Goal: Obtain resource: Download file/media

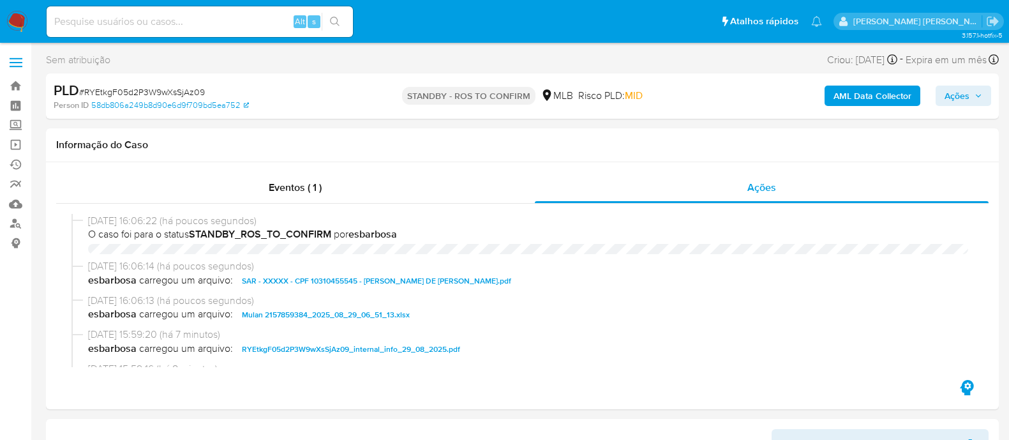
select select "10"
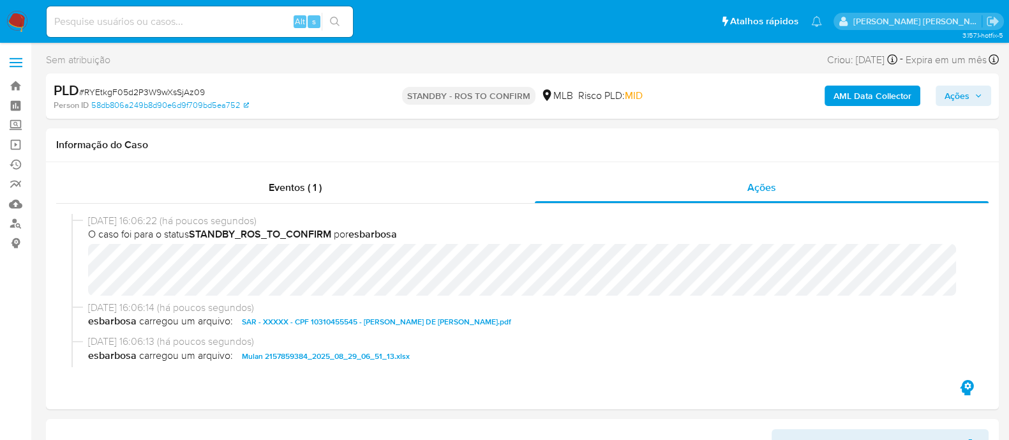
scroll to position [79, 0]
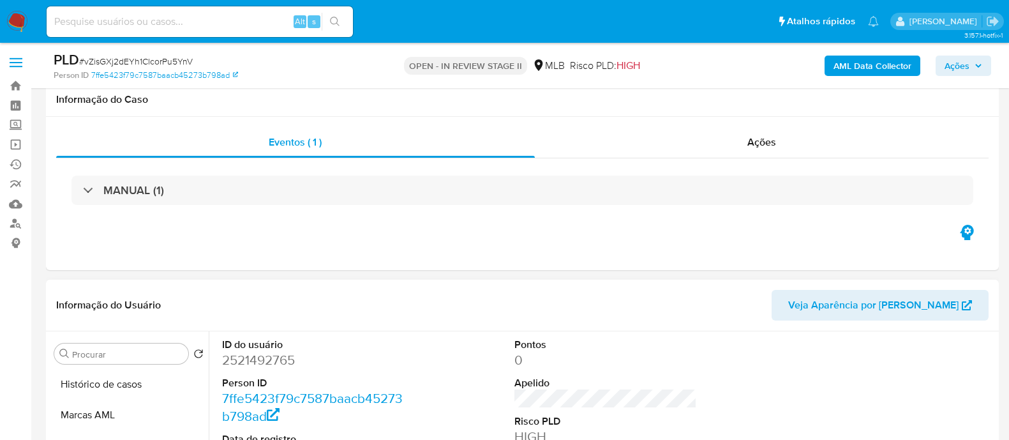
scroll to position [239, 0]
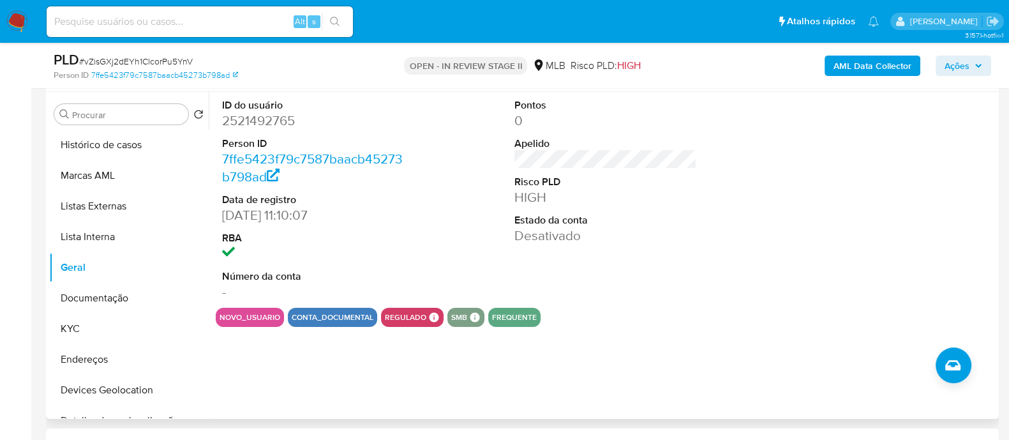
click at [379, 228] on dl "ID do usuário 2521492765 Person ID 7ffe5423f79c7587baacb45273b798ad Data de reg…" at bounding box center [313, 199] width 183 height 203
click at [104, 332] on button "KYC" at bounding box center [123, 328] width 149 height 31
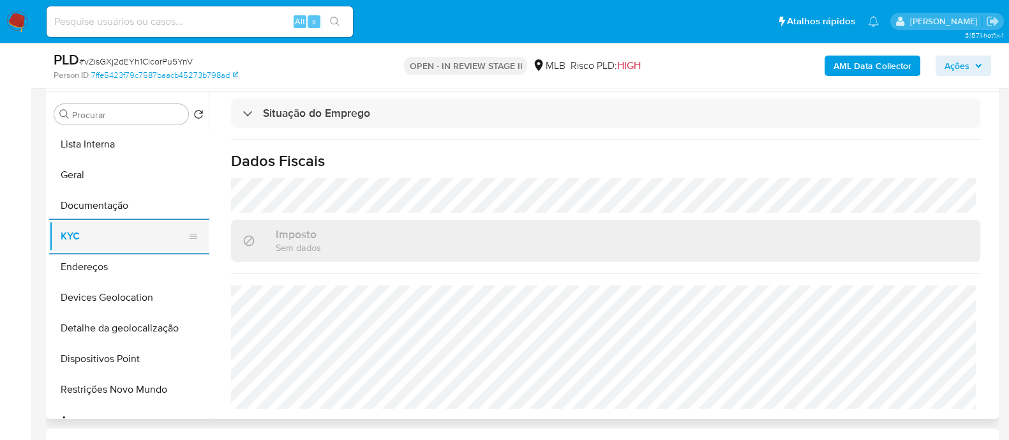
scroll to position [159, 0]
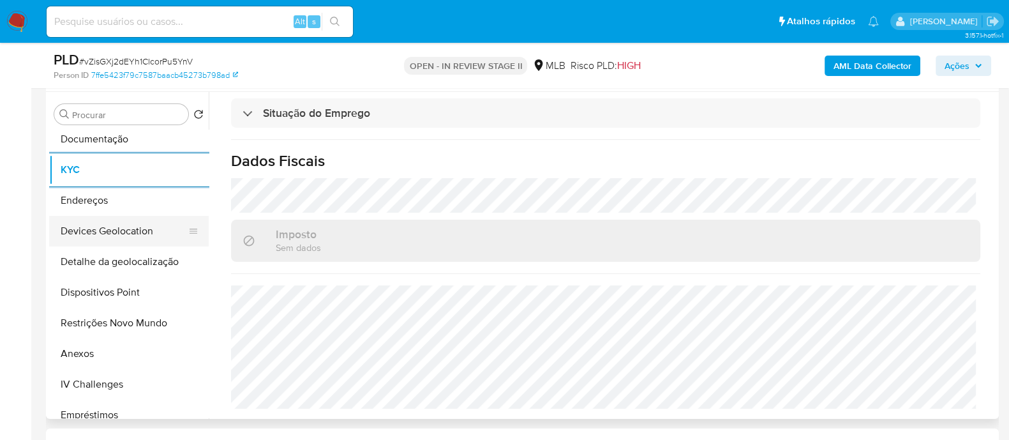
click at [133, 225] on button "Devices Geolocation" at bounding box center [123, 231] width 149 height 31
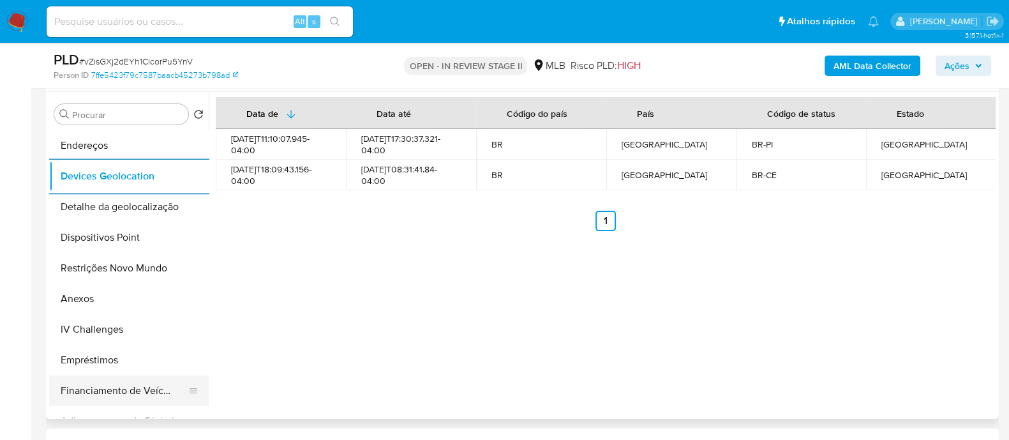
scroll to position [239, 0]
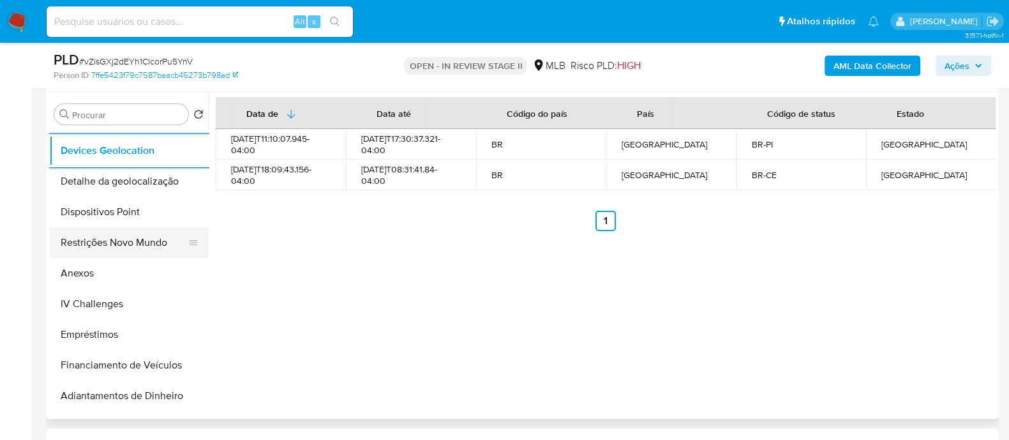
click at [121, 241] on button "Restrições Novo Mundo" at bounding box center [123, 242] width 149 height 31
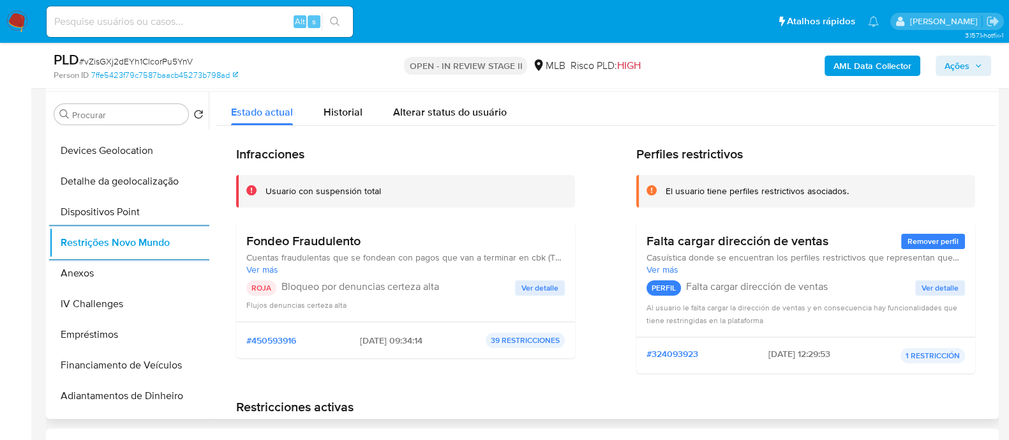
click at [938, 287] on span "Ver detalle" at bounding box center [940, 287] width 37 height 13
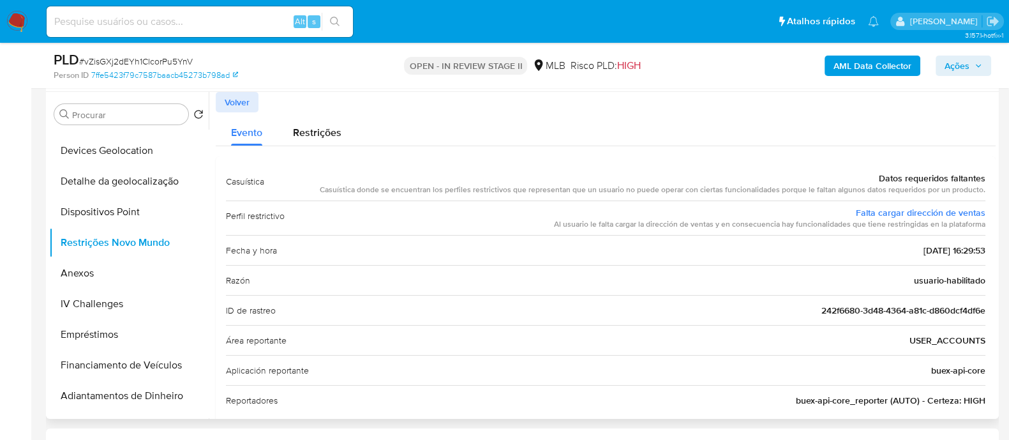
click at [244, 103] on span "Volver" at bounding box center [237, 102] width 25 height 18
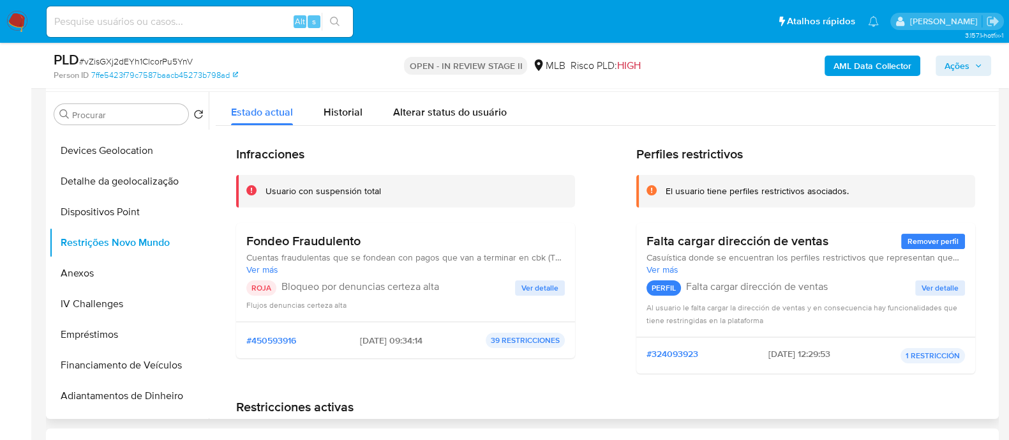
click at [539, 285] on span "Ver detalle" at bounding box center [539, 287] width 37 height 13
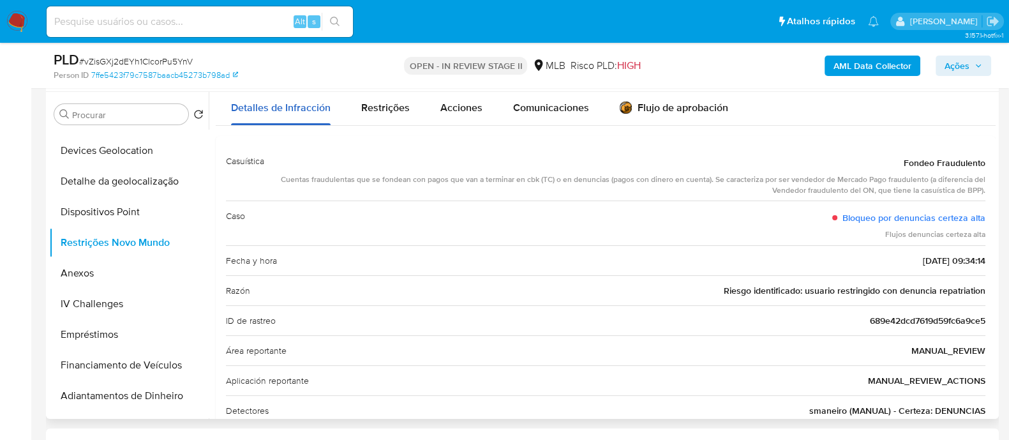
scroll to position [0, 0]
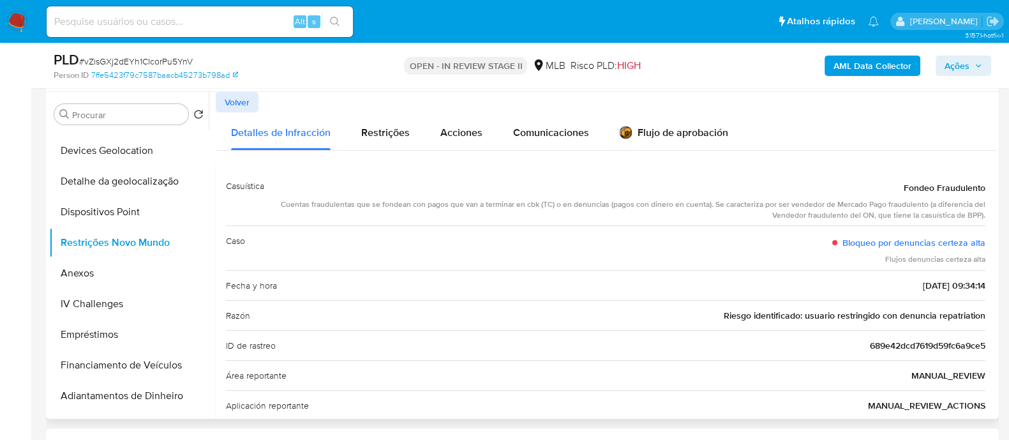
click at [248, 103] on span "Volver" at bounding box center [237, 102] width 25 height 18
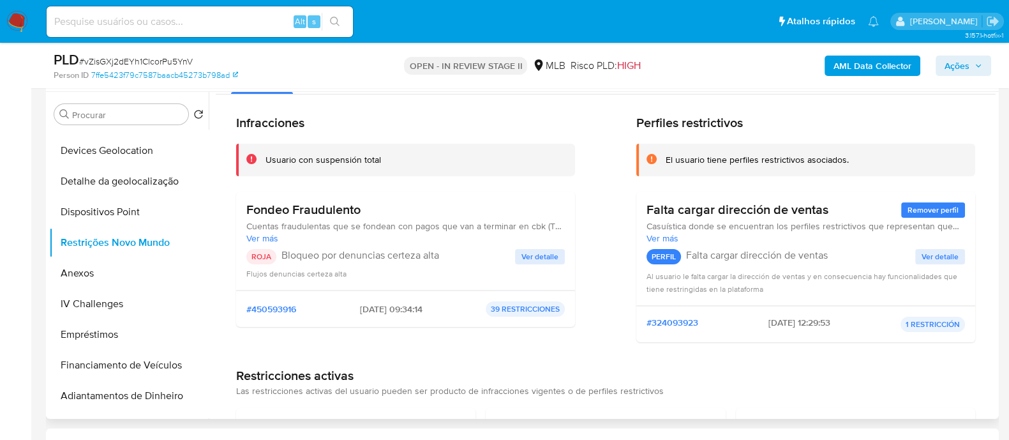
scroll to position [79, 0]
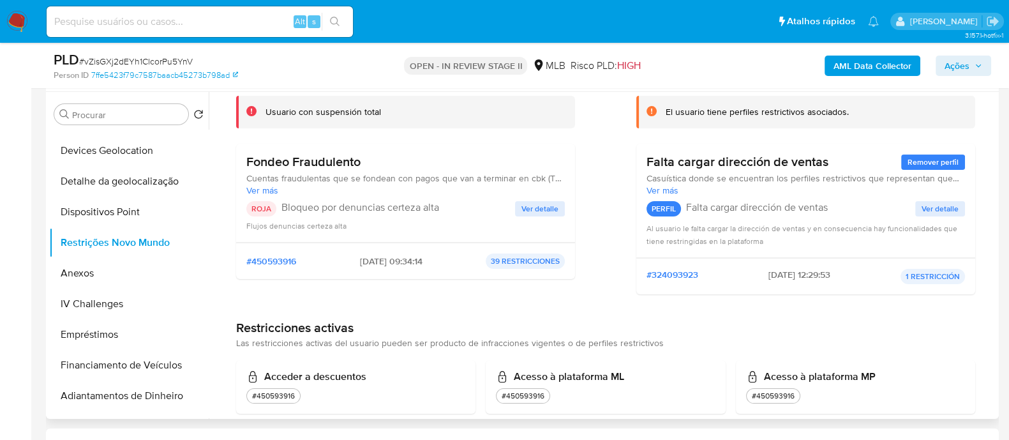
click at [273, 193] on span "Ver más" at bounding box center [405, 189] width 319 height 11
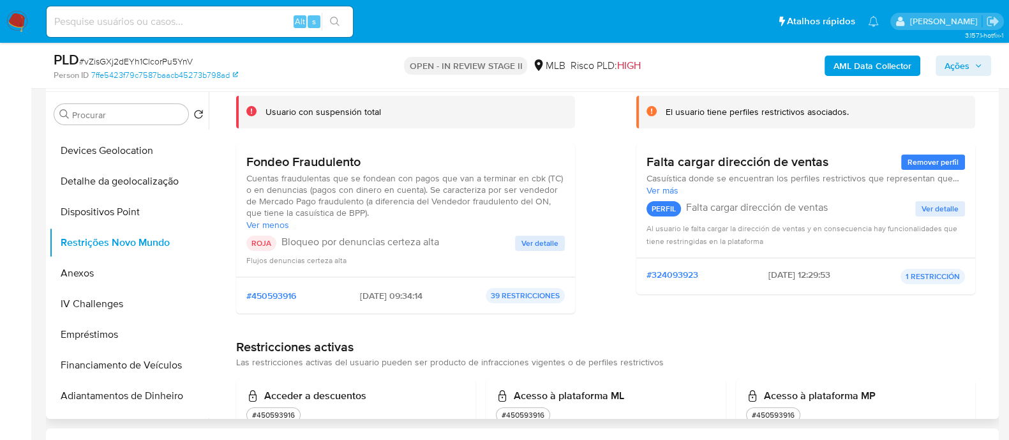
drag, startPoint x: 368, startPoint y: 209, endPoint x: 236, endPoint y: 174, distance: 136.7
click at [236, 174] on div "Fondeo Fraudulento Cuentas fraudulentas que se fondean con pagos que van a term…" at bounding box center [405, 210] width 339 height 133
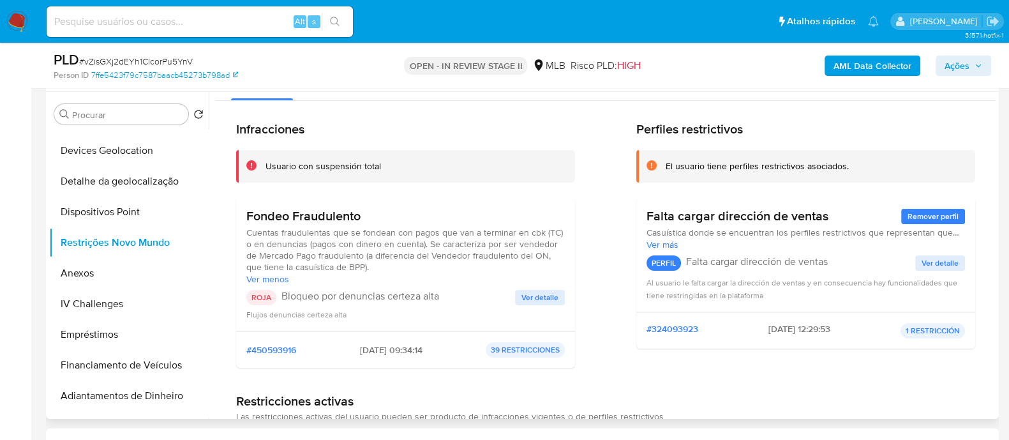
scroll to position [0, 0]
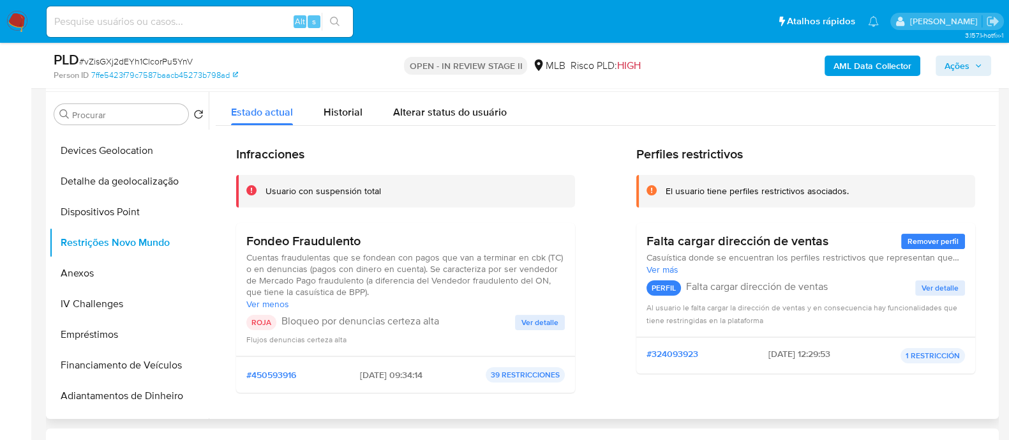
drag, startPoint x: 387, startPoint y: 192, endPoint x: 264, endPoint y: 193, distance: 123.8
click at [264, 193] on div "Usuario con suspensión total" at bounding box center [405, 191] width 339 height 33
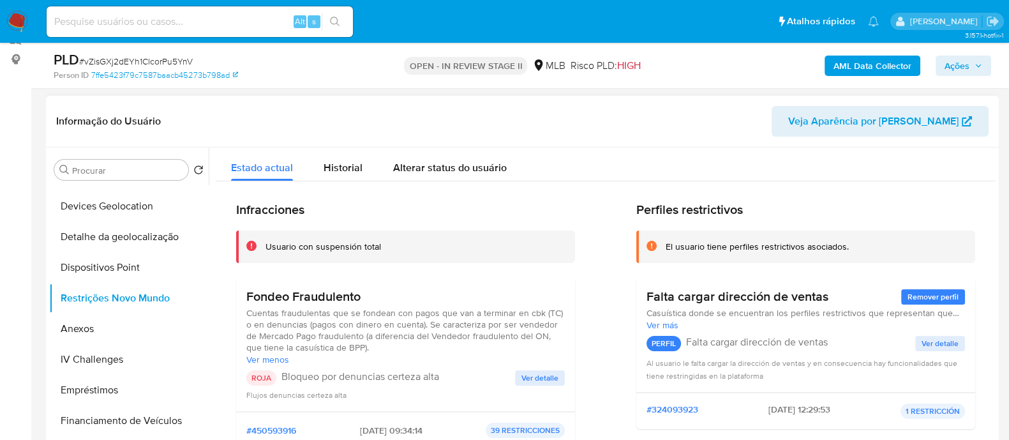
scroll to position [159, 0]
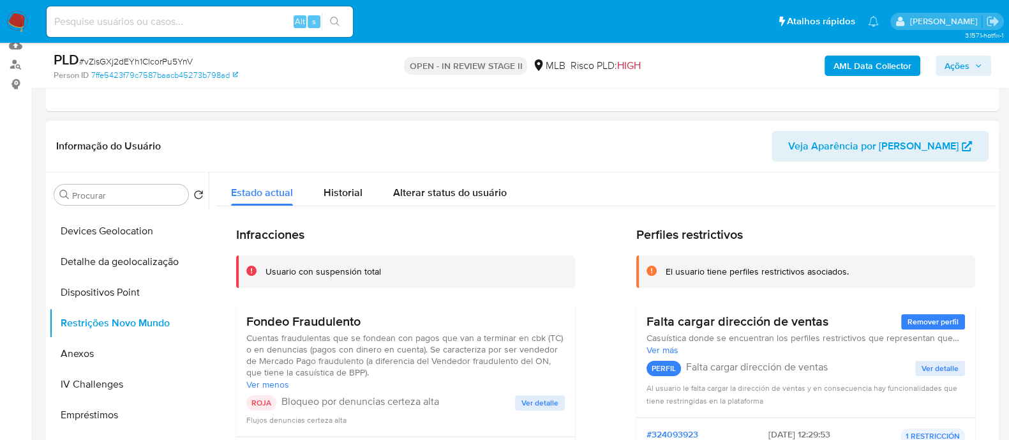
drag, startPoint x: 370, startPoint y: 319, endPoint x: 248, endPoint y: 324, distance: 122.7
click at [248, 324] on h3 "Fondeo Fraudulento" at bounding box center [405, 321] width 319 height 16
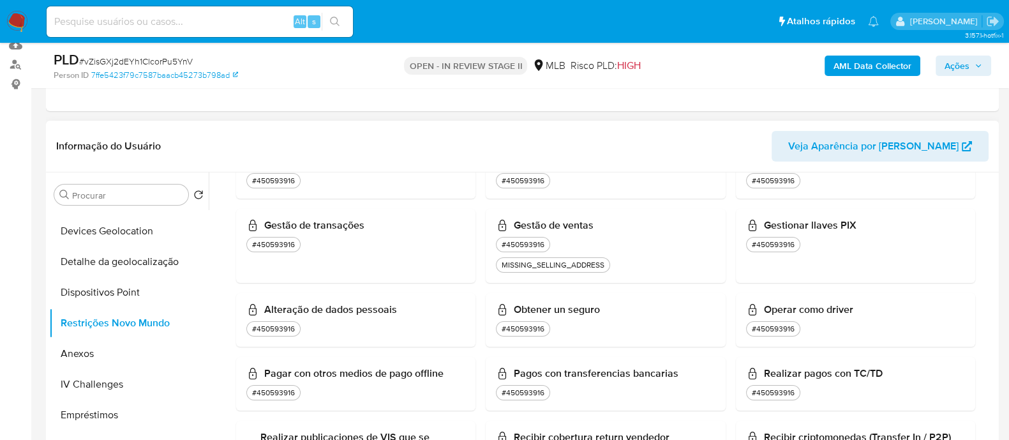
scroll to position [945, 0]
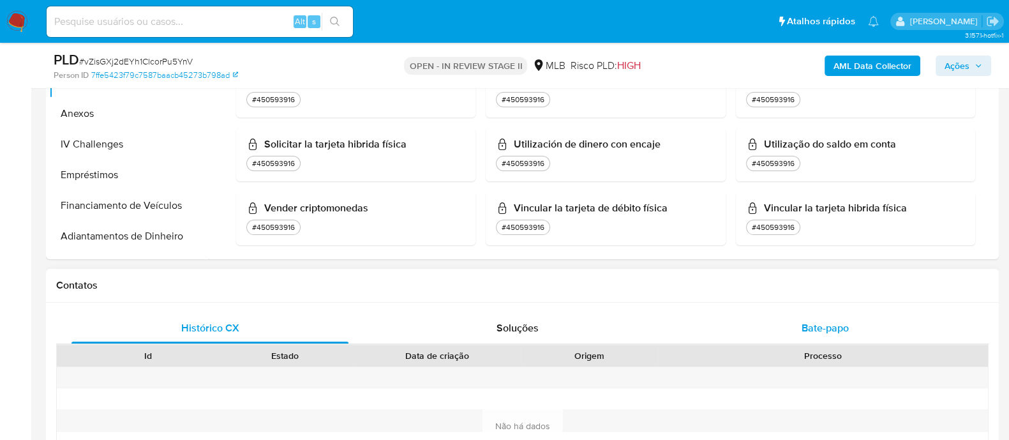
click at [811, 320] on span "Bate-papo" at bounding box center [825, 327] width 47 height 15
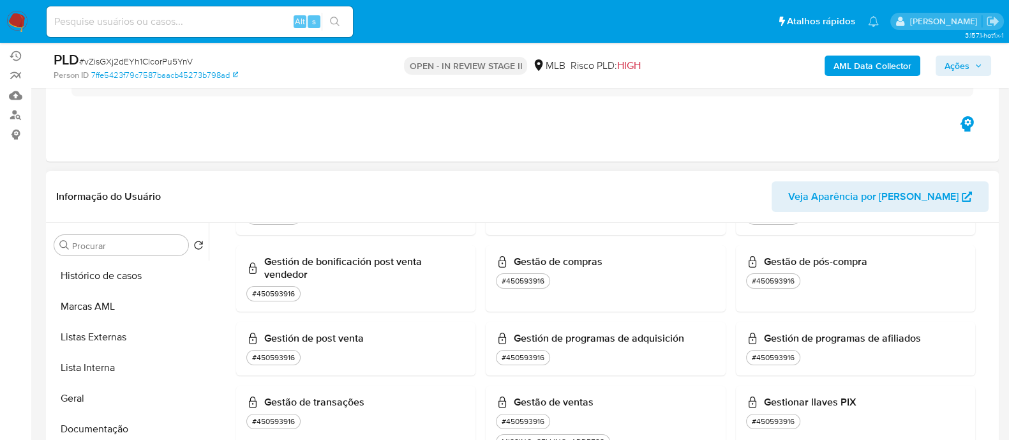
scroll to position [159, 0]
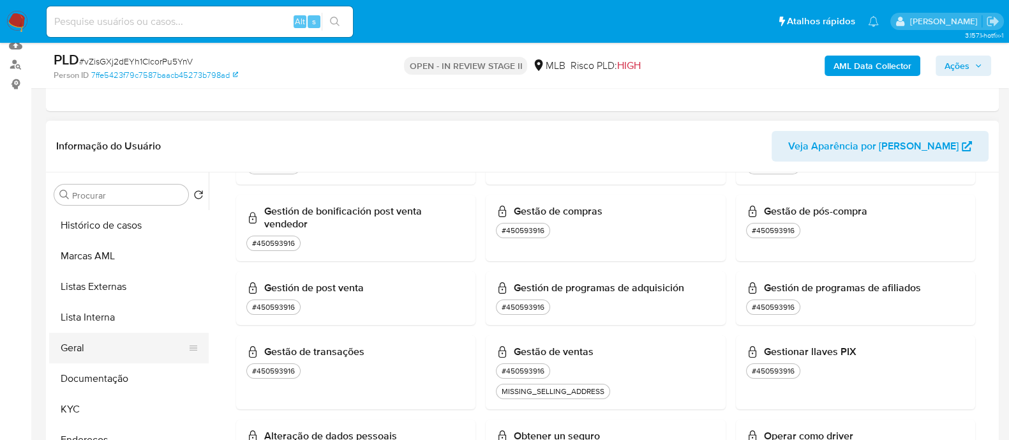
click at [94, 348] on button "Geral" at bounding box center [123, 348] width 149 height 31
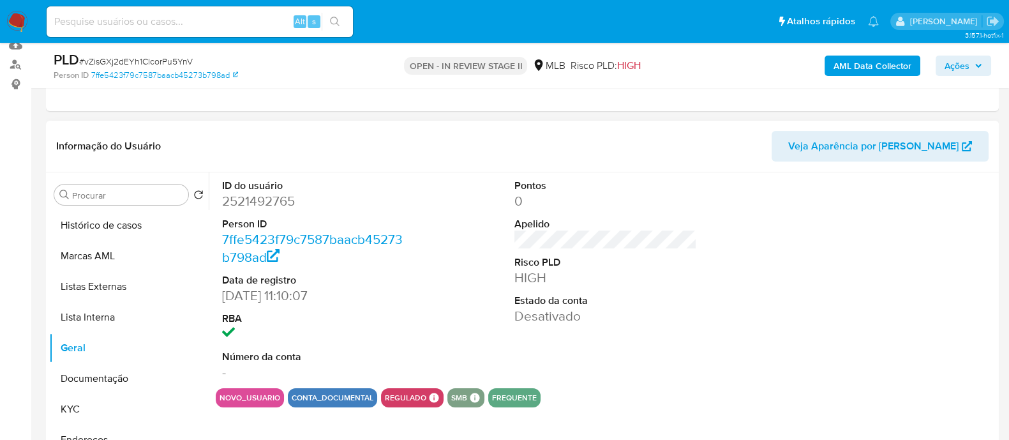
click at [287, 203] on dd "2521492765" at bounding box center [313, 201] width 183 height 18
copy dd "2521492765"
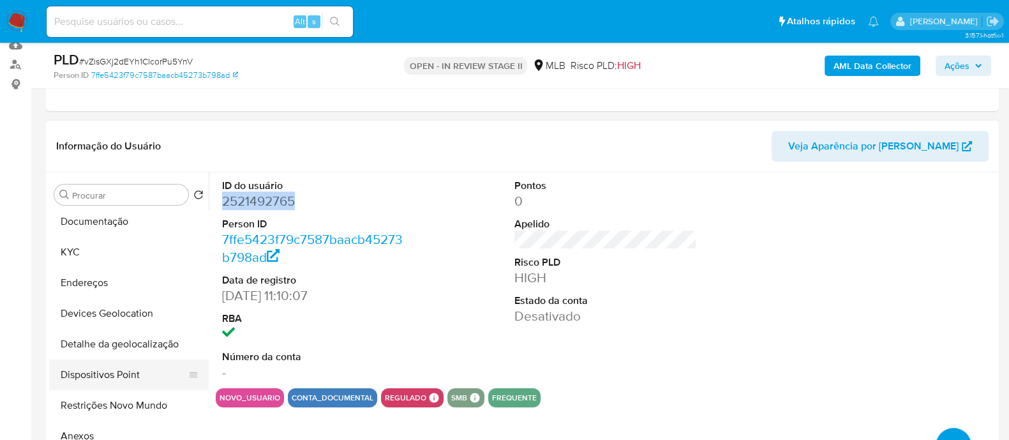
scroll to position [159, 0]
click at [137, 376] on button "Dispositivos Point" at bounding box center [123, 372] width 149 height 31
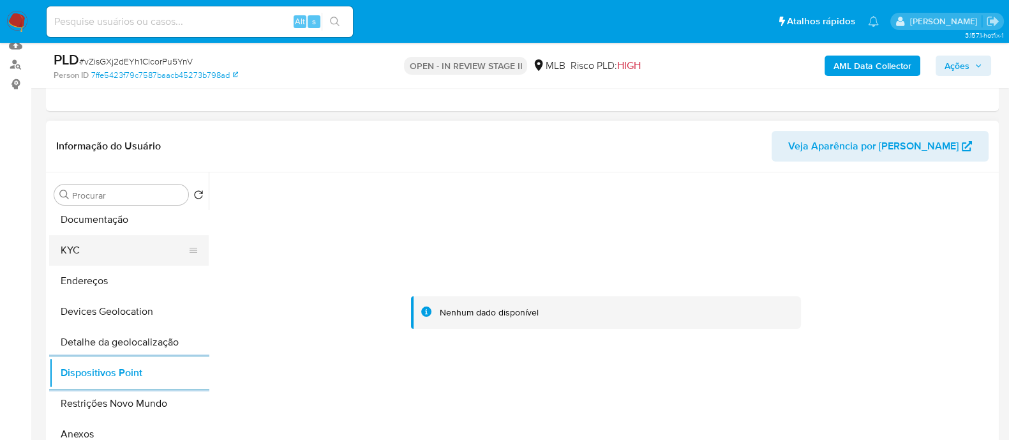
click at [121, 240] on button "KYC" at bounding box center [123, 250] width 149 height 31
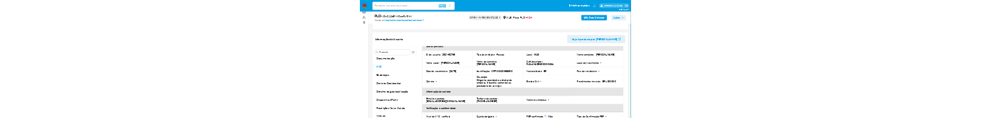
scroll to position [11, 0]
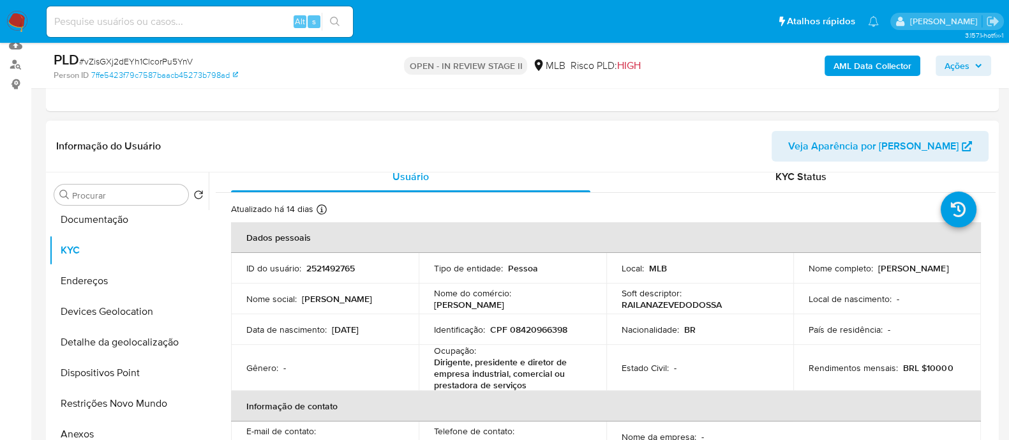
click at [543, 333] on p "CPF 08420966398" at bounding box center [528, 329] width 77 height 11
copy p "08420966398"
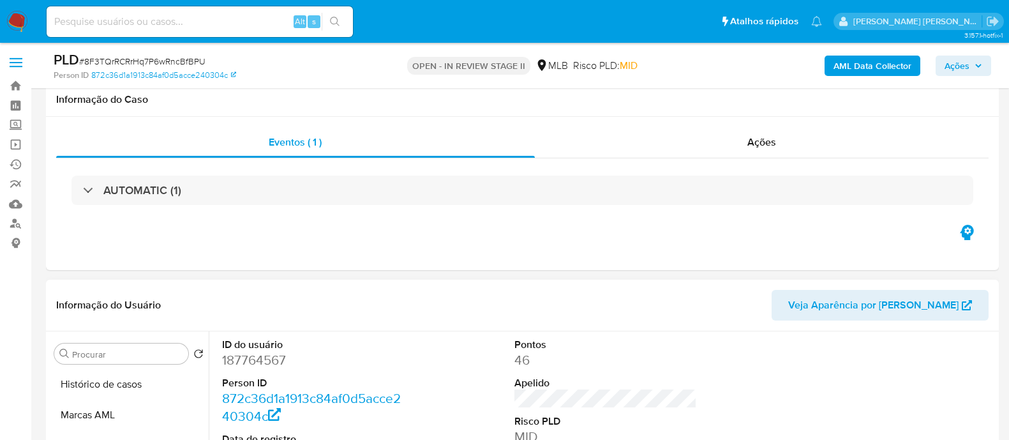
scroll to position [159, 0]
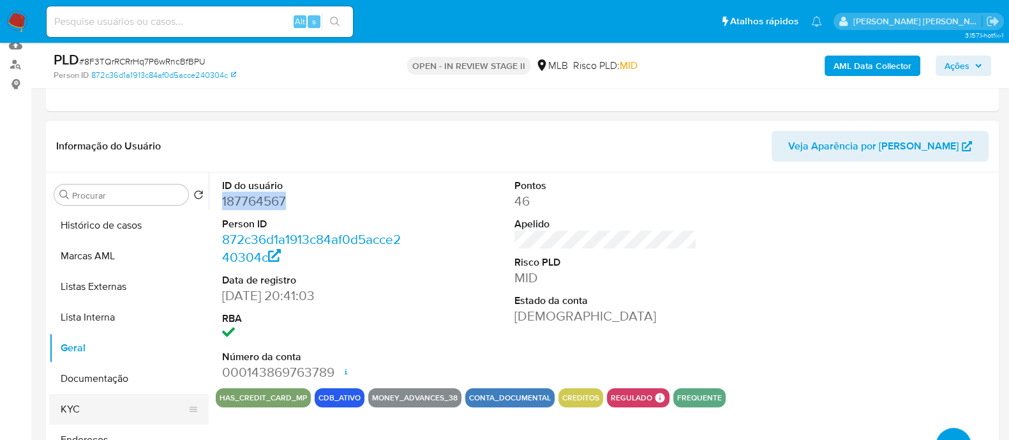
click at [75, 410] on button "KYC" at bounding box center [123, 409] width 149 height 31
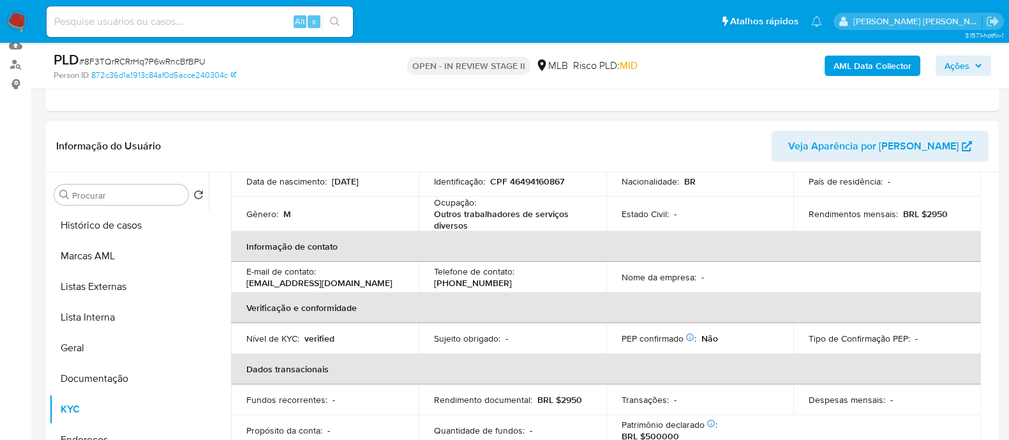
scroll to position [79, 0]
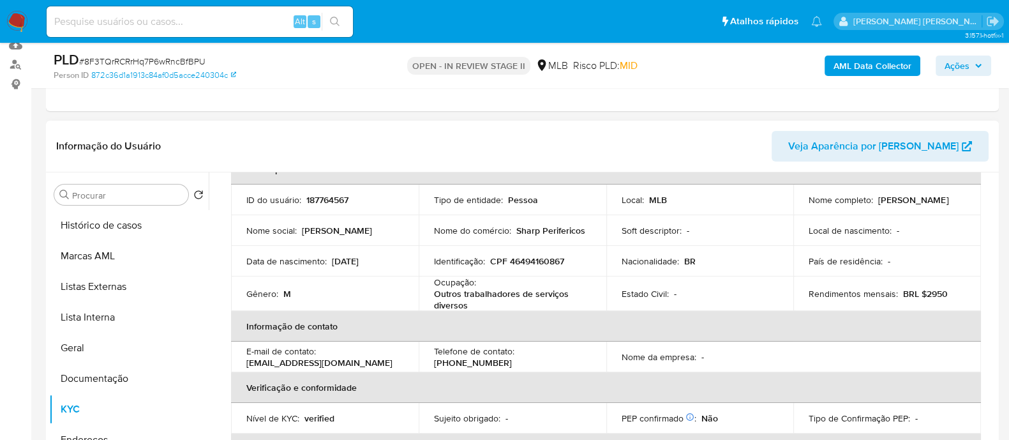
click at [536, 260] on p "CPF 46494160867" at bounding box center [527, 260] width 74 height 11
copy p "46494160867"
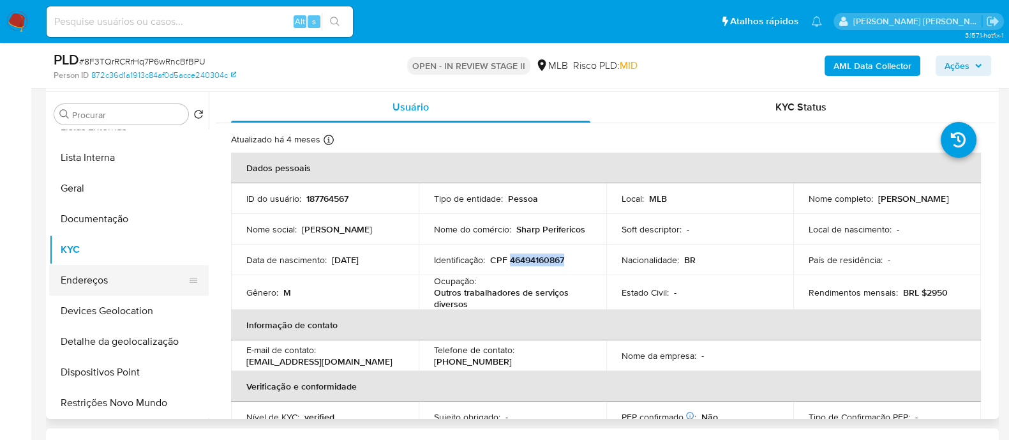
scroll to position [0, 0]
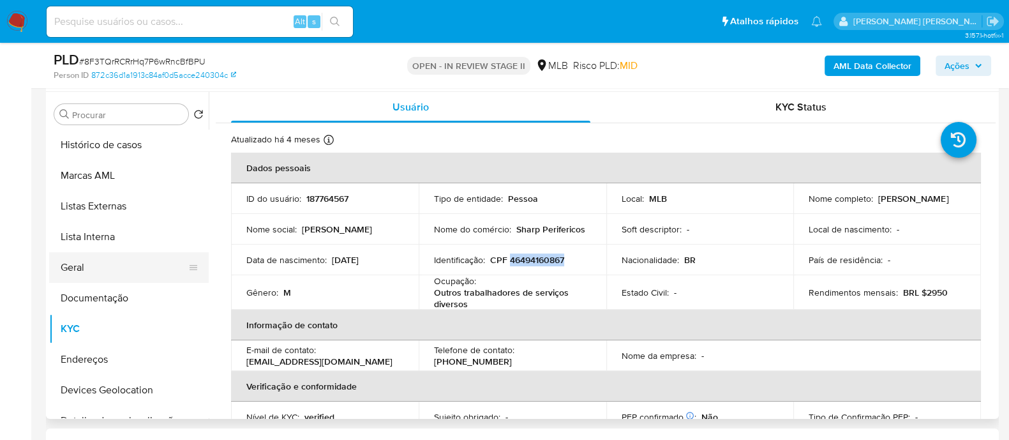
click at [108, 271] on button "Geral" at bounding box center [123, 267] width 149 height 31
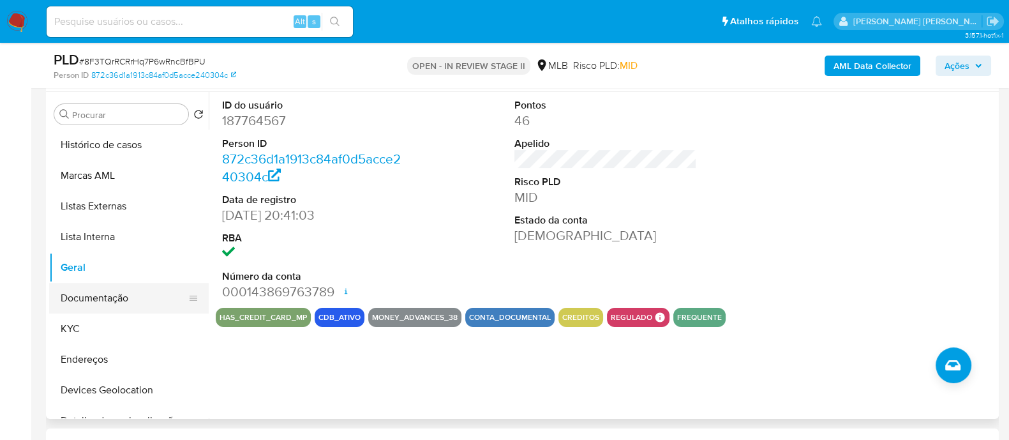
click at [105, 292] on button "Documentação" at bounding box center [123, 298] width 149 height 31
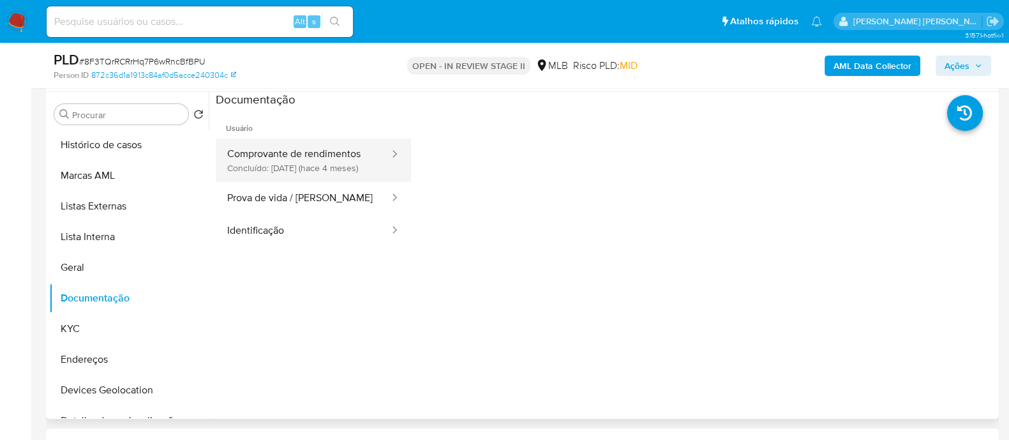
click at [298, 158] on button "Comprovante de rendimentos Concluído: 29/04/2025 (hace 4 meses)" at bounding box center [303, 160] width 175 height 43
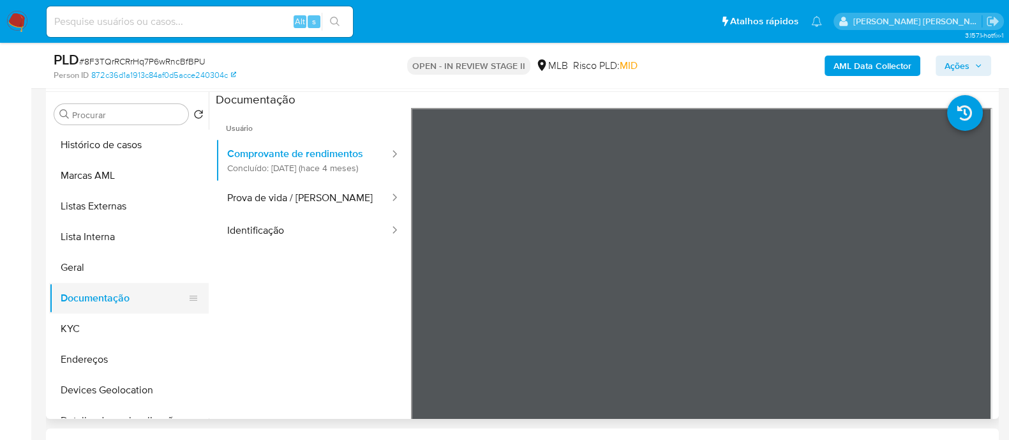
scroll to position [79, 0]
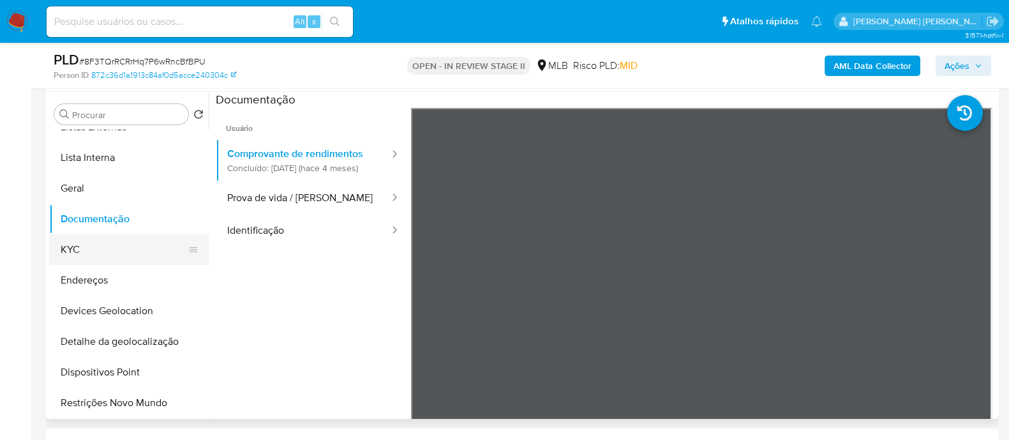
click at [120, 258] on button "KYC" at bounding box center [123, 249] width 149 height 31
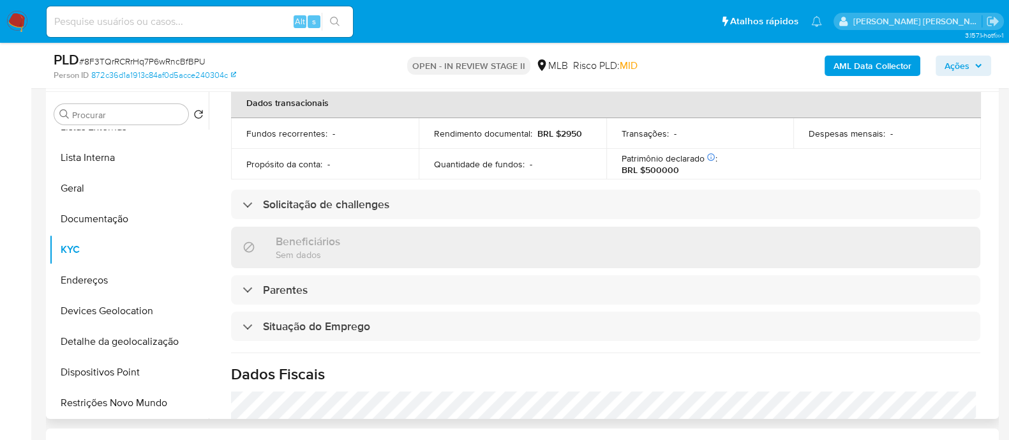
scroll to position [558, 0]
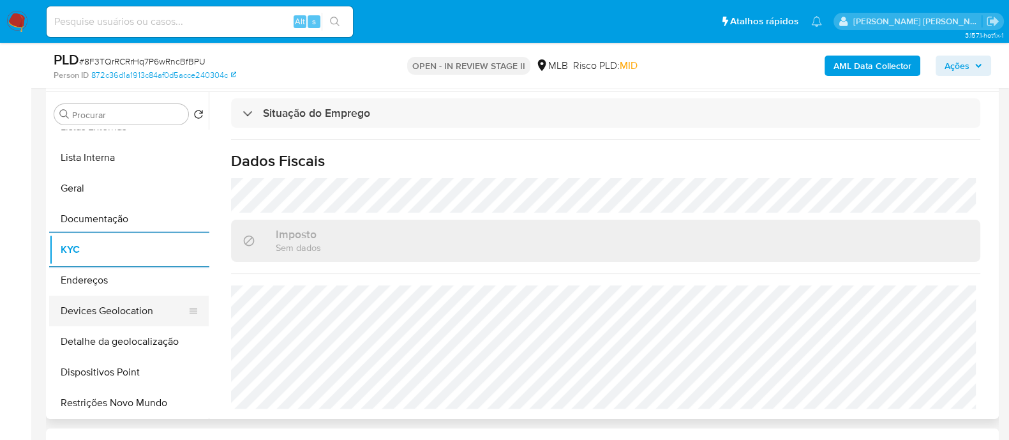
click at [140, 317] on button "Devices Geolocation" at bounding box center [123, 311] width 149 height 31
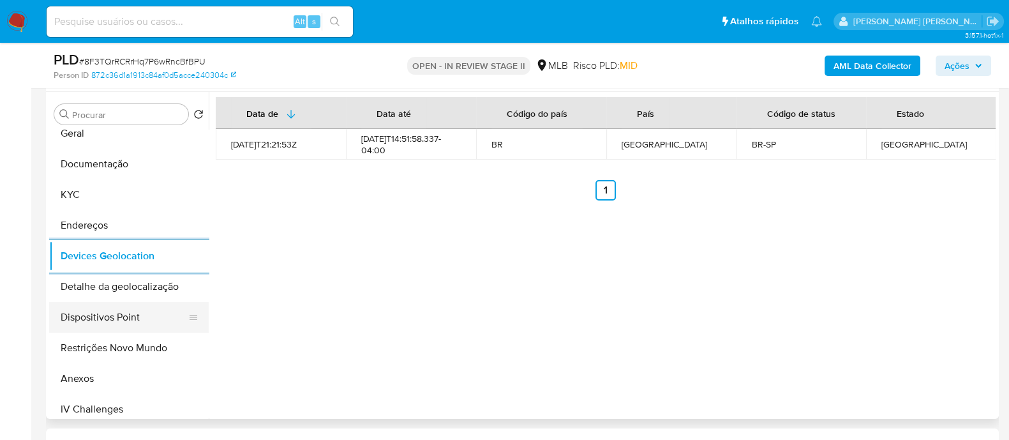
scroll to position [159, 0]
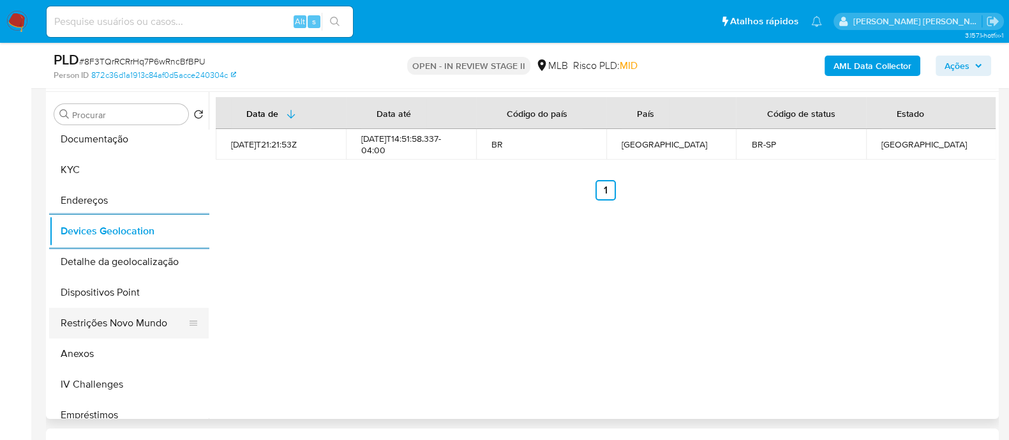
click at [125, 330] on button "Restrições Novo Mundo" at bounding box center [123, 323] width 149 height 31
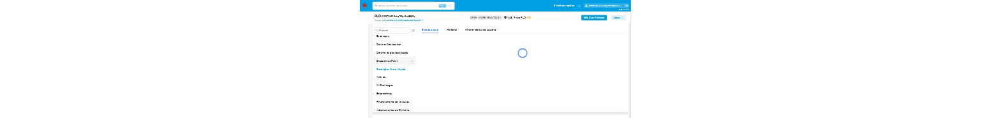
scroll to position [239, 0]
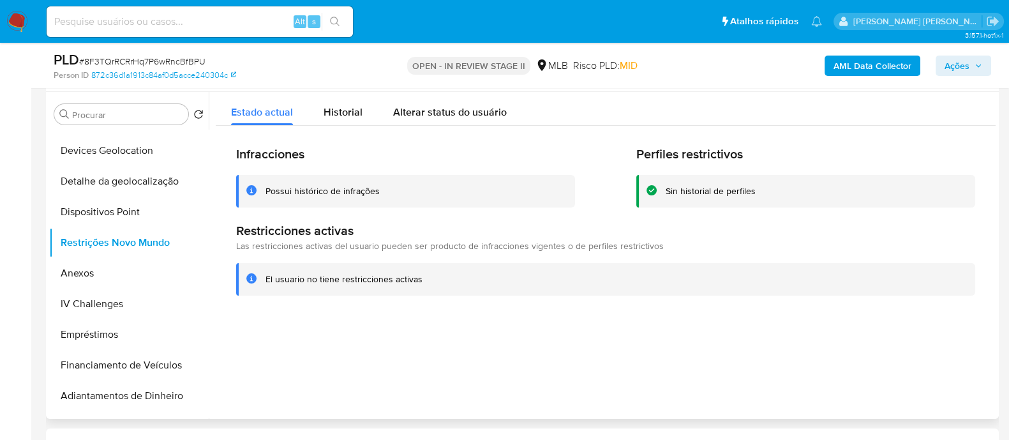
drag, startPoint x: 336, startPoint y: 114, endPoint x: 611, endPoint y: 113, distance: 275.1
click at [341, 114] on span "Historial" at bounding box center [343, 112] width 39 height 15
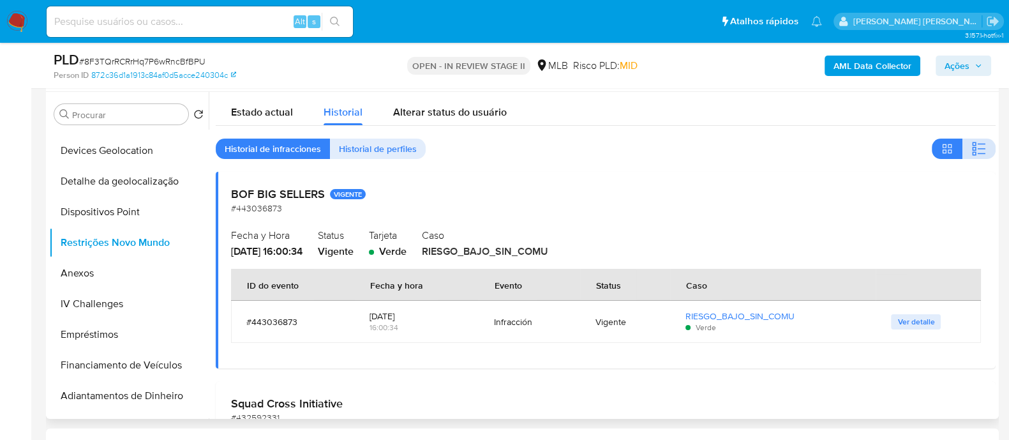
click at [979, 156] on icon "button" at bounding box center [979, 148] width 15 height 15
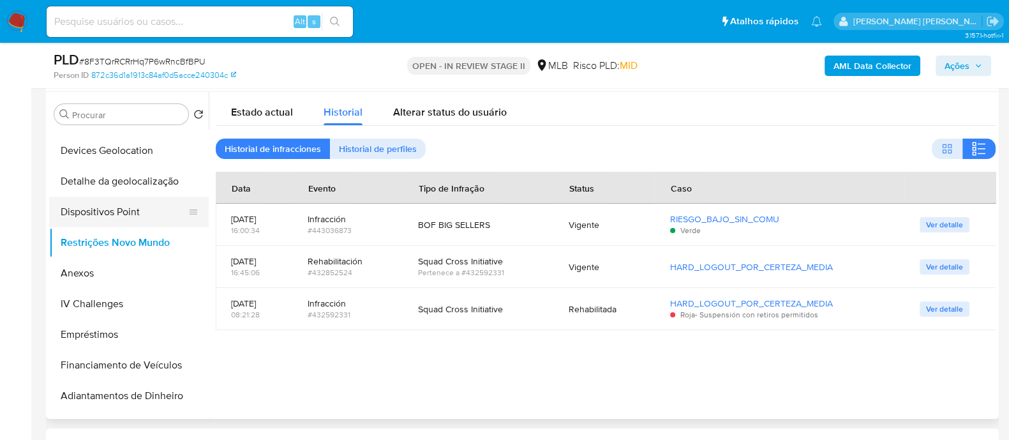
click at [146, 207] on button "Dispositivos Point" at bounding box center [123, 212] width 149 height 31
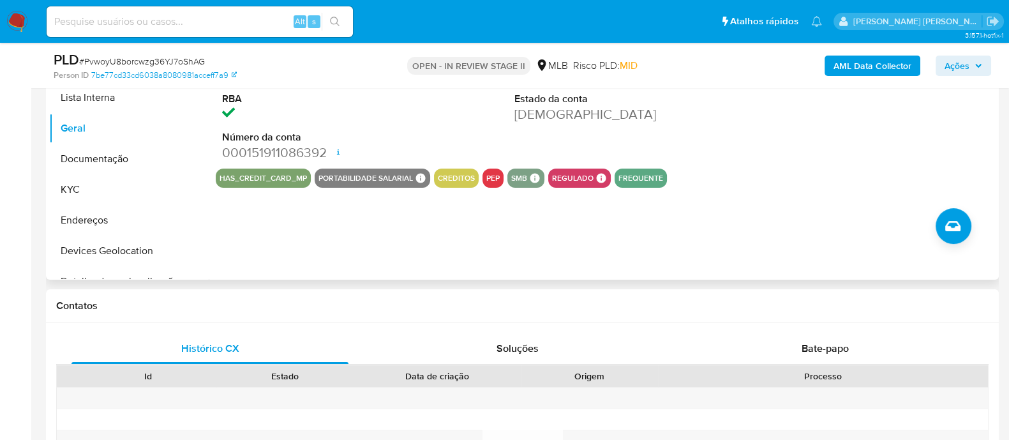
scroll to position [239, 0]
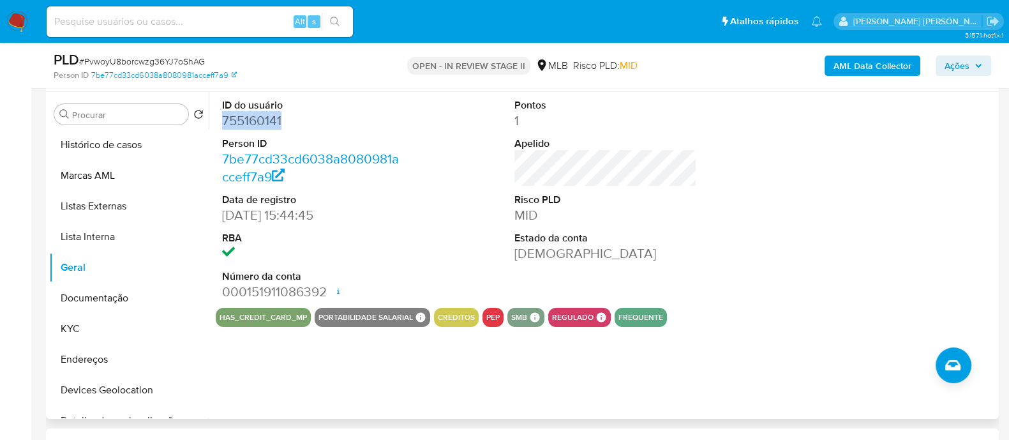
click at [252, 117] on dd "755160141" at bounding box center [313, 121] width 183 height 18
click at [84, 117] on button "KYC" at bounding box center [123, 328] width 149 height 31
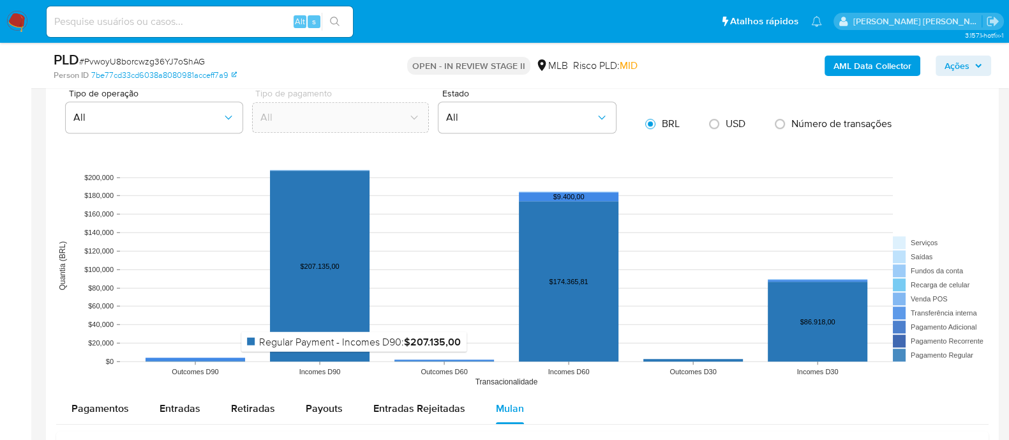
scroll to position [957, 0]
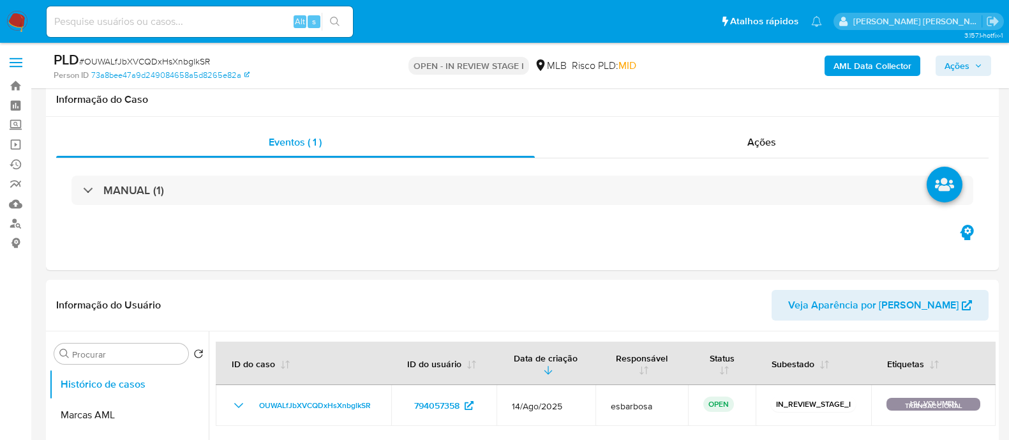
select select "10"
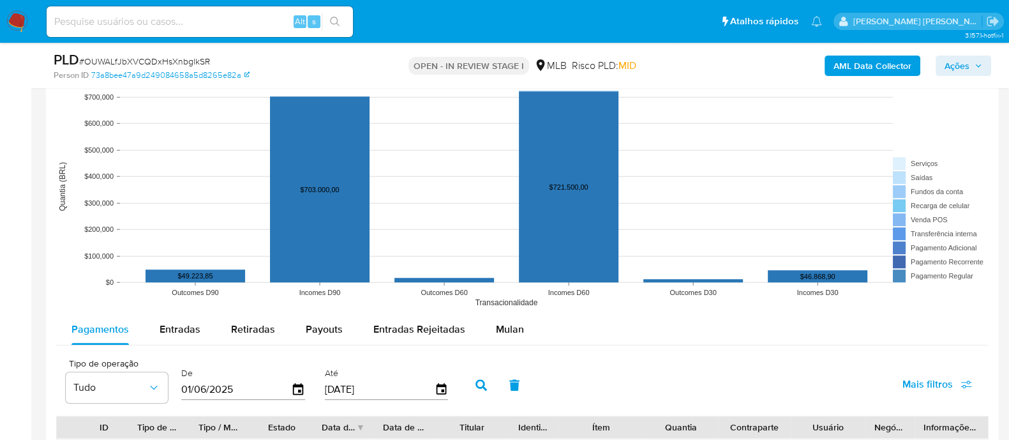
scroll to position [1328, 0]
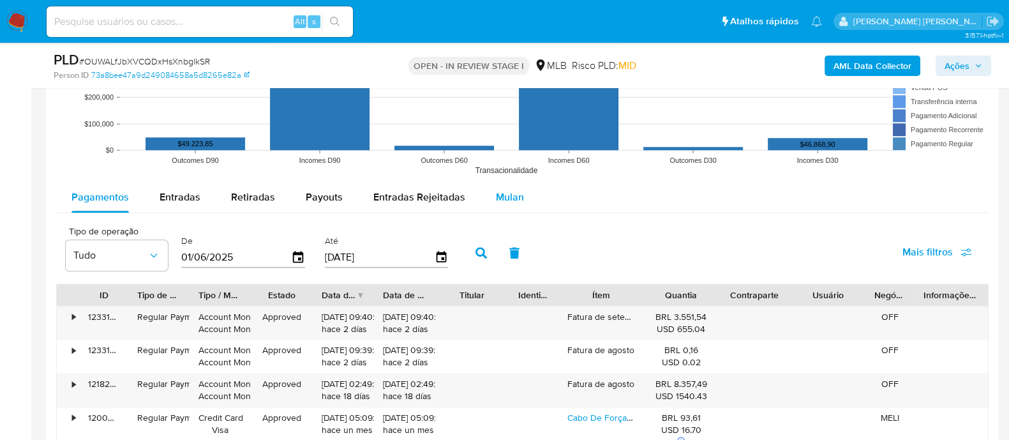
click at [501, 200] on span "Mulan" at bounding box center [510, 197] width 28 height 15
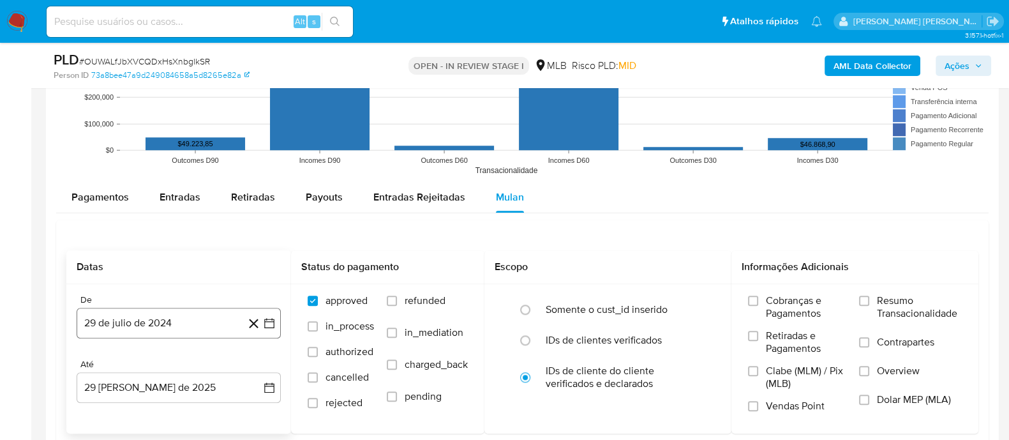
click at [188, 324] on button "29 de julio de 2024" at bounding box center [179, 323] width 204 height 31
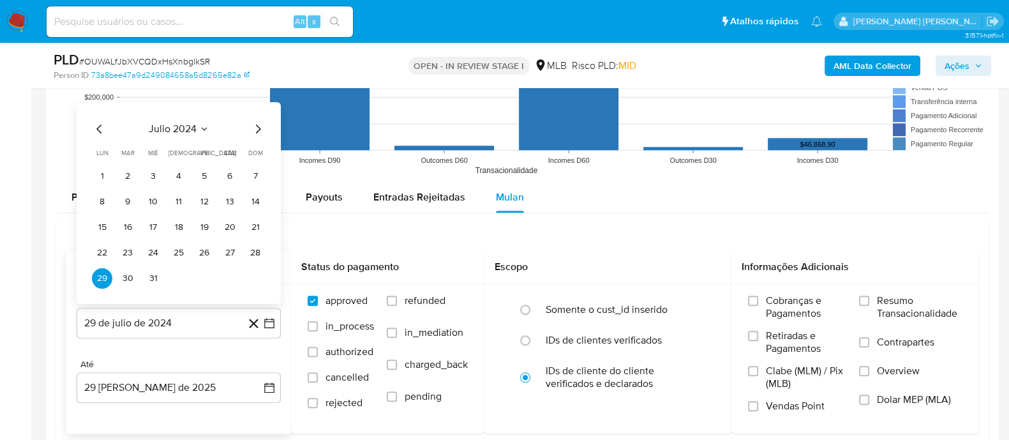
click at [180, 124] on span "julio 2024" at bounding box center [173, 128] width 48 height 13
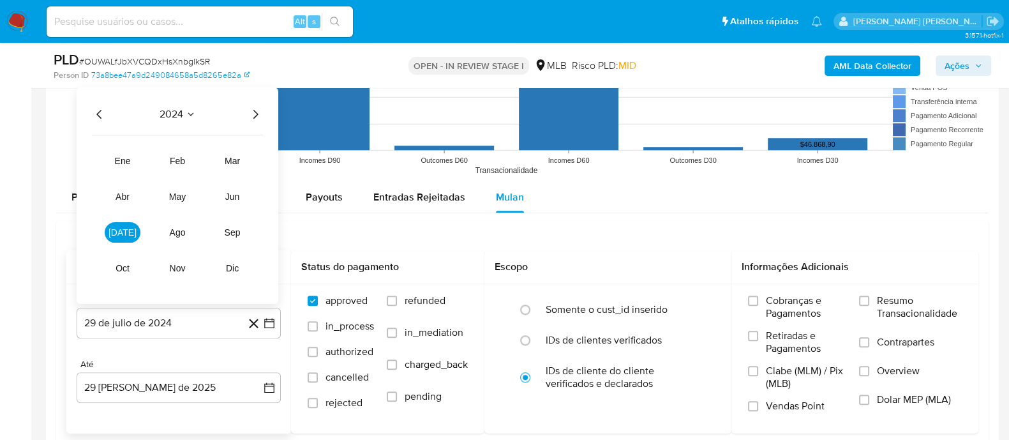
click at [253, 113] on icon "Año siguiente" at bounding box center [255, 113] width 15 height 15
click at [131, 229] on button "[DATE]" at bounding box center [123, 231] width 36 height 20
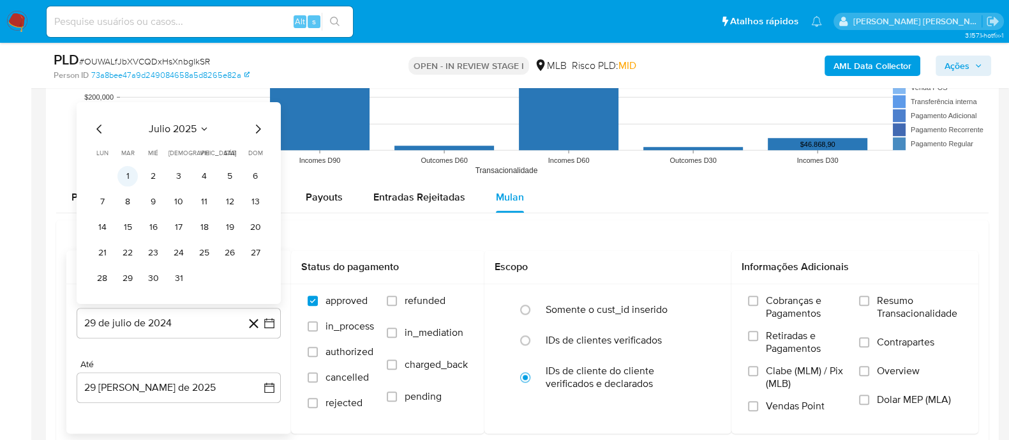
click at [128, 174] on button "1" at bounding box center [127, 175] width 20 height 20
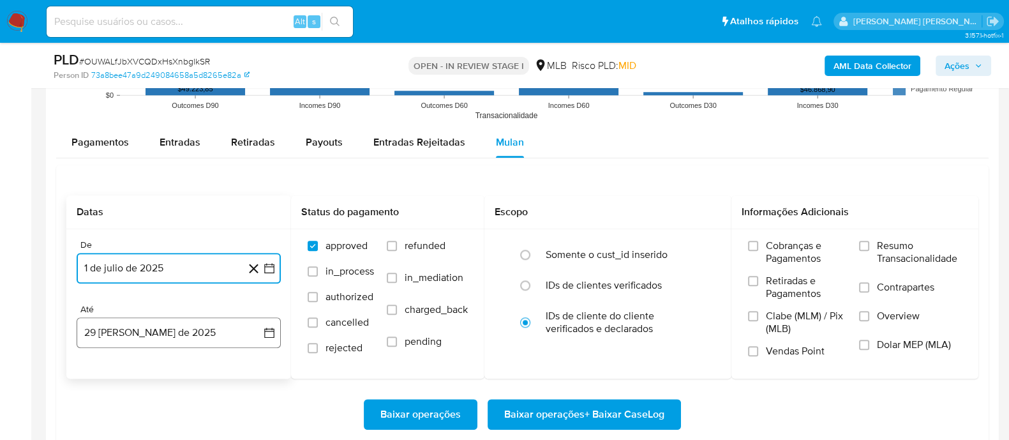
scroll to position [1407, 0]
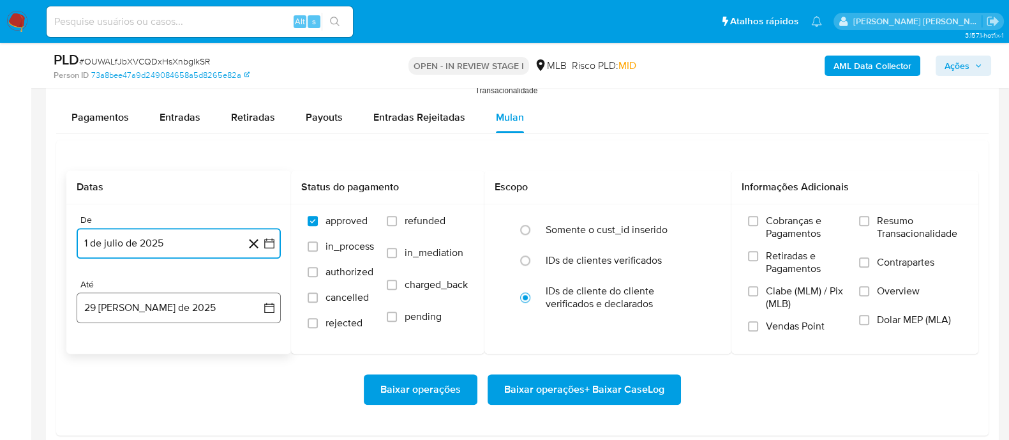
click at [179, 309] on button "29 [PERSON_NAME] de 2025" at bounding box center [179, 307] width 204 height 31
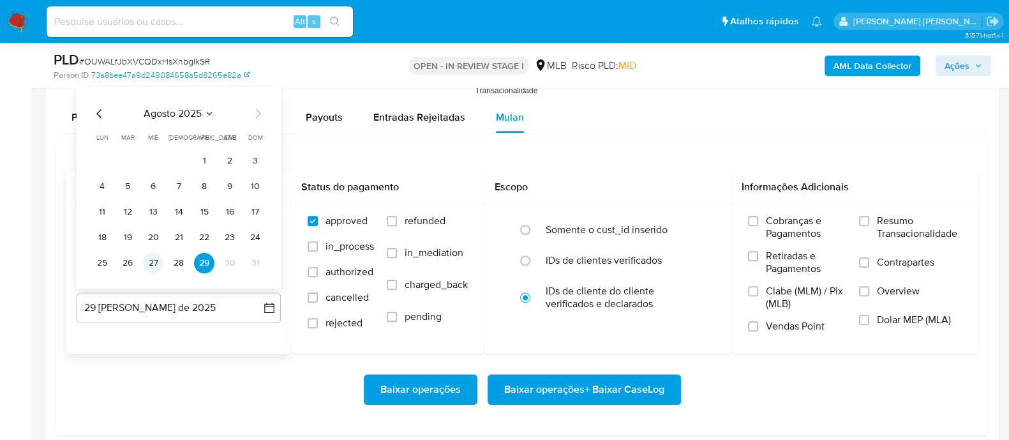
click at [151, 263] on button "27" at bounding box center [153, 262] width 20 height 20
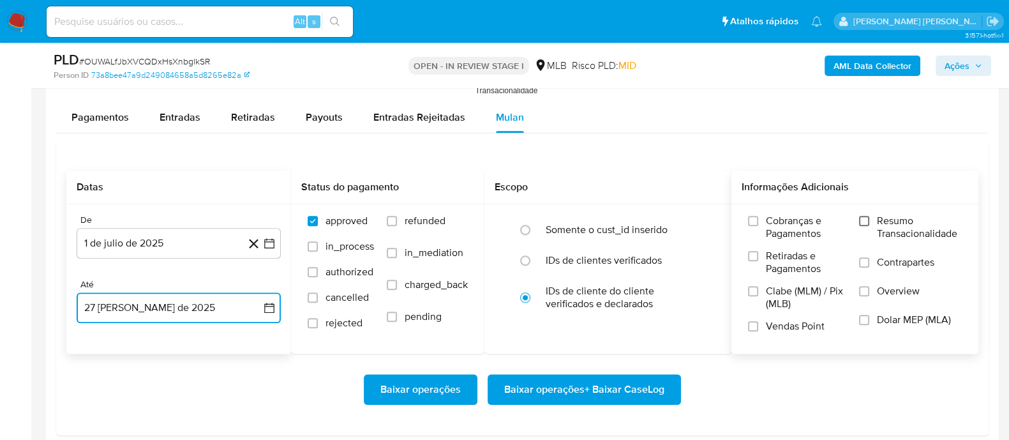
drag, startPoint x: 865, startPoint y: 216, endPoint x: 865, endPoint y: 223, distance: 7.7
click at [865, 223] on input "Resumo Transacionalidade" at bounding box center [864, 221] width 10 height 10
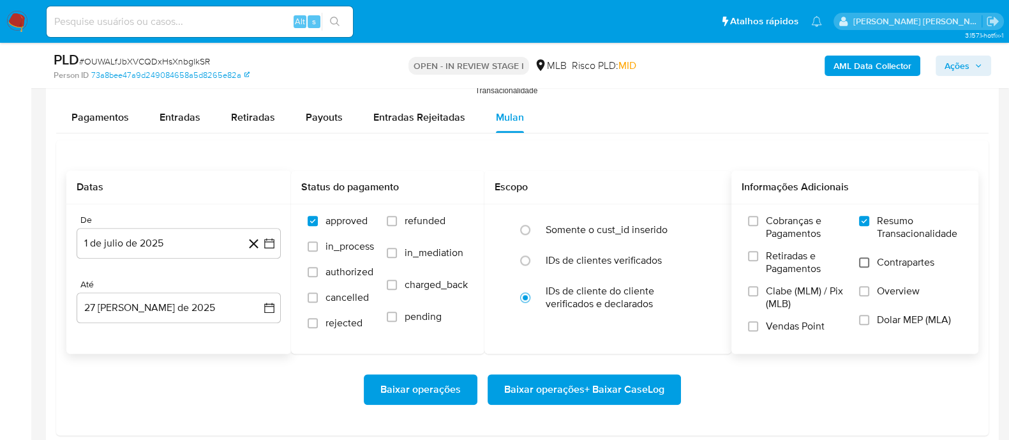
click at [865, 257] on input "Contrapartes" at bounding box center [864, 262] width 10 height 10
click at [756, 324] on input "Vendas Point" at bounding box center [753, 326] width 10 height 10
click at [548, 387] on span "Baixar operações + Baixar CaseLog" at bounding box center [584, 389] width 160 height 28
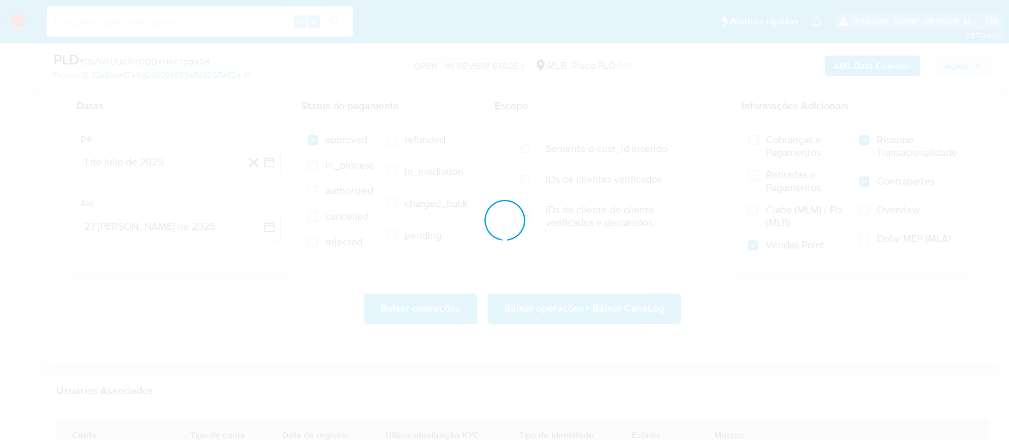
scroll to position [1567, 0]
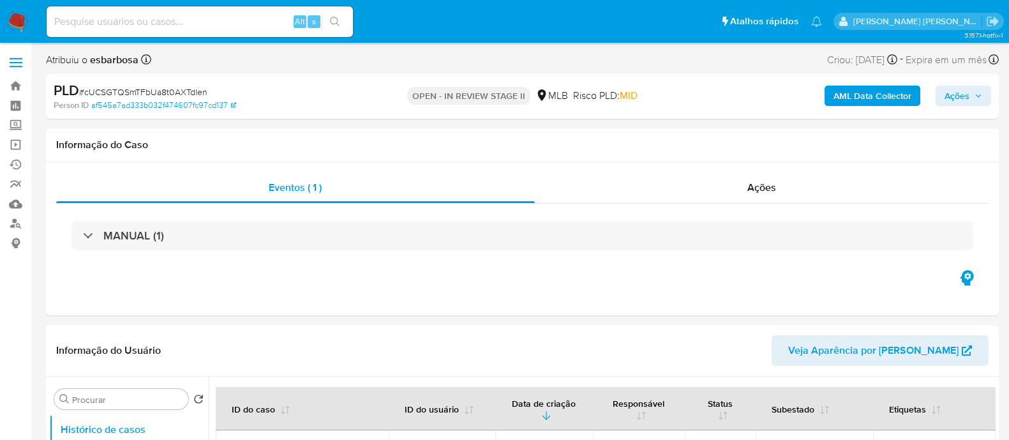
select select "10"
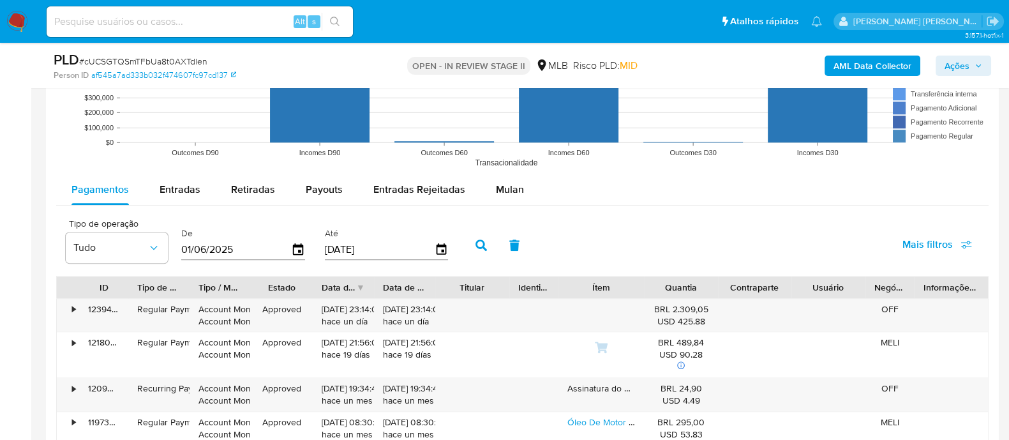
scroll to position [1356, 0]
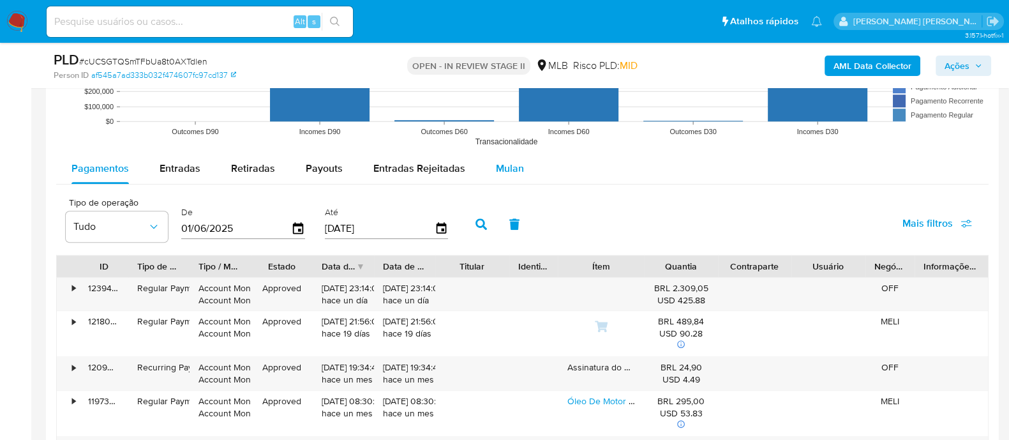
click at [510, 168] on span "Mulan" at bounding box center [510, 168] width 28 height 15
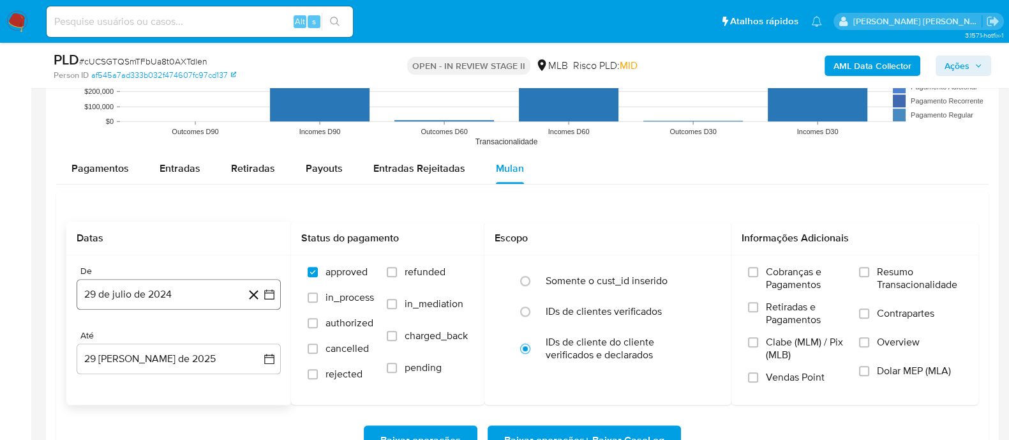
click at [165, 299] on button "29 de julio de 2024" at bounding box center [179, 294] width 204 height 31
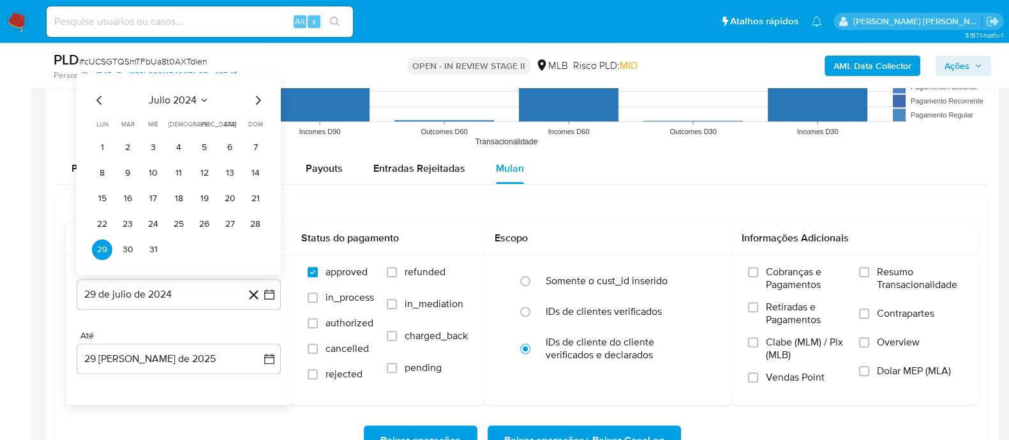
click at [176, 98] on span "julio 2024" at bounding box center [173, 99] width 48 height 13
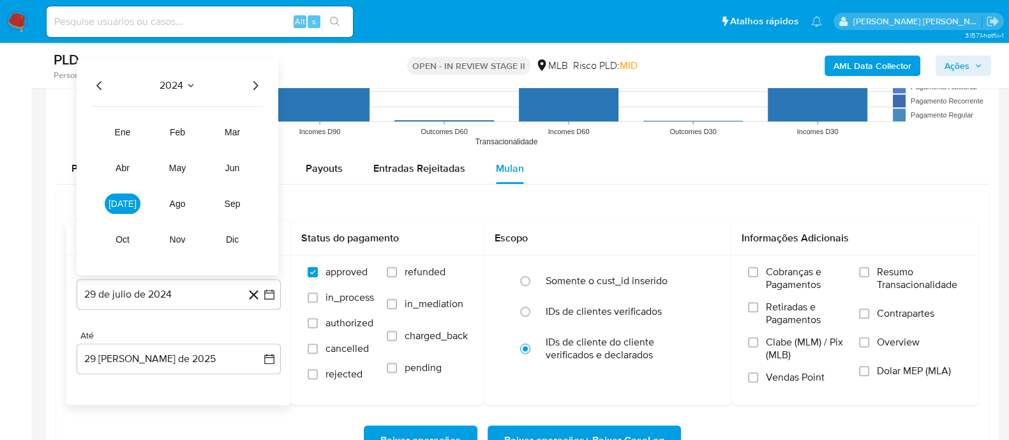
click at [258, 81] on icon "Año siguiente" at bounding box center [255, 84] width 15 height 15
click at [127, 202] on span "[DATE]" at bounding box center [123, 203] width 28 height 10
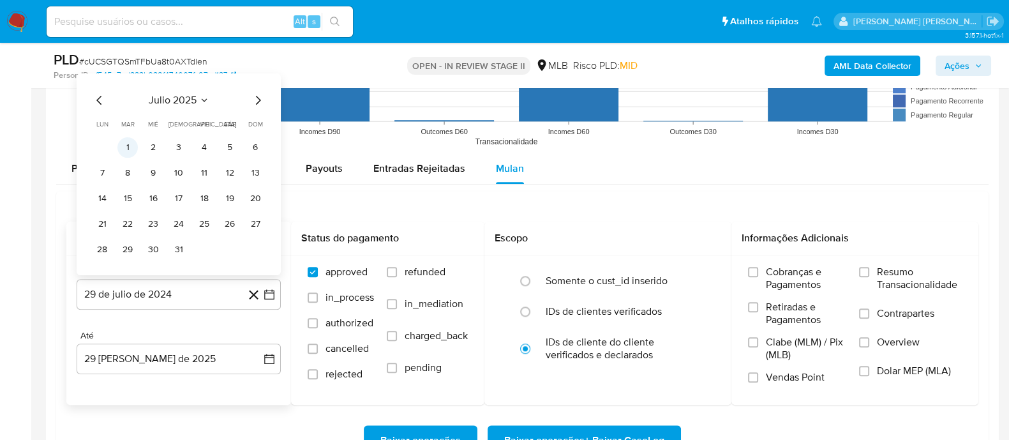
click at [134, 147] on button "1" at bounding box center [127, 147] width 20 height 20
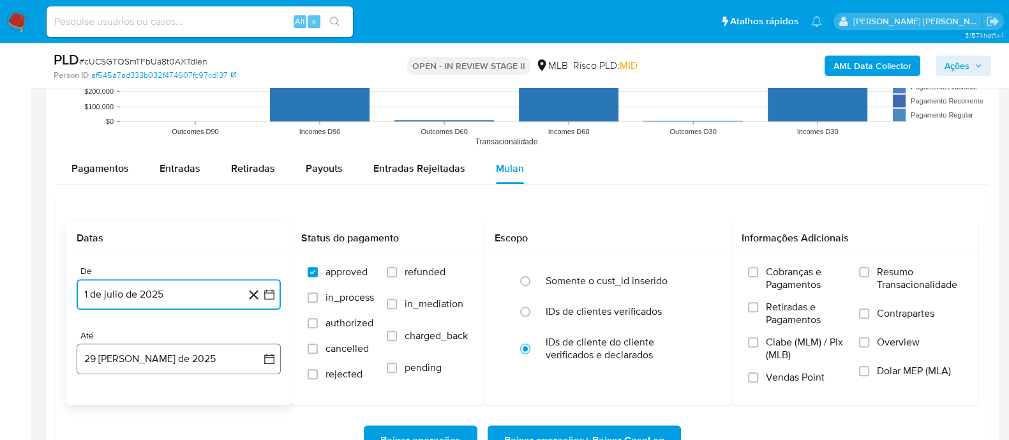
click at [163, 352] on button "29 [PERSON_NAME] de 2025" at bounding box center [179, 358] width 204 height 31
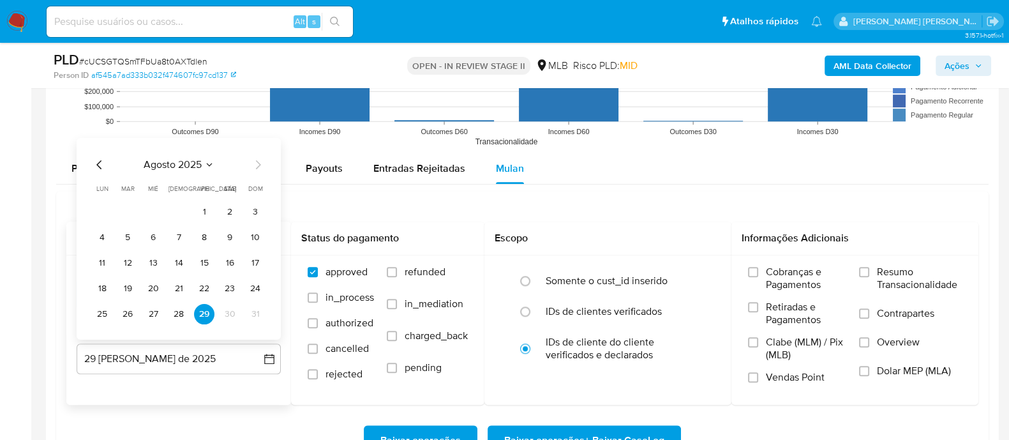
click at [147, 315] on button "27" at bounding box center [153, 313] width 20 height 20
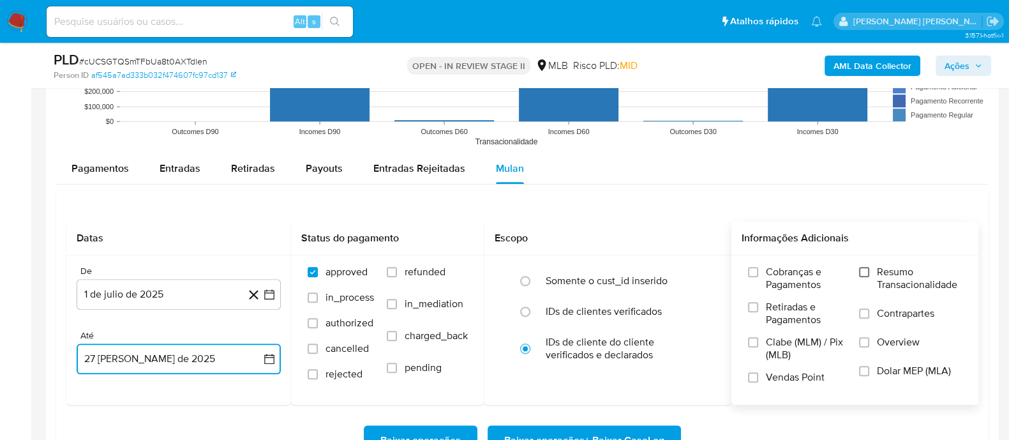
click at [865, 267] on input "Resumo Transacionalidade" at bounding box center [864, 272] width 10 height 10
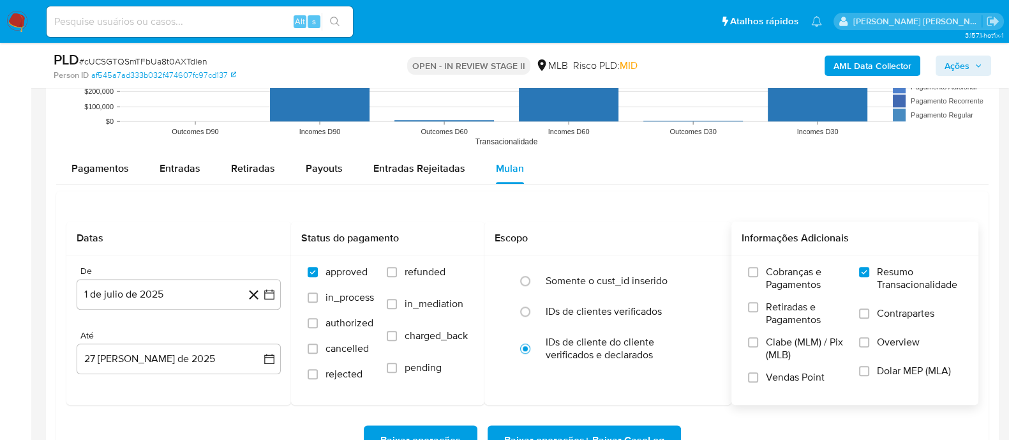
click at [872, 308] on label "Contrapartes" at bounding box center [910, 321] width 103 height 29
click at [869, 308] on input "Contrapartes" at bounding box center [864, 313] width 10 height 10
click at [758, 377] on label "Vendas Point" at bounding box center [797, 382] width 98 height 22
click at [758, 377] on input "Vendas Point" at bounding box center [753, 377] width 10 height 10
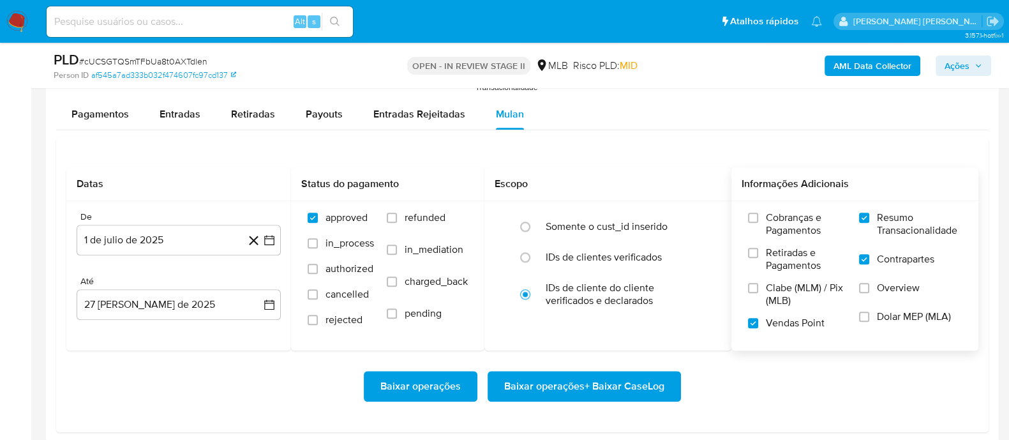
scroll to position [1436, 0]
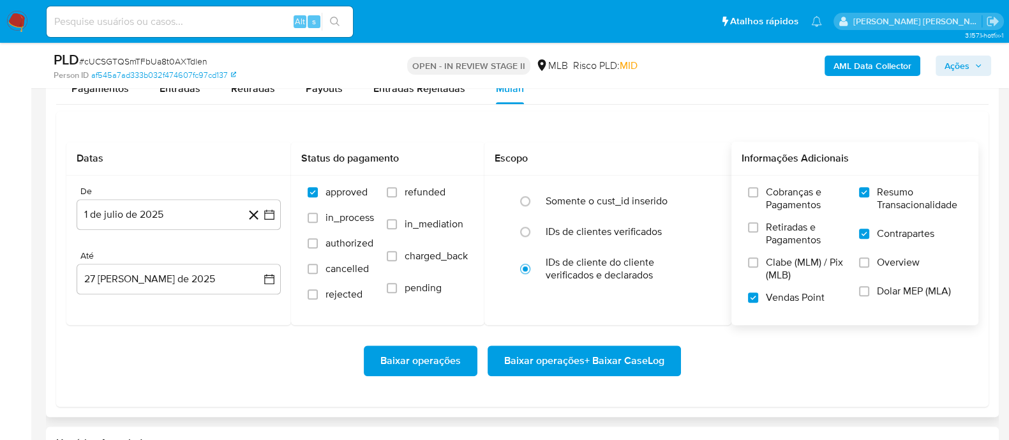
click at [552, 357] on span "Baixar operações + Baixar CaseLog" at bounding box center [584, 361] width 160 height 28
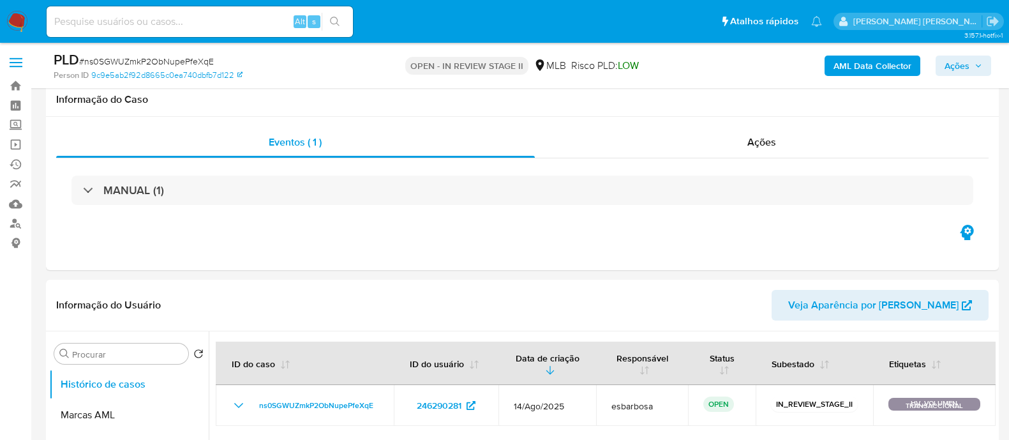
select select "10"
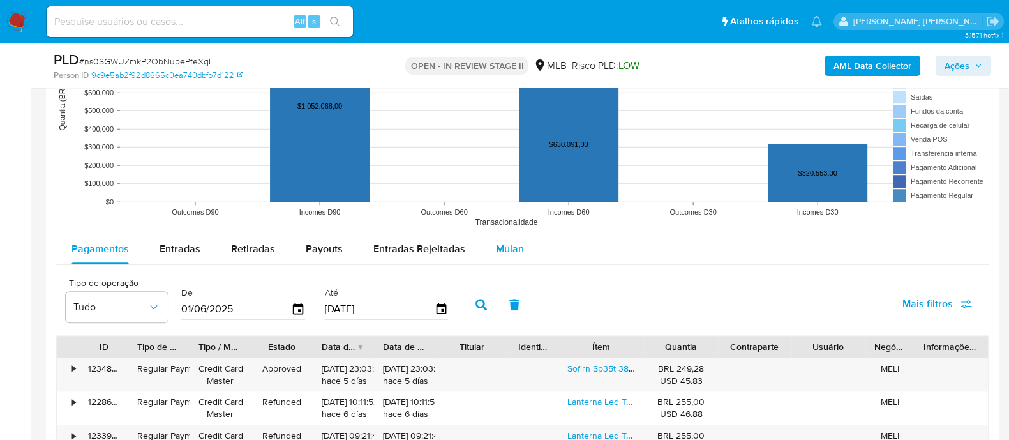
click at [504, 245] on span "Mulan" at bounding box center [510, 248] width 28 height 15
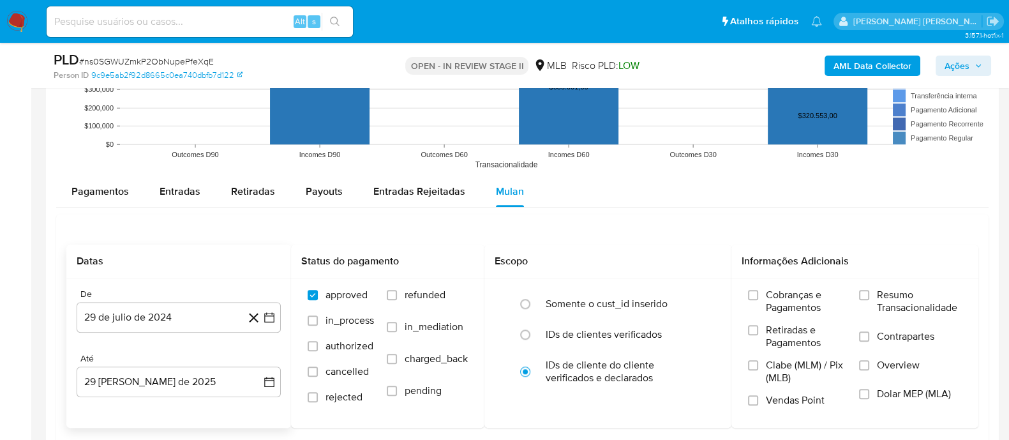
scroll to position [1356, 0]
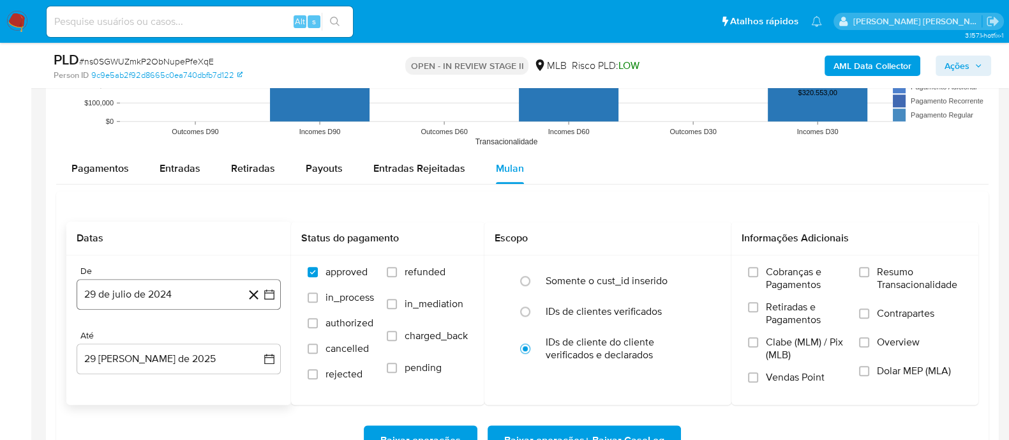
click at [188, 292] on button "29 de julio de 2024" at bounding box center [179, 294] width 204 height 31
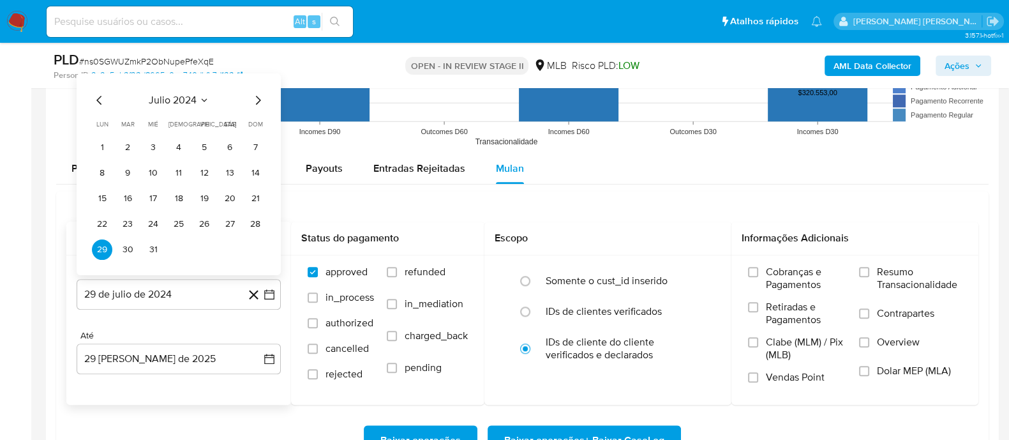
click at [185, 100] on span "julio 2024" at bounding box center [173, 99] width 48 height 13
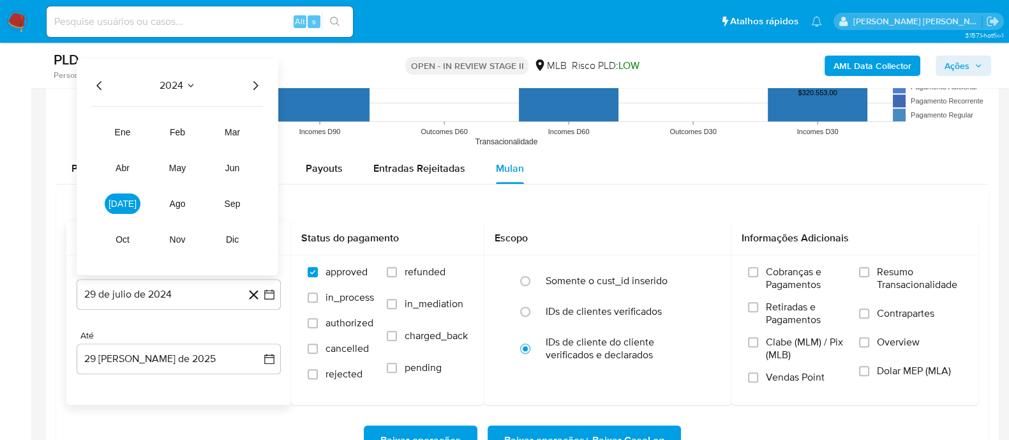
click at [254, 83] on icon "Año siguiente" at bounding box center [255, 84] width 15 height 15
click at [133, 204] on button "[DATE]" at bounding box center [123, 203] width 36 height 20
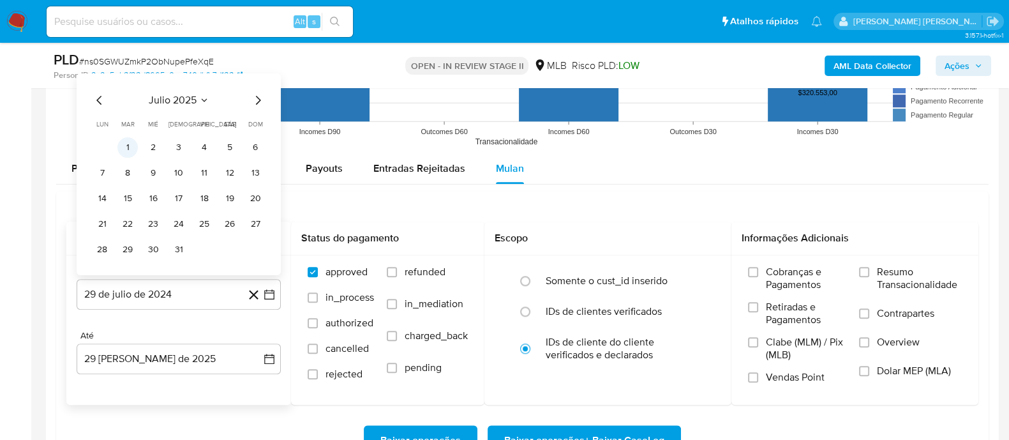
click at [128, 147] on button "1" at bounding box center [127, 147] width 20 height 20
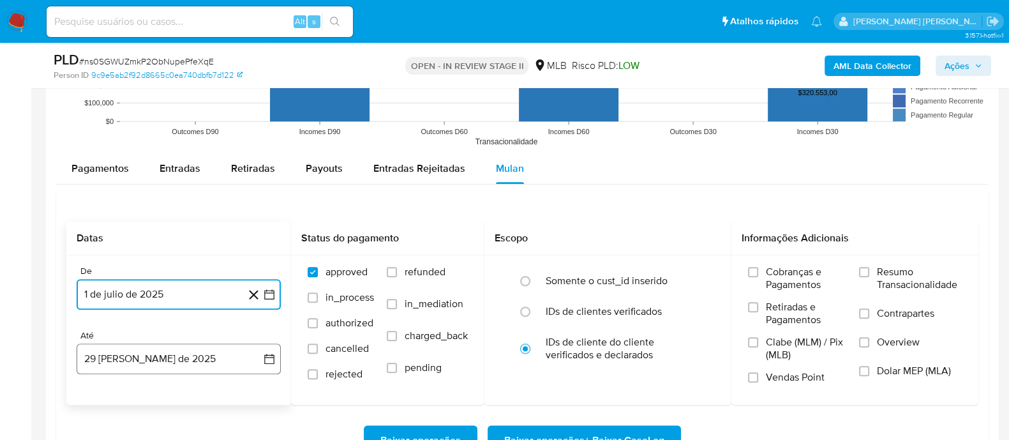
click at [159, 360] on button "29 [PERSON_NAME] de 2025" at bounding box center [179, 358] width 204 height 31
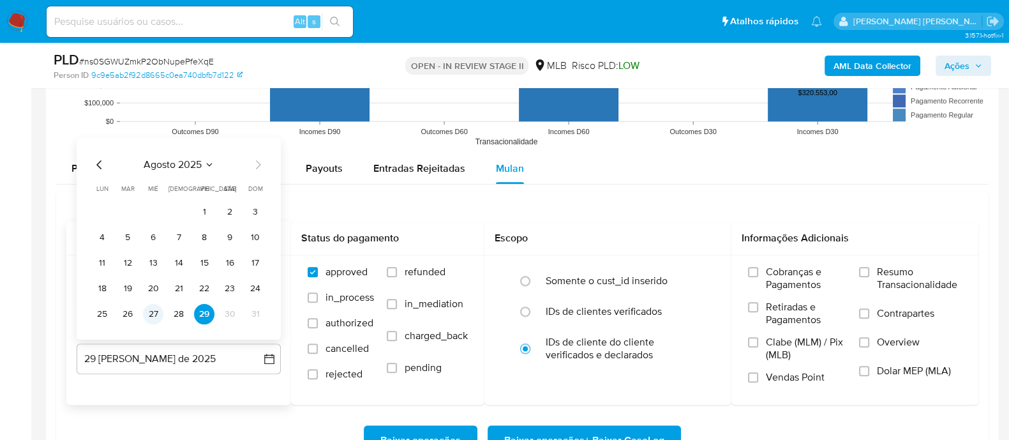
click at [152, 313] on button "27" at bounding box center [153, 313] width 20 height 20
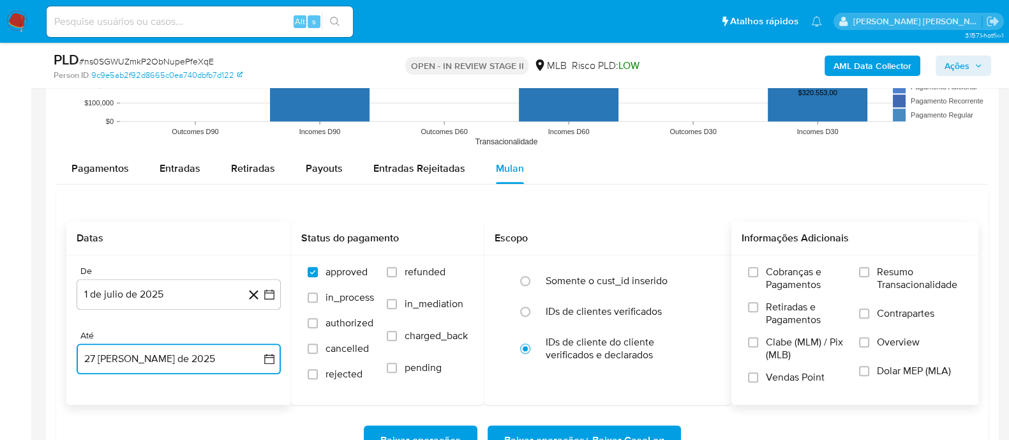
click at [867, 276] on label "Resumo Transacionalidade" at bounding box center [910, 286] width 103 height 41
click at [867, 276] on input "Resumo Transacionalidade" at bounding box center [864, 272] width 10 height 10
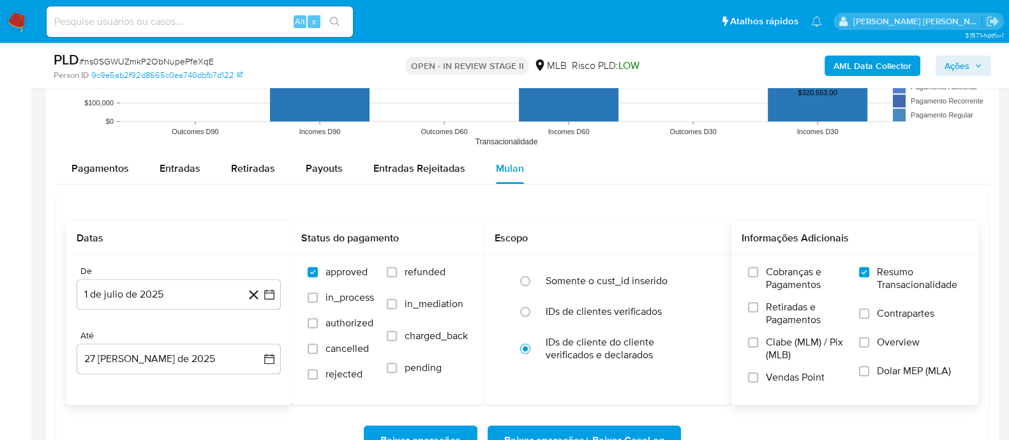
click at [869, 315] on span at bounding box center [864, 313] width 10 height 10
click at [869, 315] on input "Contrapartes" at bounding box center [864, 313] width 10 height 10
click at [754, 375] on input "Vendas Point" at bounding box center [753, 377] width 10 height 10
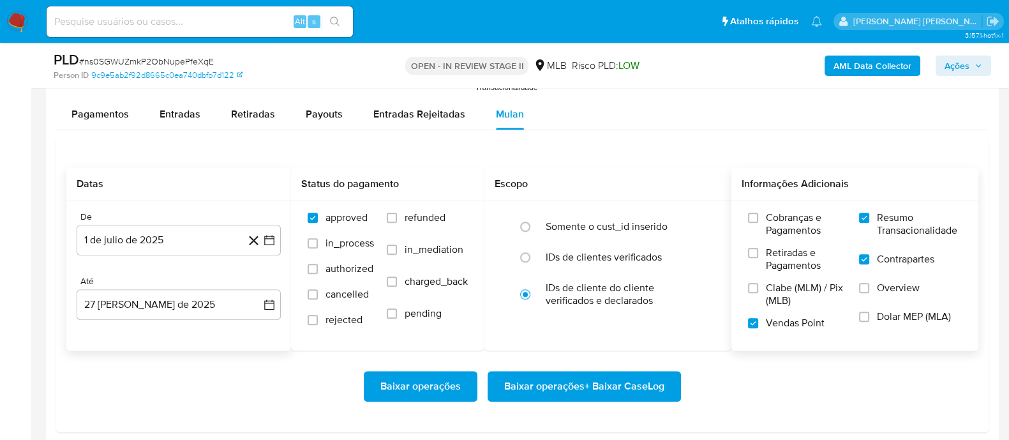
scroll to position [1436, 0]
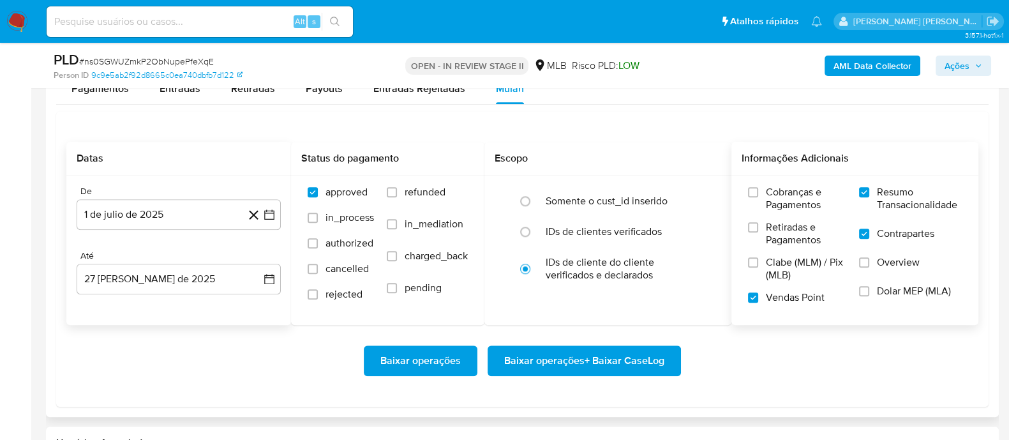
click at [563, 369] on span "Baixar operações + Baixar CaseLog" at bounding box center [584, 361] width 160 height 28
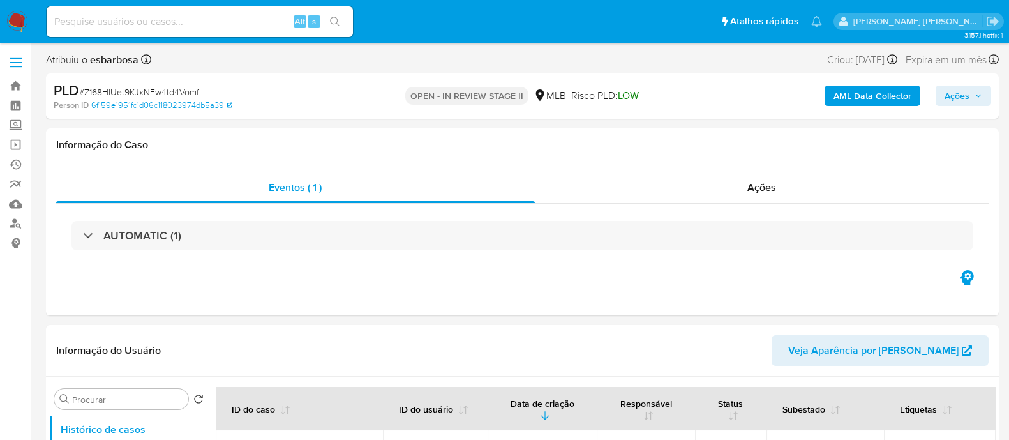
select select "10"
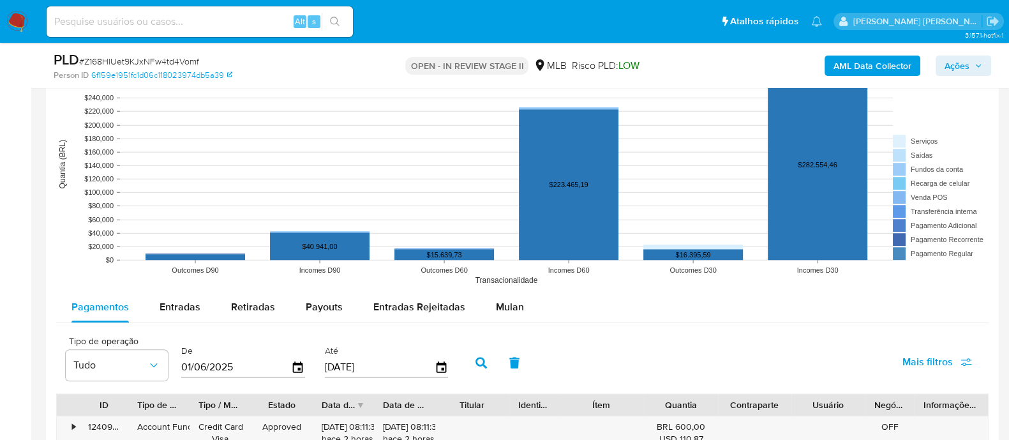
scroll to position [1276, 0]
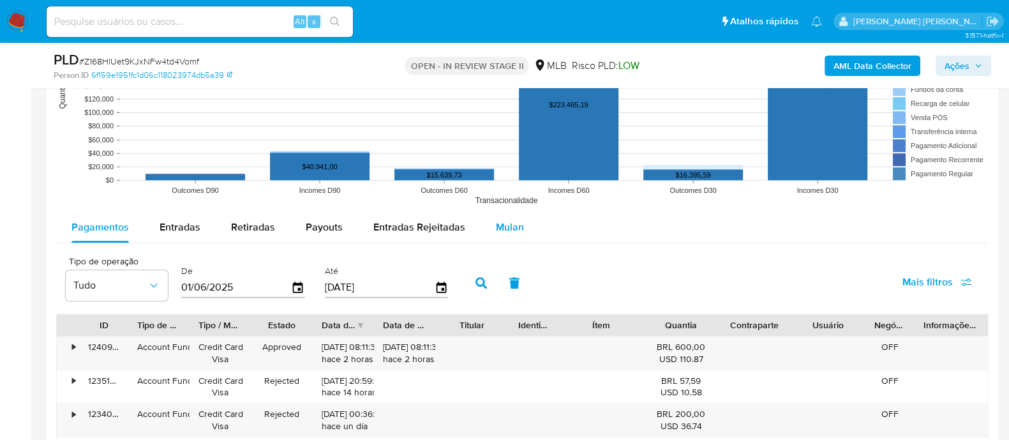
click at [508, 216] on div "Mulan" at bounding box center [510, 227] width 28 height 31
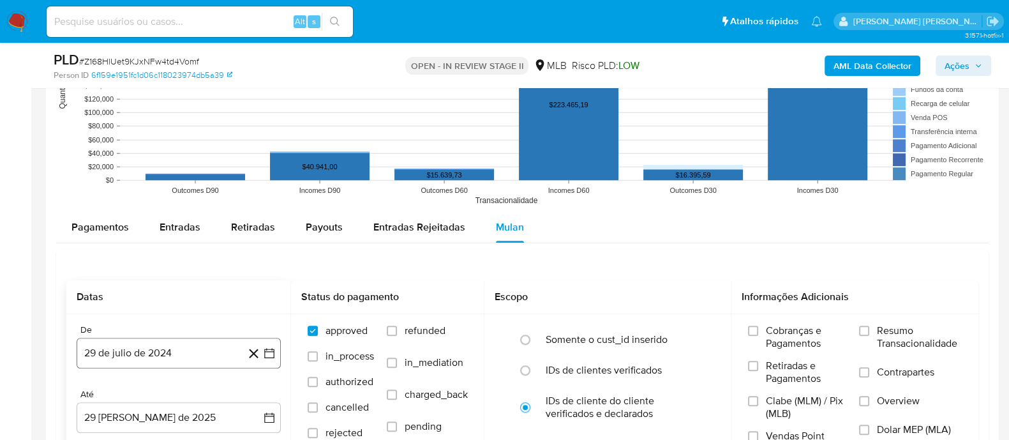
click at [176, 352] on button "29 de julio de 2024" at bounding box center [179, 353] width 204 height 31
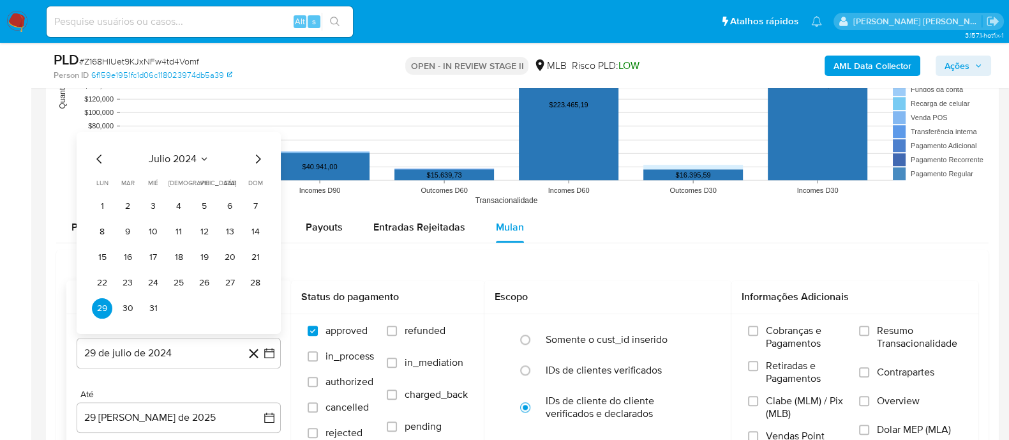
click at [169, 154] on span "julio 2024" at bounding box center [173, 159] width 48 height 13
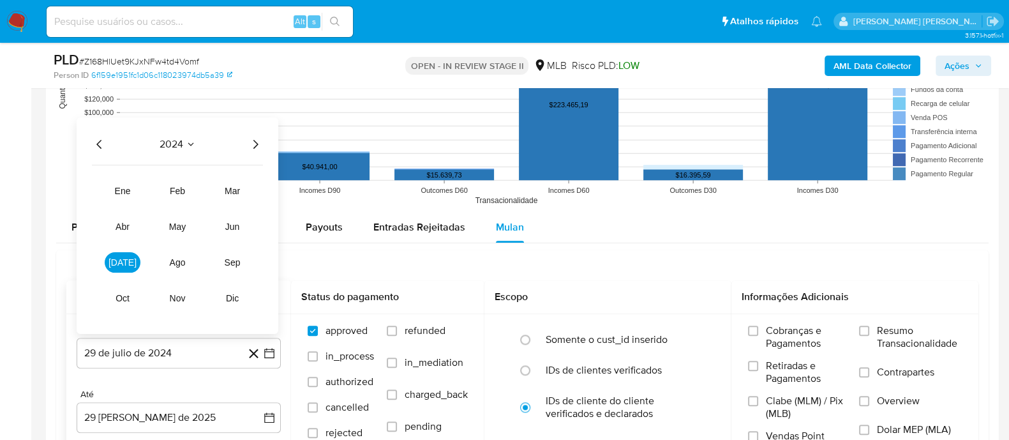
click at [252, 144] on icon "Año siguiente" at bounding box center [255, 144] width 15 height 15
click at [128, 257] on span "[DATE]" at bounding box center [123, 262] width 28 height 10
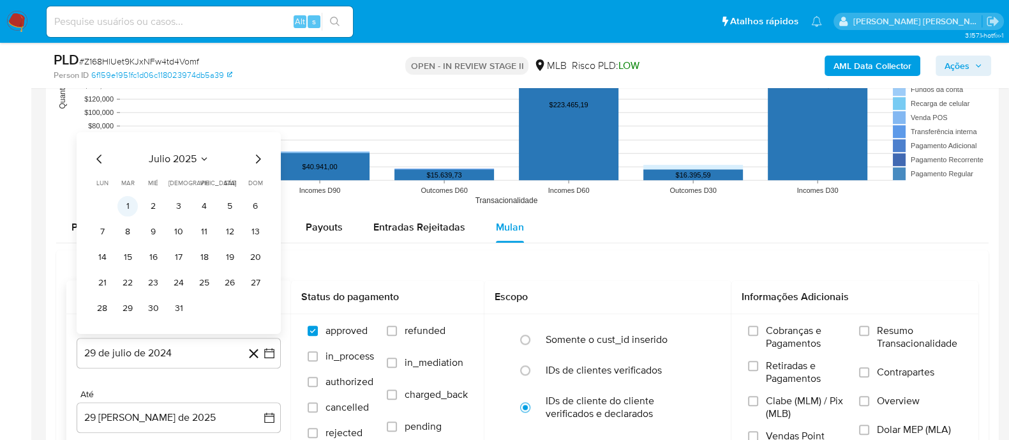
click at [123, 203] on button "1" at bounding box center [127, 206] width 20 height 20
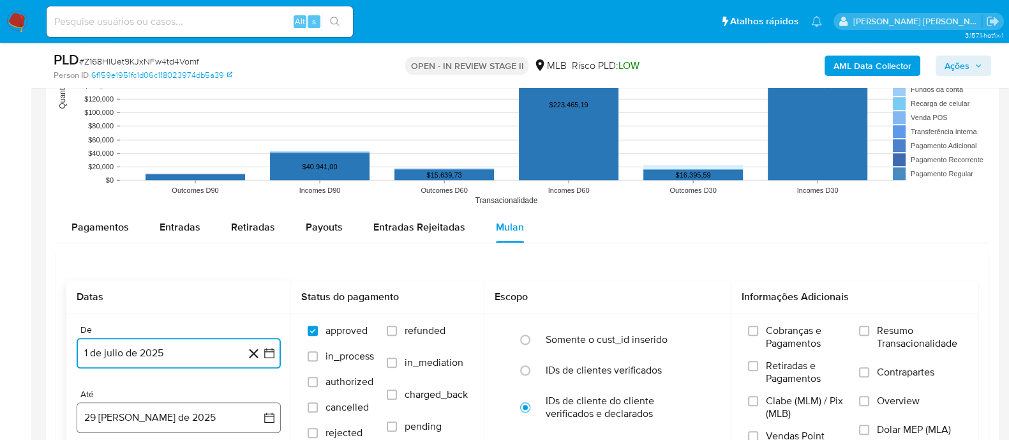
click at [143, 407] on button "29 [PERSON_NAME] de 2025" at bounding box center [179, 417] width 204 height 31
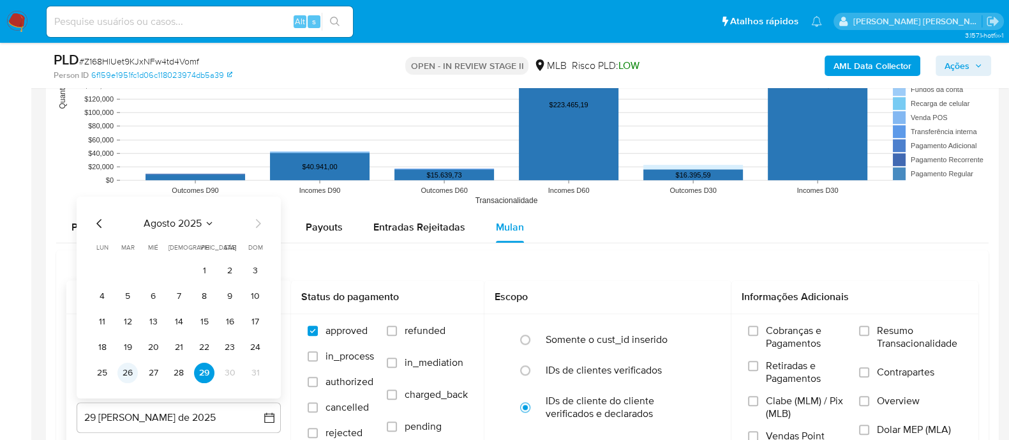
click at [129, 368] on button "26" at bounding box center [127, 373] width 20 height 20
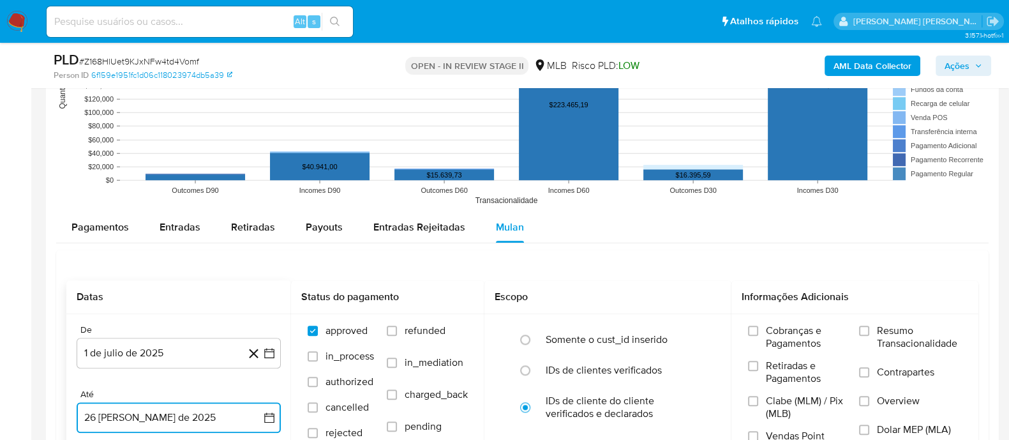
click at [229, 415] on button "26 de agosto de 2025" at bounding box center [179, 417] width 204 height 31
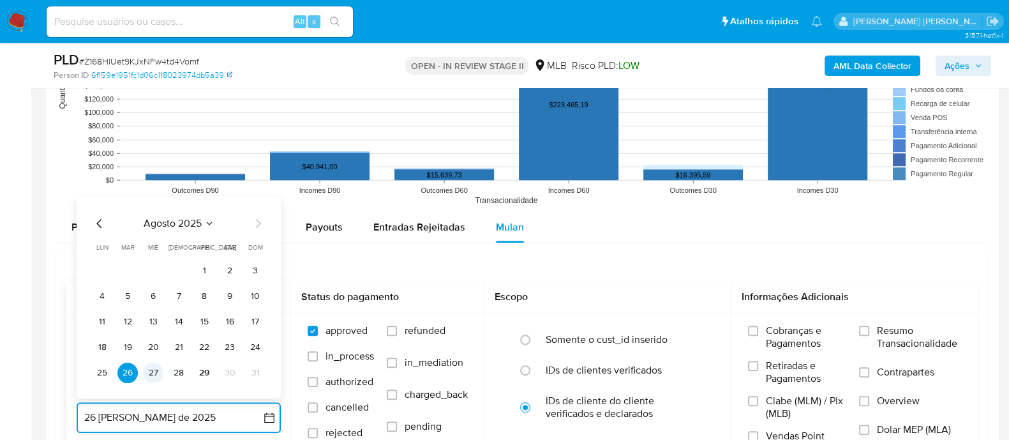
click at [158, 371] on button "27" at bounding box center [153, 373] width 20 height 20
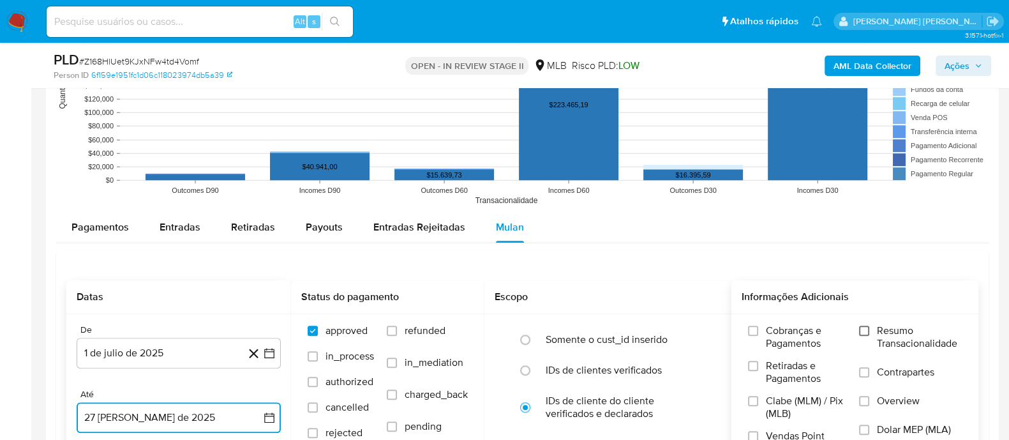
click at [866, 332] on input "Resumo Transacionalidade" at bounding box center [864, 331] width 10 height 10
click at [866, 368] on label "Contrapartes" at bounding box center [910, 380] width 103 height 29
click at [866, 368] on input "Contrapartes" at bounding box center [864, 372] width 10 height 10
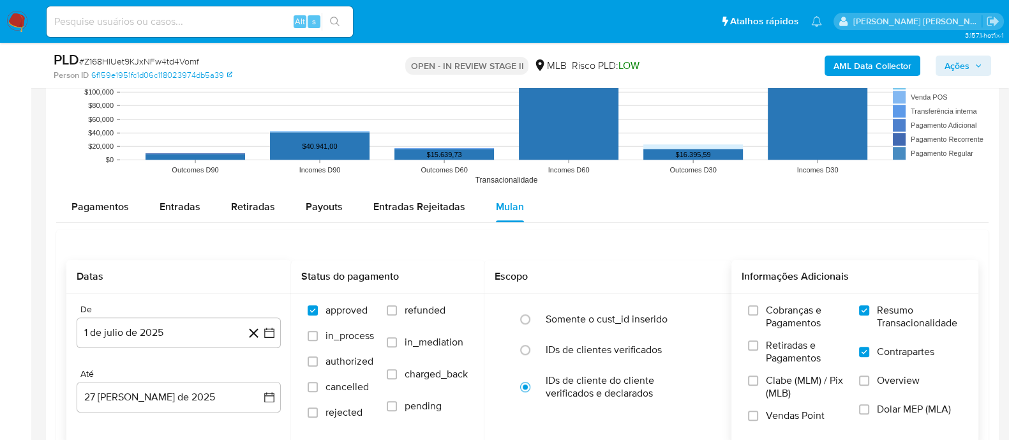
scroll to position [1436, 0]
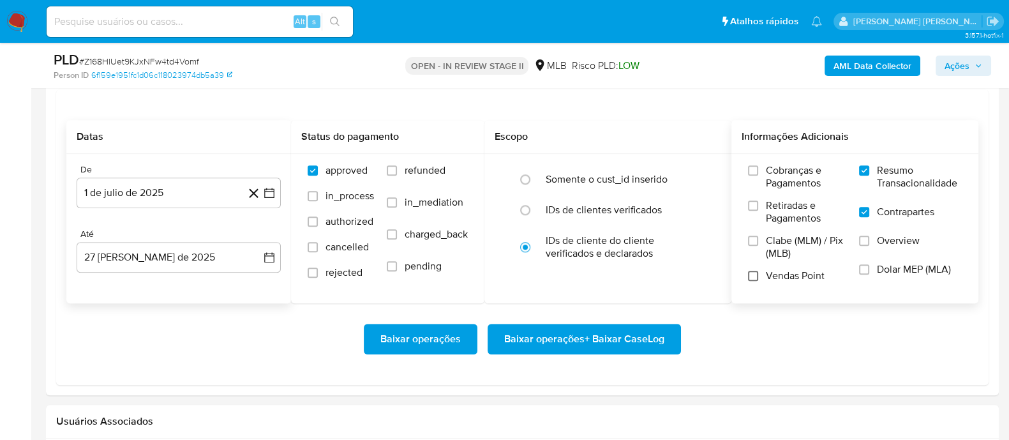
click at [749, 275] on input "Vendas Point" at bounding box center [753, 276] width 10 height 10
click at [628, 334] on span "Baixar operações + Baixar CaseLog" at bounding box center [584, 339] width 160 height 28
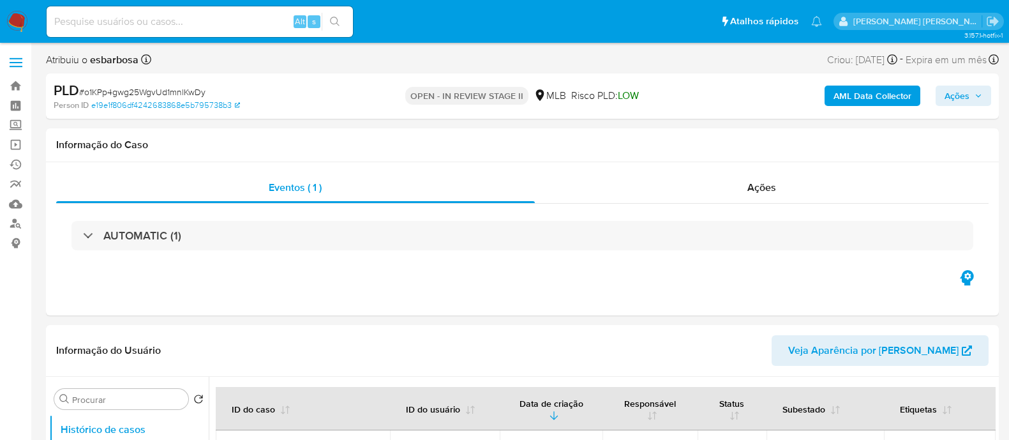
select select "10"
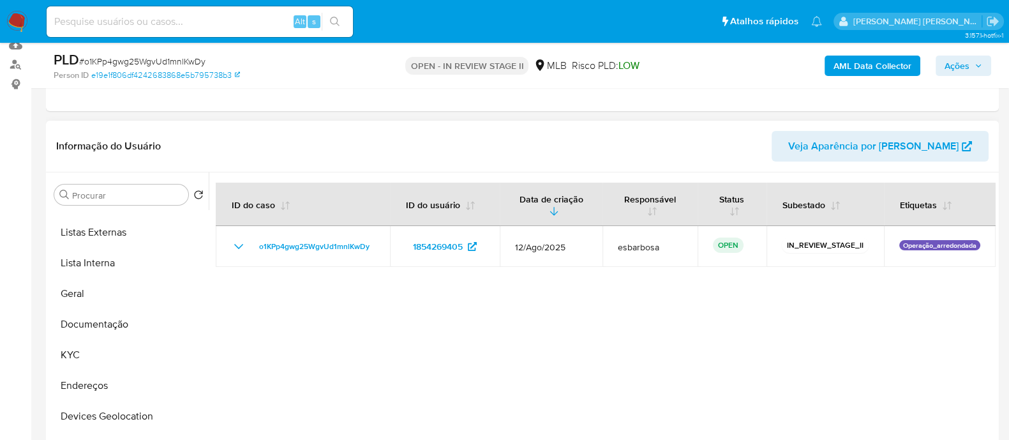
scroll to position [79, 0]
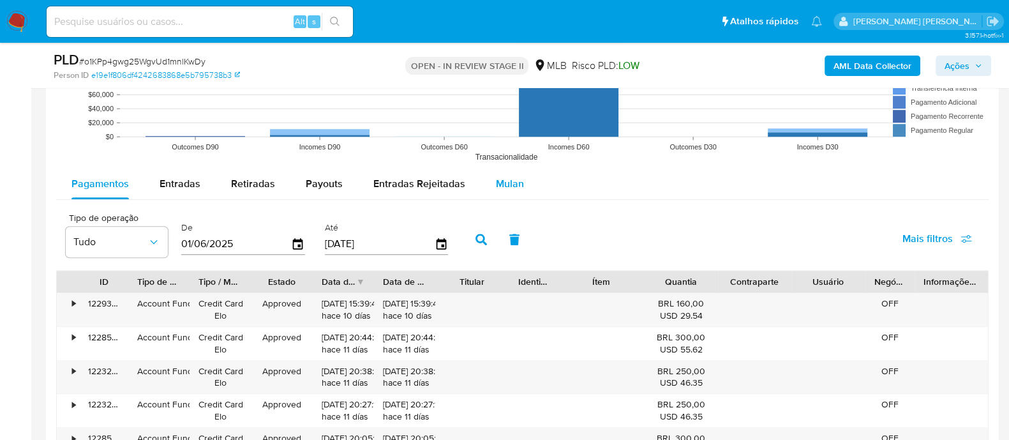
click at [507, 183] on span "Mulan" at bounding box center [510, 183] width 28 height 15
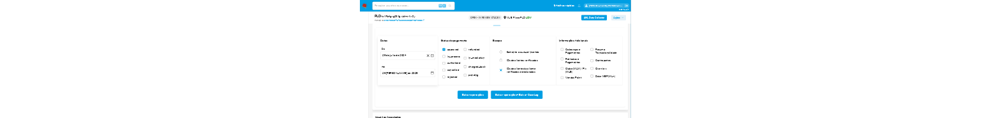
scroll to position [1436, 0]
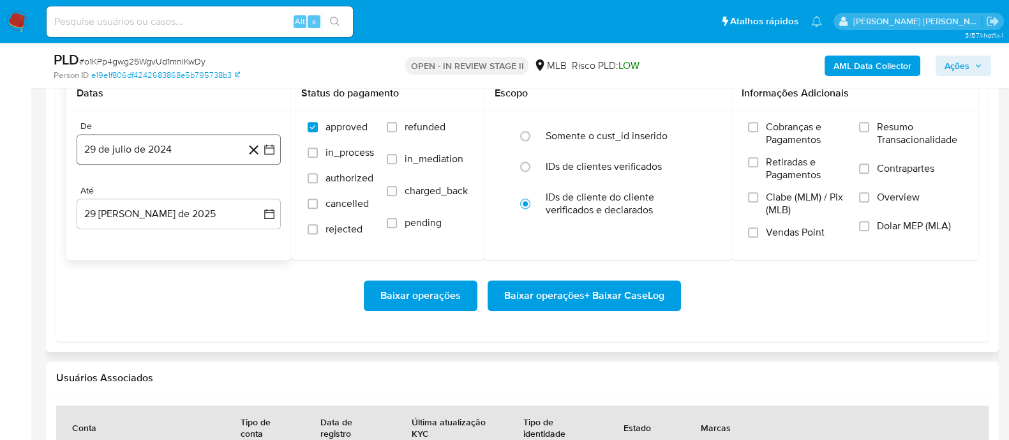
click at [203, 147] on button "29 de julio de 2024" at bounding box center [179, 149] width 204 height 31
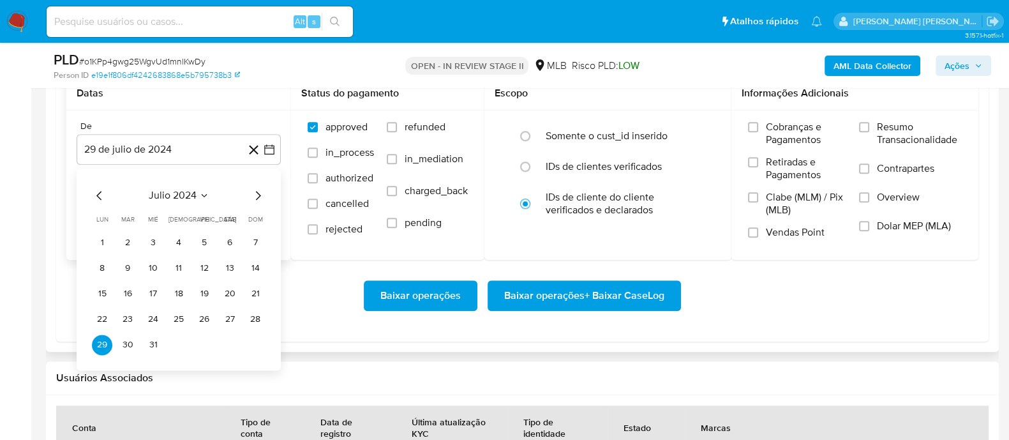
click at [186, 197] on span "julio 2024" at bounding box center [173, 195] width 48 height 13
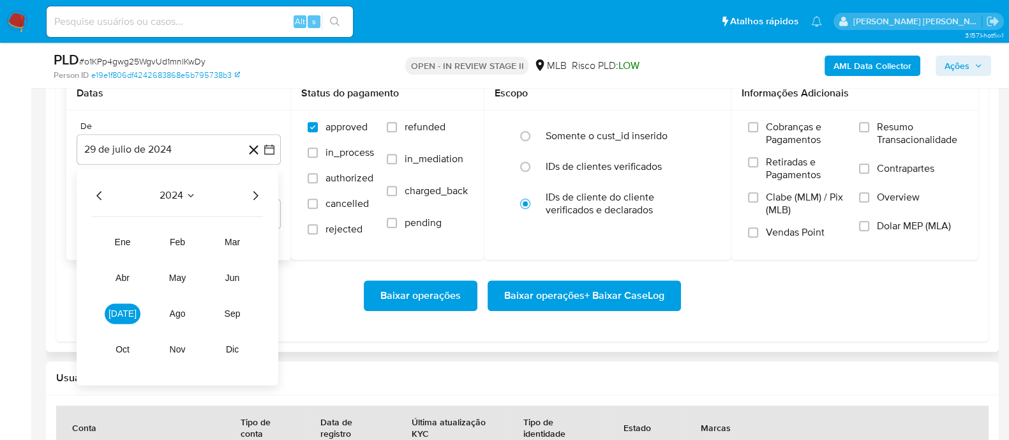
click at [249, 193] on icon "Año siguiente" at bounding box center [255, 195] width 15 height 15
click at [123, 311] on span "[DATE]" at bounding box center [123, 313] width 28 height 10
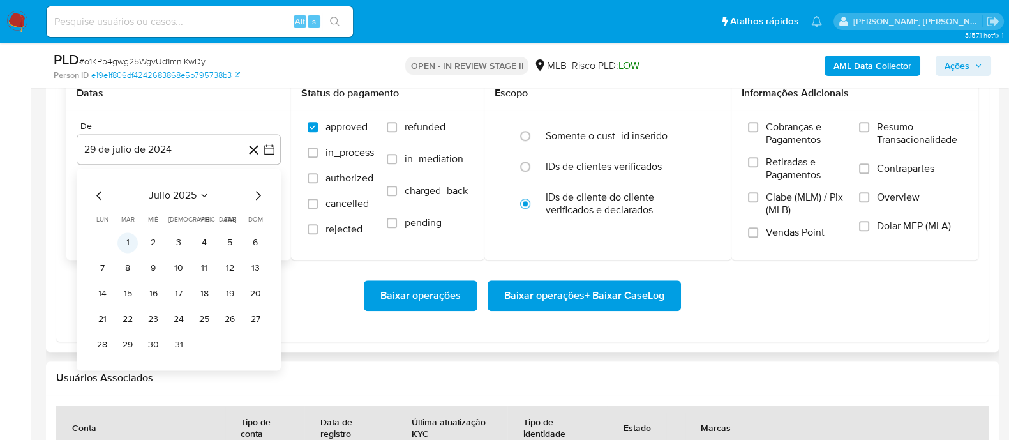
click at [128, 240] on button "1" at bounding box center [127, 242] width 20 height 20
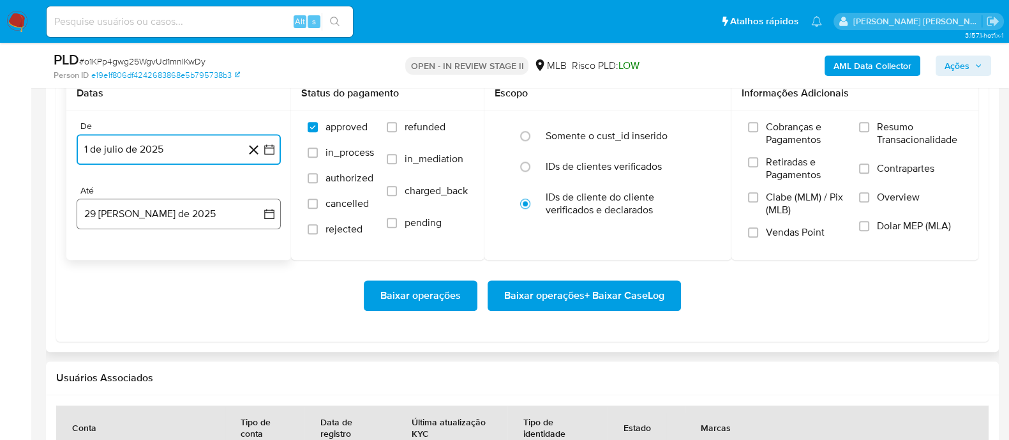
click at [156, 219] on button "29 [PERSON_NAME] de 2025" at bounding box center [179, 214] width 204 height 31
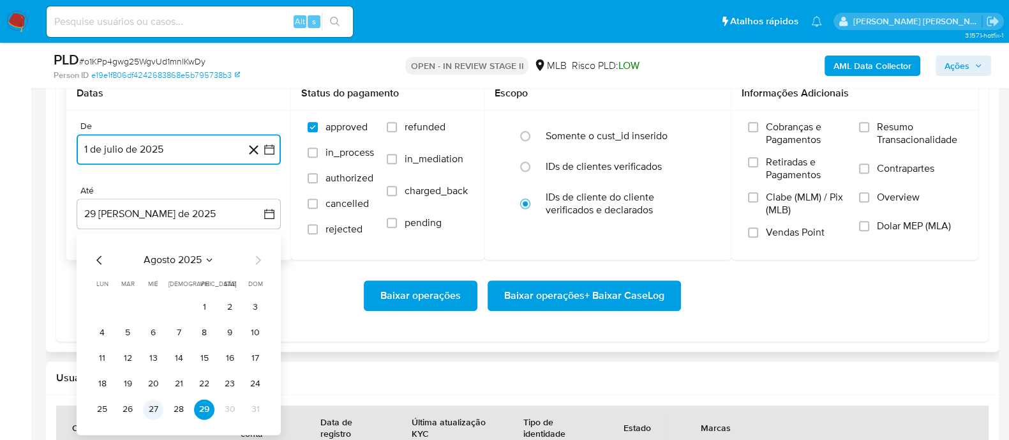
click at [153, 410] on button "27" at bounding box center [153, 409] width 20 height 20
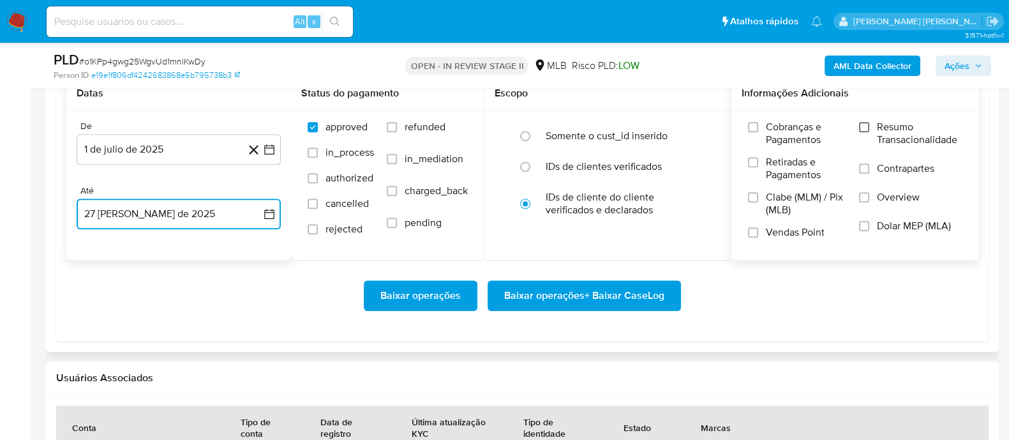
click at [865, 125] on input "Resumo Transacionalidade" at bounding box center [864, 127] width 10 height 10
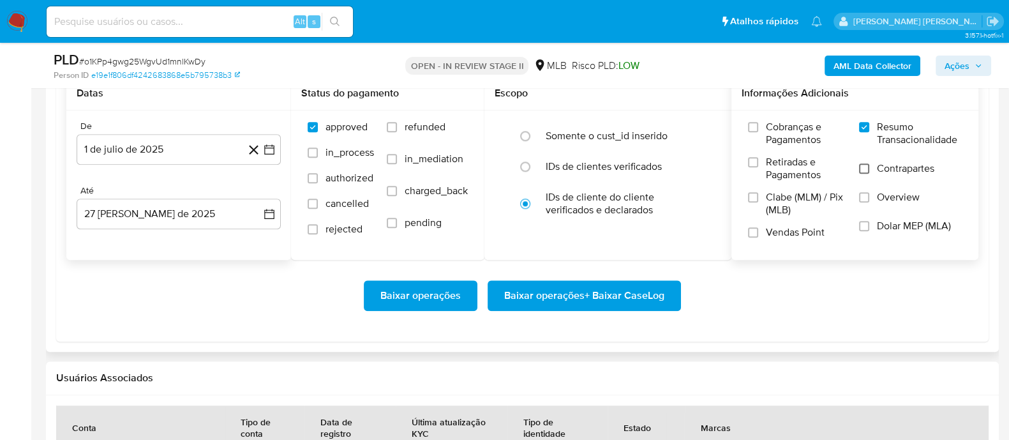
click at [867, 169] on input "Contrapartes" at bounding box center [864, 168] width 10 height 10
click at [753, 233] on input "Vendas Point" at bounding box center [753, 232] width 10 height 10
click at [552, 295] on span "Baixar operações + Baixar CaseLog" at bounding box center [584, 295] width 160 height 28
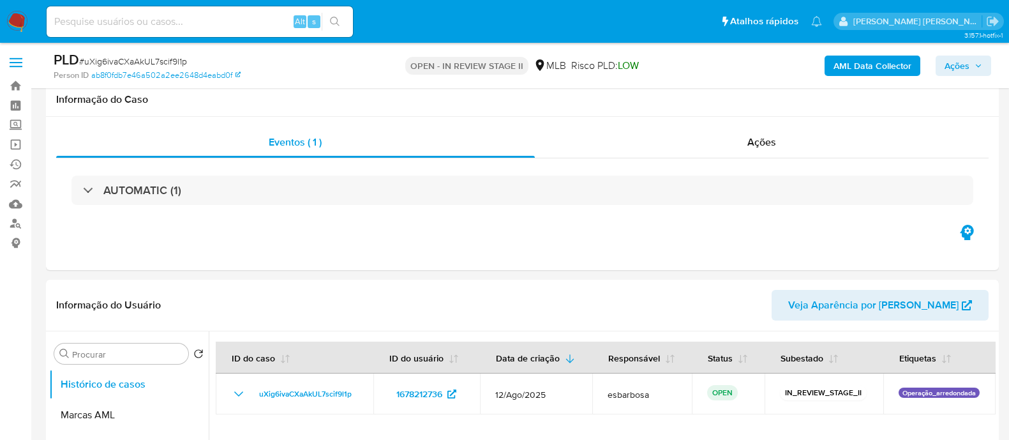
select select "10"
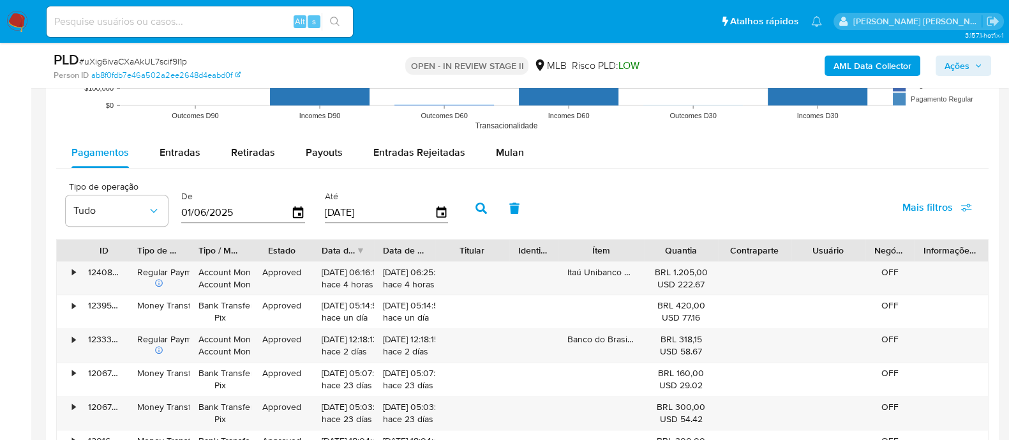
scroll to position [1276, 0]
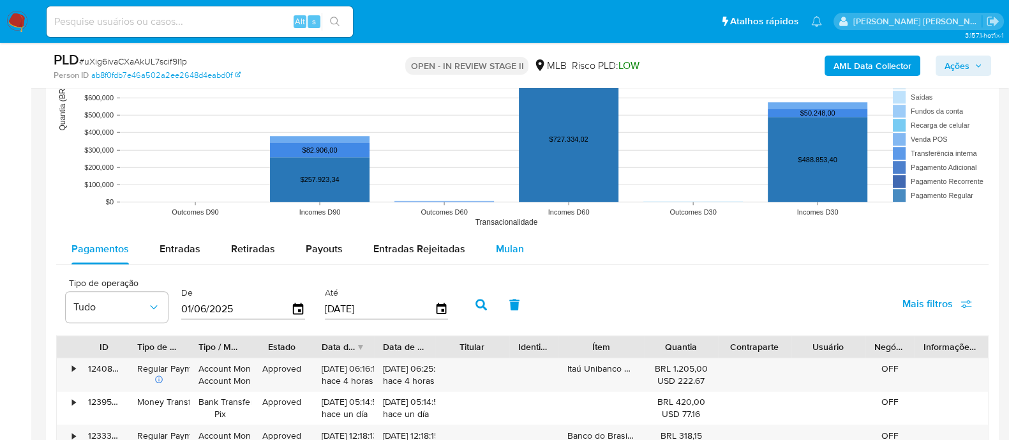
click at [502, 248] on span "Mulan" at bounding box center [510, 248] width 28 height 15
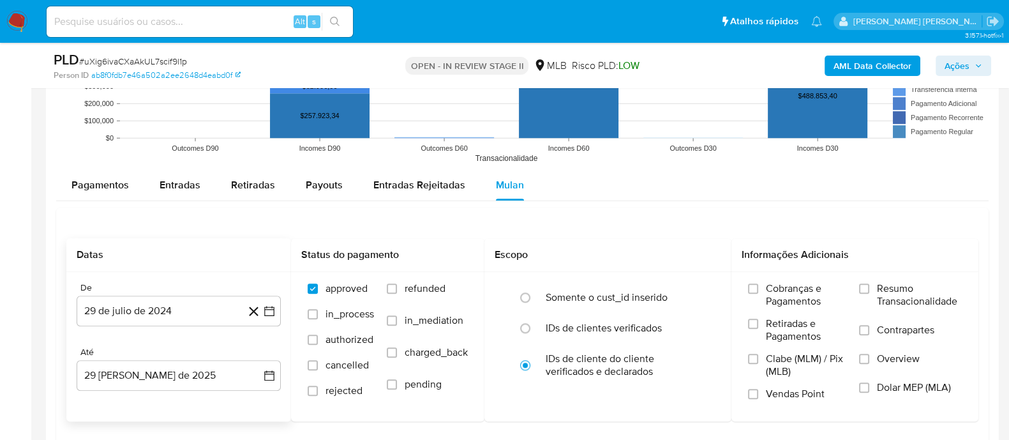
scroll to position [1436, 0]
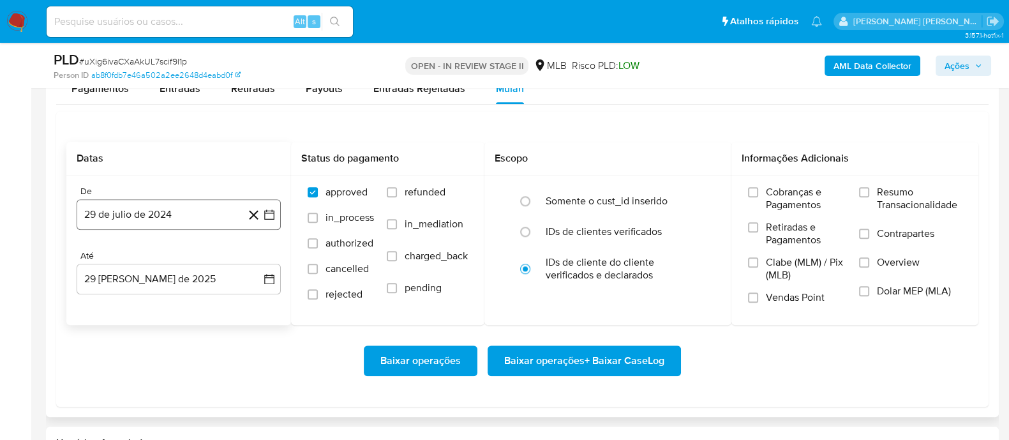
click at [192, 214] on button "29 de julio de 2024" at bounding box center [179, 214] width 204 height 31
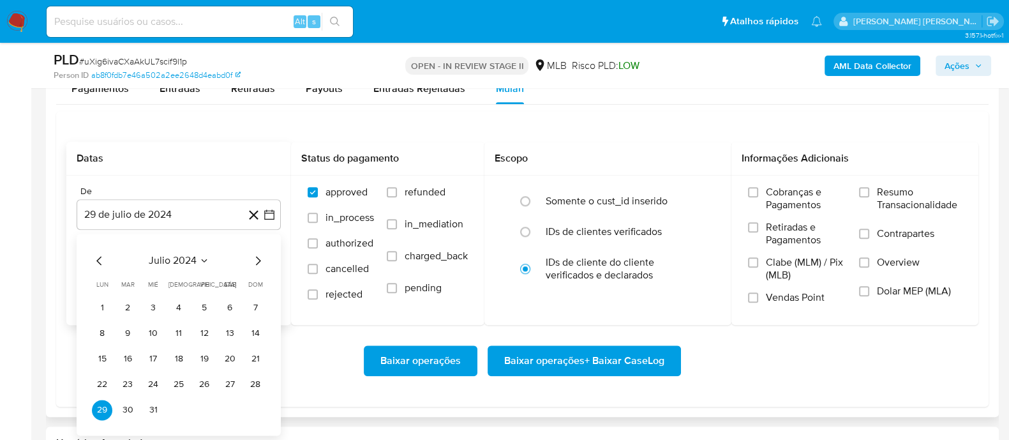
click at [176, 250] on div "julio 2024 julio 2024 lun lunes mar martes mié miércoles jue jueves vie viernes…" at bounding box center [179, 335] width 204 height 202
click at [183, 260] on span "julio 2024" at bounding box center [173, 260] width 48 height 13
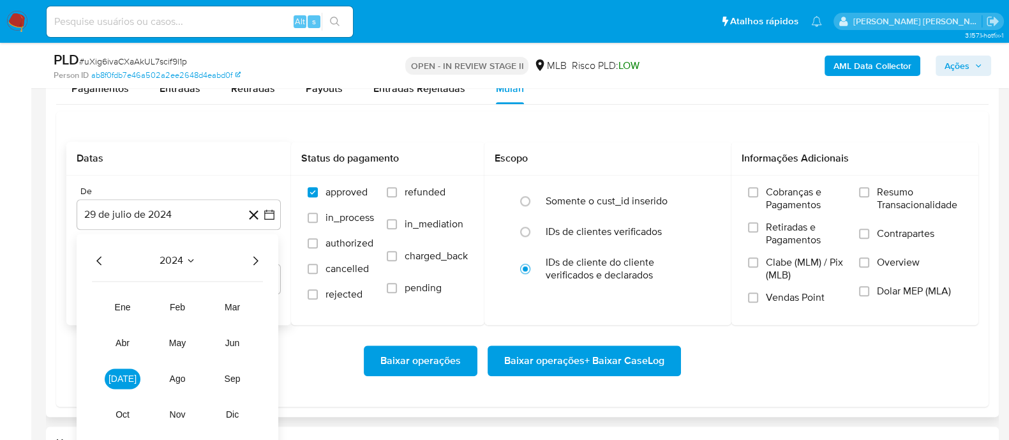
click at [256, 259] on icon "Año siguiente" at bounding box center [255, 260] width 15 height 15
click at [114, 377] on button "[DATE]" at bounding box center [123, 378] width 36 height 20
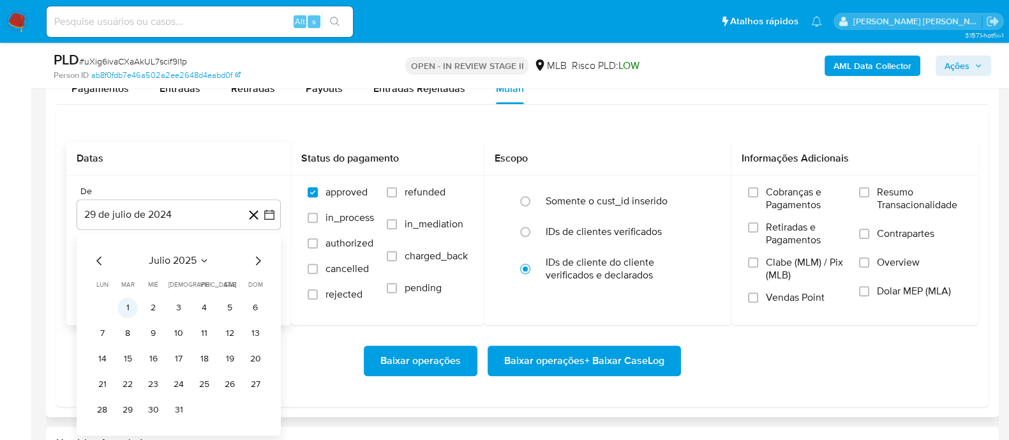
click at [126, 304] on button "1" at bounding box center [127, 307] width 20 height 20
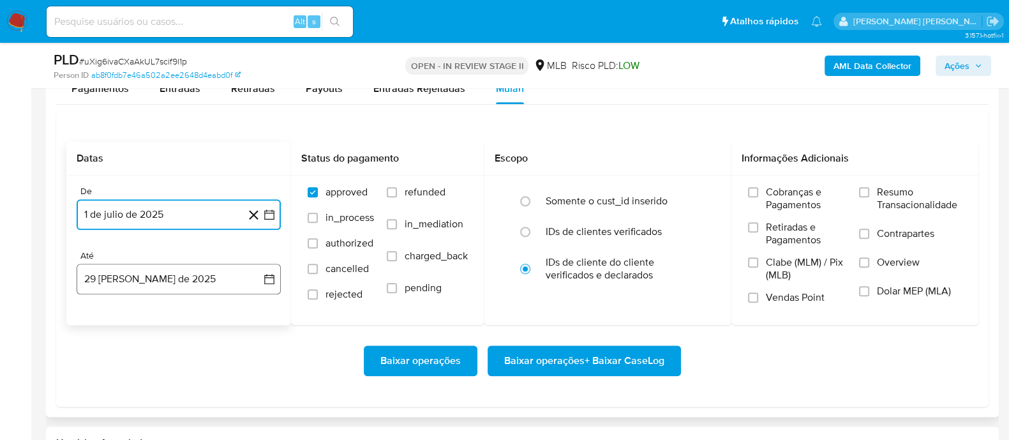
click at [157, 276] on button "29 de agosto de 2025" at bounding box center [179, 279] width 204 height 31
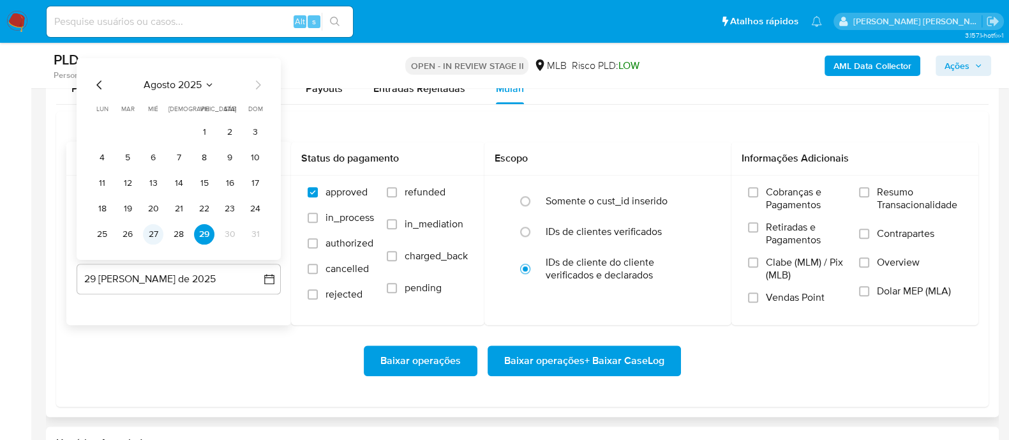
click at [145, 234] on button "27" at bounding box center [153, 233] width 20 height 20
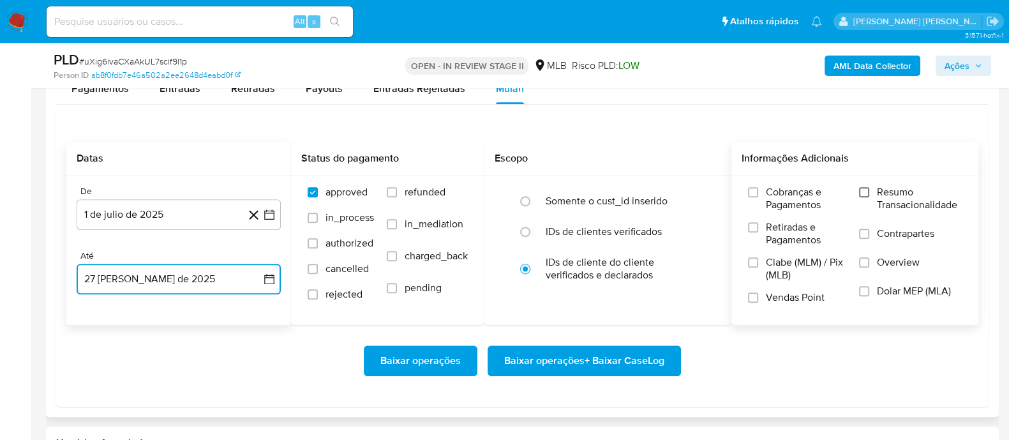
click at [868, 188] on input "Resumo Transacionalidade" at bounding box center [864, 192] width 10 height 10
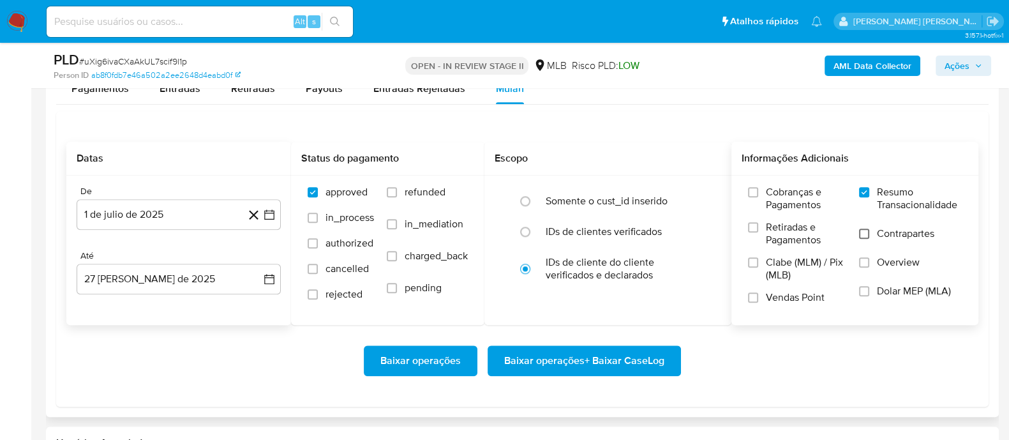
click at [867, 236] on input "Contrapartes" at bounding box center [864, 234] width 10 height 10
click at [756, 297] on input "Vendas Point" at bounding box center [753, 297] width 10 height 10
click at [618, 359] on span "Baixar operações + Baixar CaseLog" at bounding box center [584, 361] width 160 height 28
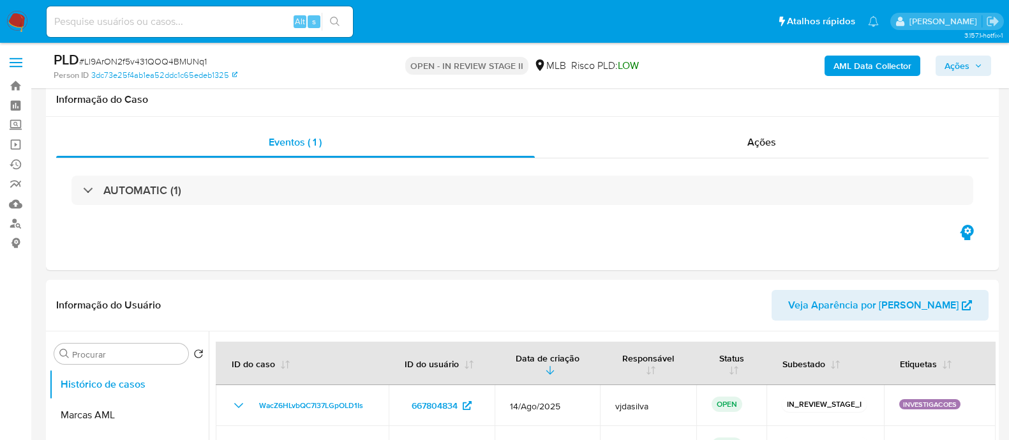
select select "10"
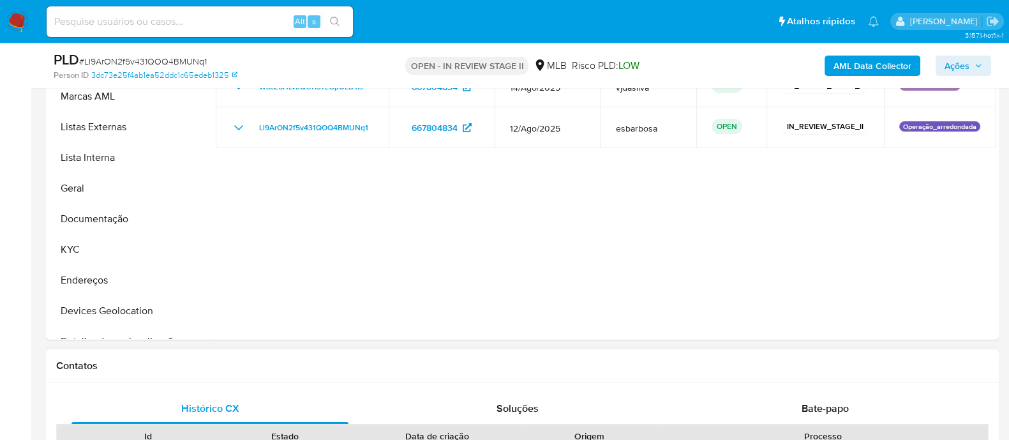
scroll to position [239, 0]
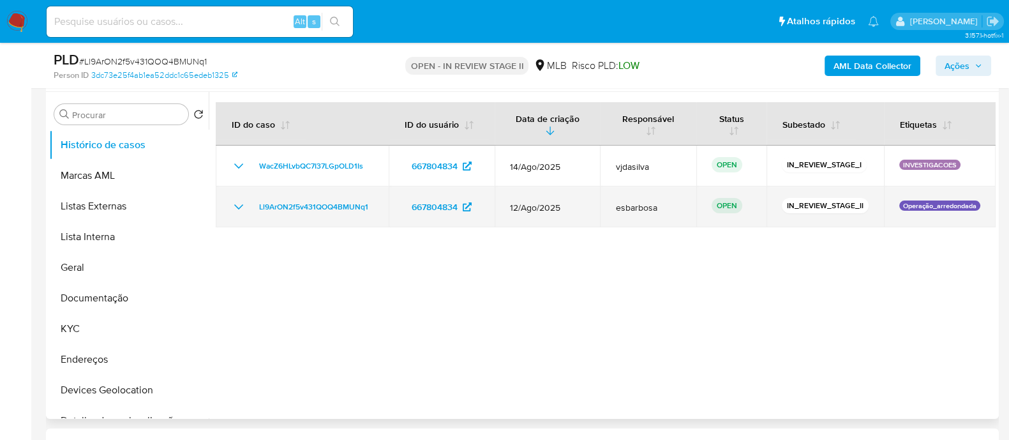
click at [236, 209] on icon "Mostrar/Ocultar" at bounding box center [238, 206] width 15 height 15
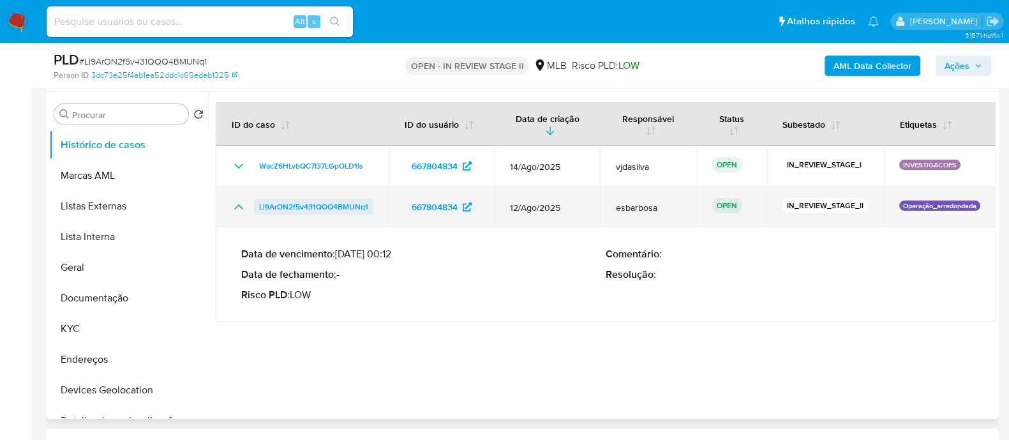
click at [372, 211] on link "Ll9ArON2f5v431QOQ4BMUNq1" at bounding box center [313, 206] width 119 height 15
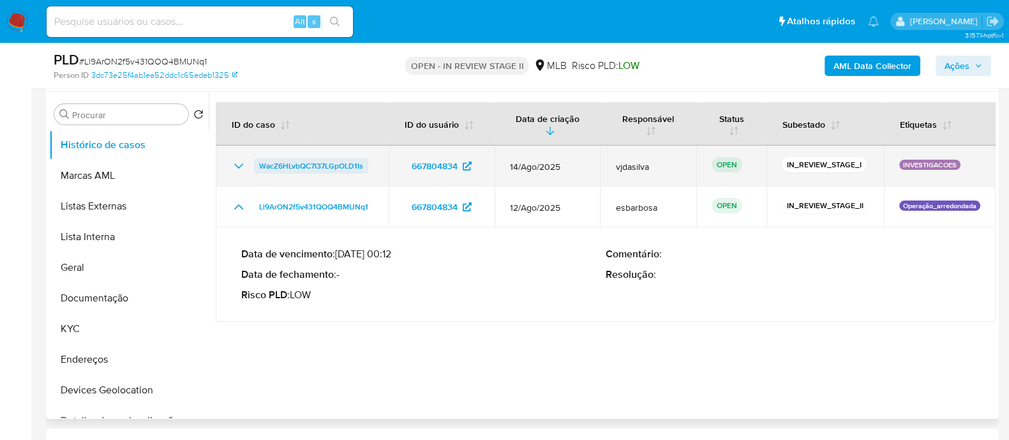
click at [303, 168] on span "WacZ6HLvbQC7I37LGpOLD1Is" at bounding box center [311, 165] width 104 height 15
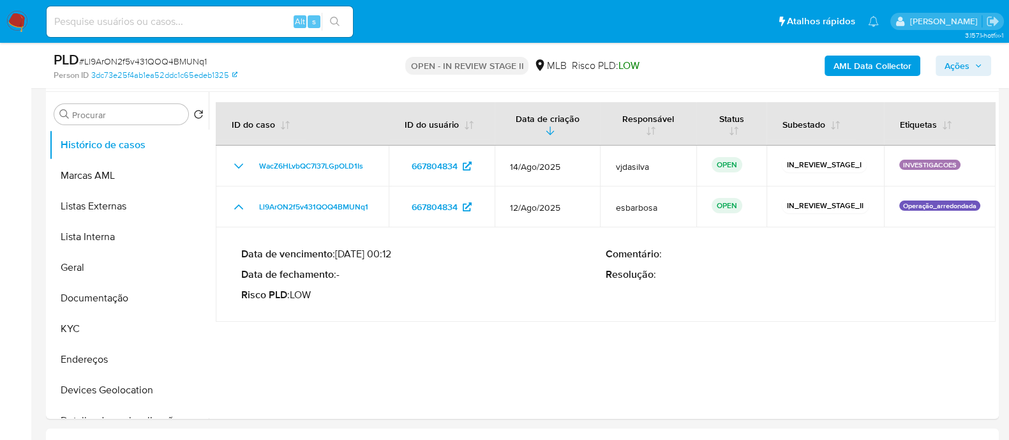
click at [950, 66] on span "Ações" at bounding box center [957, 66] width 25 height 20
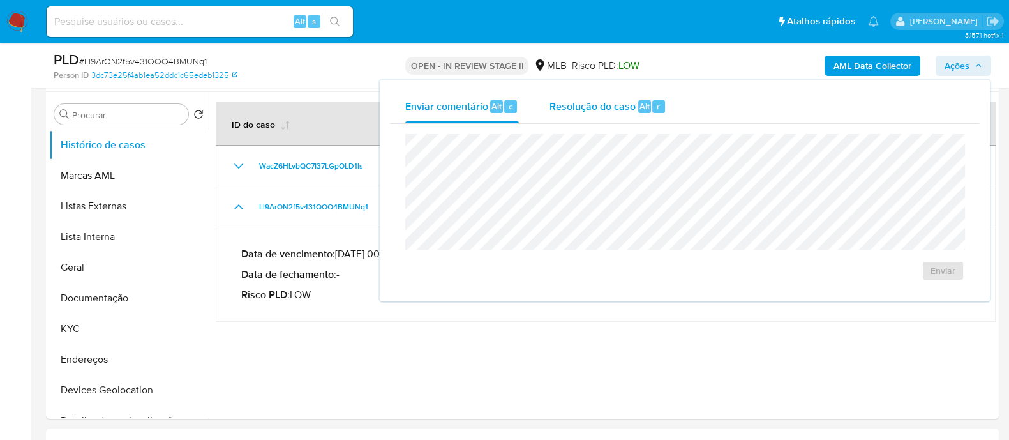
click at [604, 119] on div "Resolução do caso Alt r" at bounding box center [608, 106] width 117 height 33
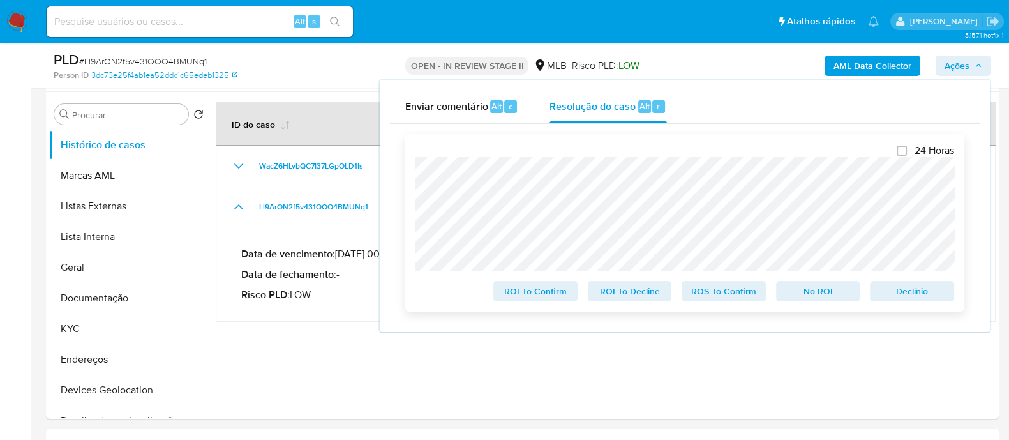
click at [407, 180] on div "24 Horas ROI To Confirm ROI To Decline ROS To Confirm No ROI Declínio" at bounding box center [684, 222] width 559 height 177
click at [183, 60] on span "# Ll9ArON2f5v431QOQ4BMUNq1" at bounding box center [143, 61] width 128 height 13
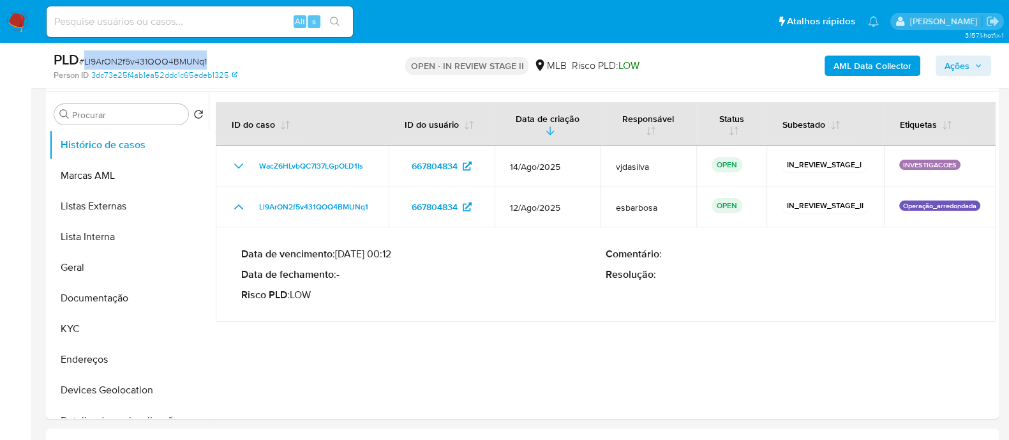
click at [183, 60] on span "# Ll9ArON2f5v431QOQ4BMUNq1" at bounding box center [143, 61] width 128 height 13
copy span "Ll9ArON2f5v431QOQ4BMUNq1"
click at [950, 64] on span "Ações" at bounding box center [957, 66] width 25 height 20
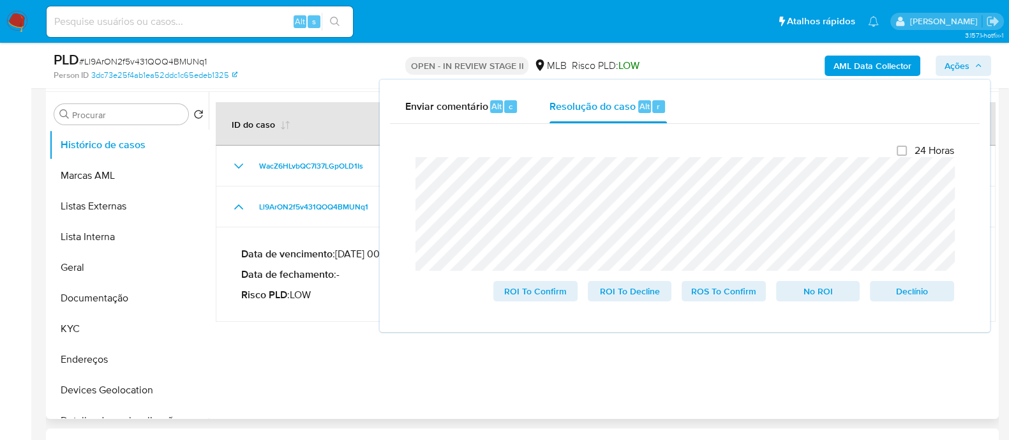
click at [394, 361] on div at bounding box center [602, 255] width 787 height 327
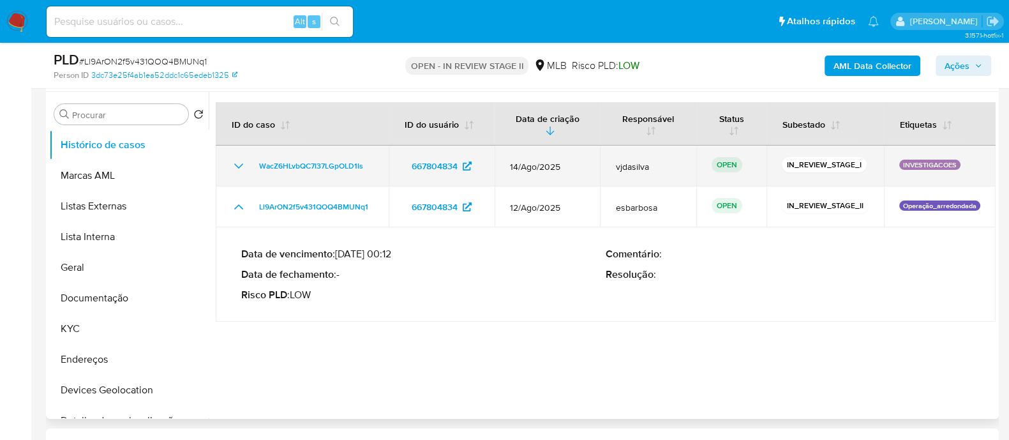
drag, startPoint x: 949, startPoint y: 167, endPoint x: 900, endPoint y: 163, distance: 48.7
click at [900, 163] on p "INVESTIGACOES" at bounding box center [929, 165] width 61 height 10
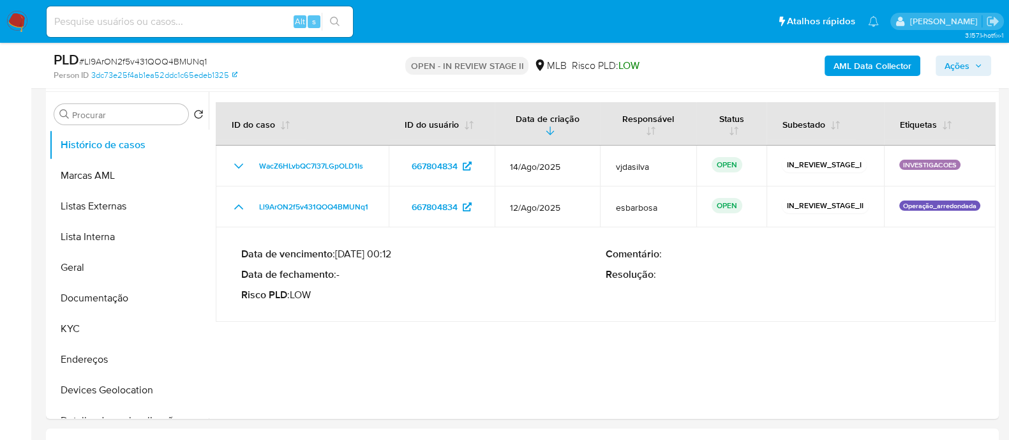
click at [954, 70] on span "Ações" at bounding box center [957, 66] width 25 height 20
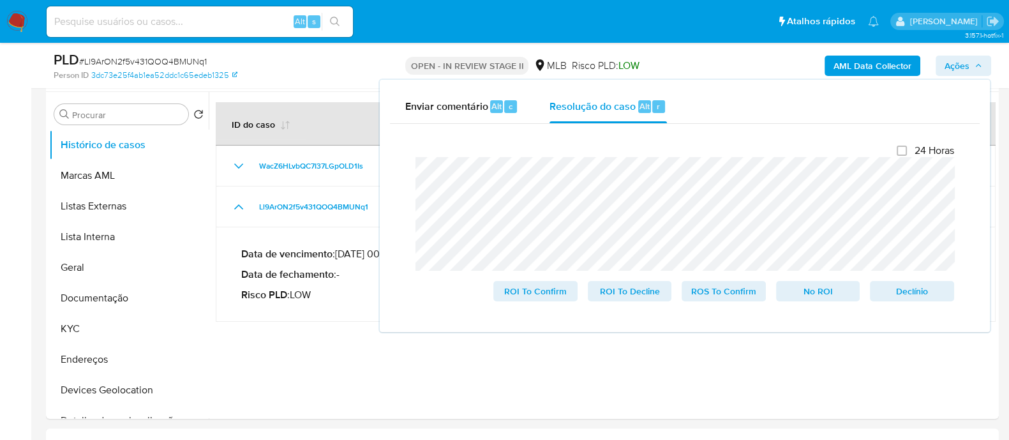
click at [397, 187] on div "Fechamento do caso 24 Horas ROI To Confirm ROI To Decline ROS To Confirm No ROI…" at bounding box center [685, 223] width 590 height 198
click at [804, 290] on span "No ROI" at bounding box center [818, 291] width 66 height 18
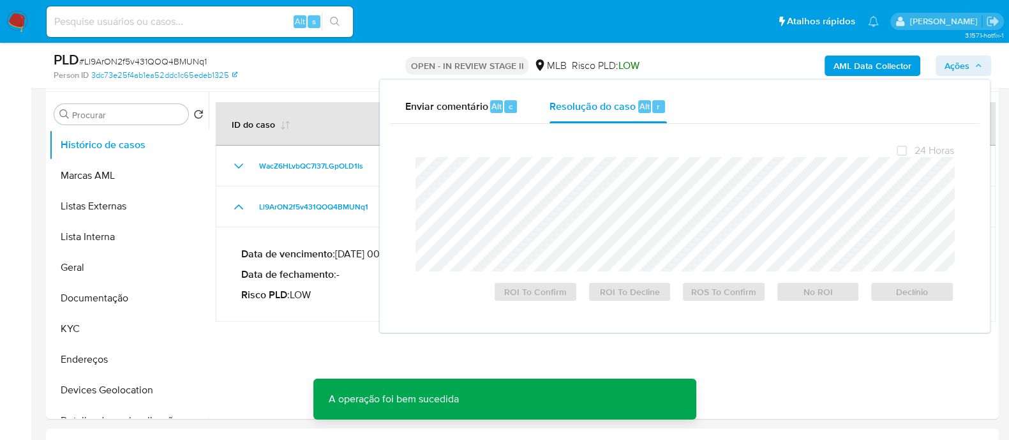
click at [185, 61] on span "# Ll9ArON2f5v431QOQ4BMUNq1" at bounding box center [143, 61] width 128 height 13
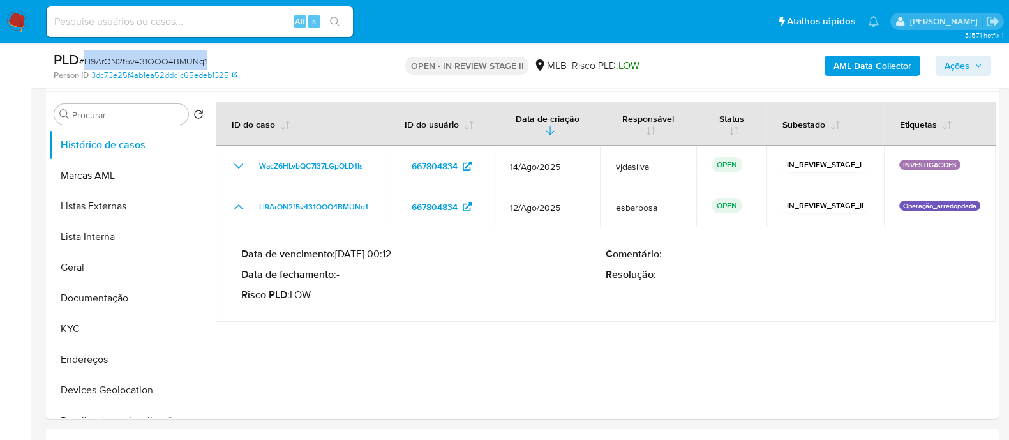
click at [185, 61] on span "# Ll9ArON2f5v431QOQ4BMUNq1" at bounding box center [143, 61] width 128 height 13
copy span "Ll9ArON2f5v431QOQ4BMUNq1"
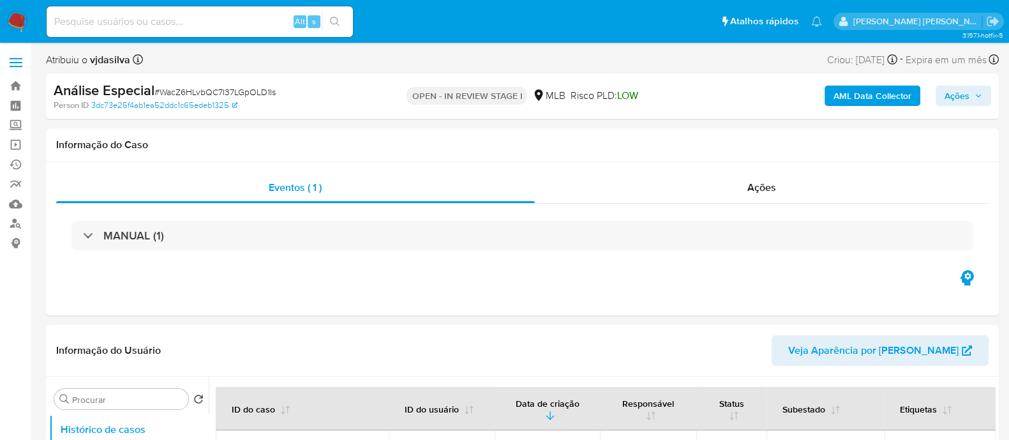
select select "10"
click at [252, 91] on span "# WacZ6HLvbQC7I37LGpOLD1Is" at bounding box center [214, 92] width 121 height 13
copy span "WacZ6HLvbQC7I37LGpOLD1Is"
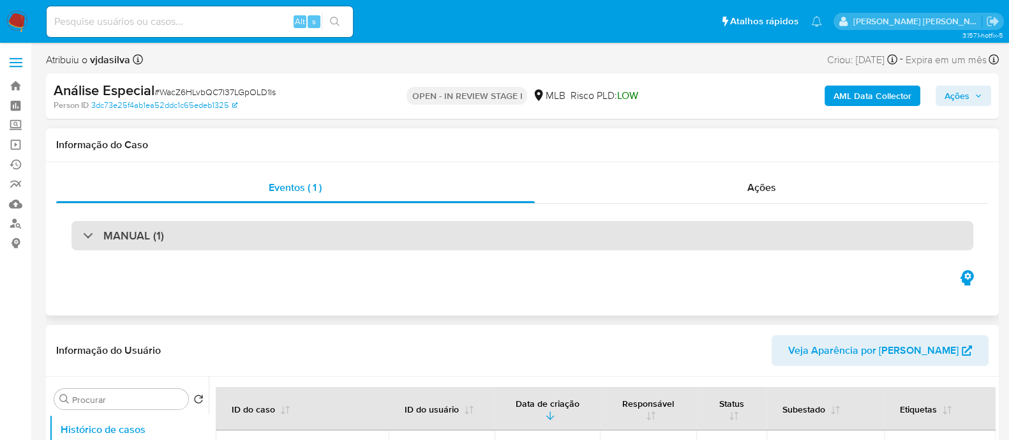
click at [233, 237] on div "MANUAL (1)" at bounding box center [522, 235] width 902 height 29
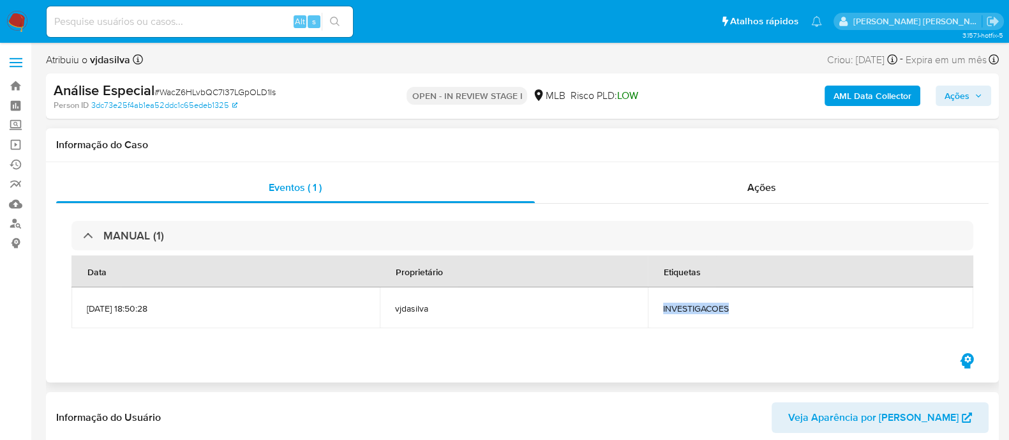
drag, startPoint x: 758, startPoint y: 311, endPoint x: 682, endPoint y: 304, distance: 75.6
click at [682, 304] on td "INVESTIGACOES" at bounding box center [811, 307] width 326 height 41
copy span "INVESTIGACOES"
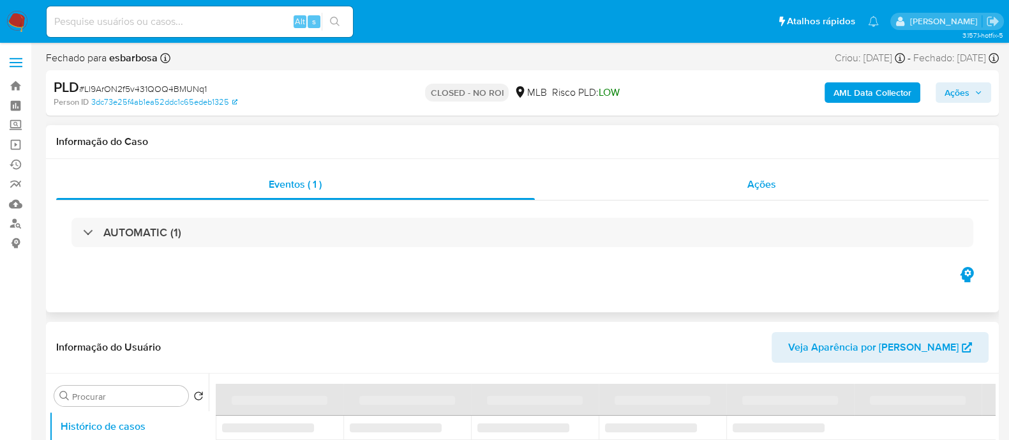
click at [682, 199] on div "Ações" at bounding box center [762, 184] width 454 height 31
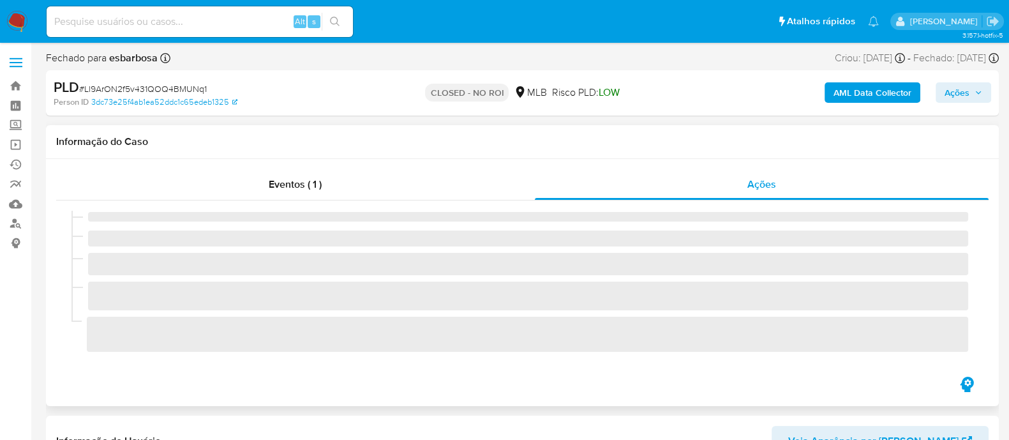
select select "10"
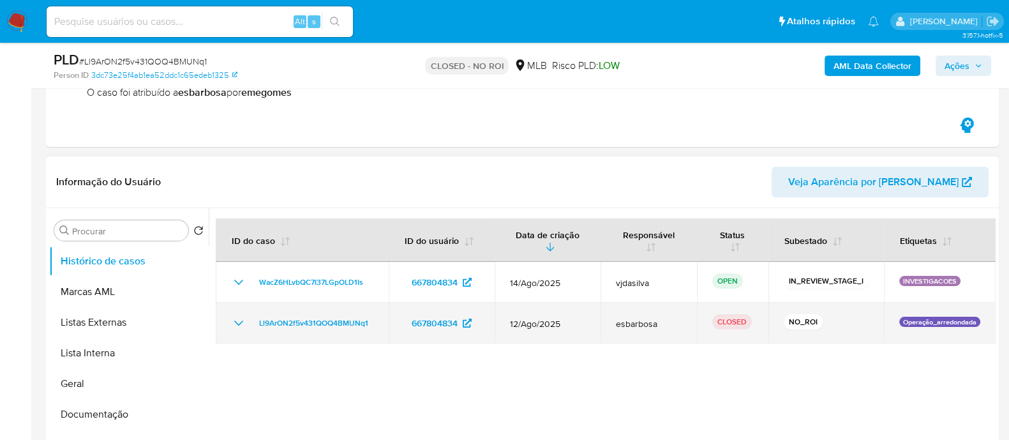
scroll to position [239, 0]
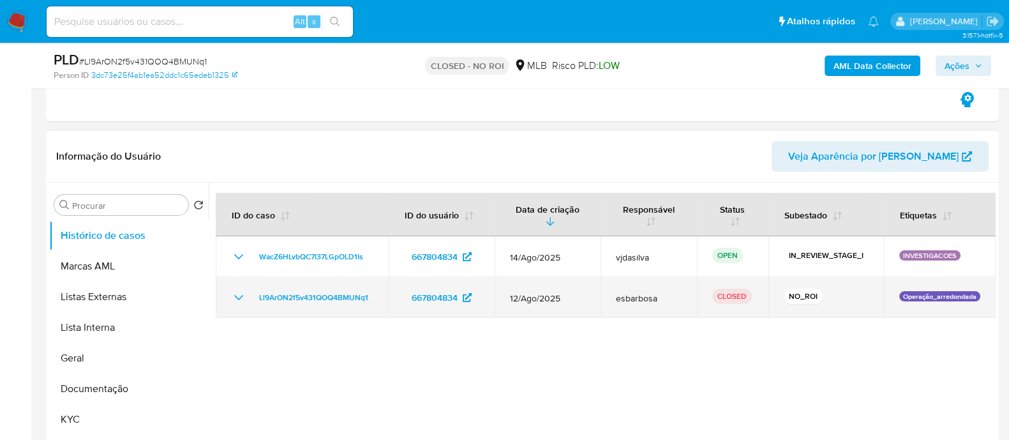
click at [234, 295] on icon "Mostrar/Ocultar" at bounding box center [238, 297] width 9 height 5
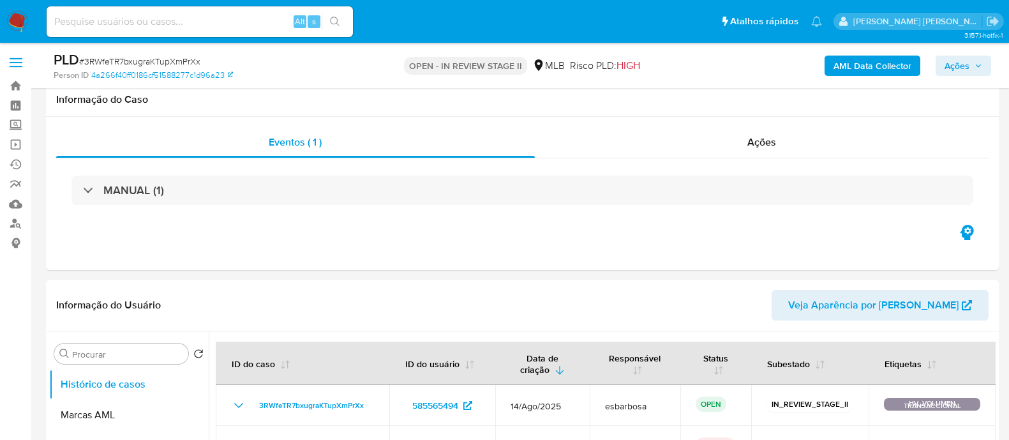
select select "10"
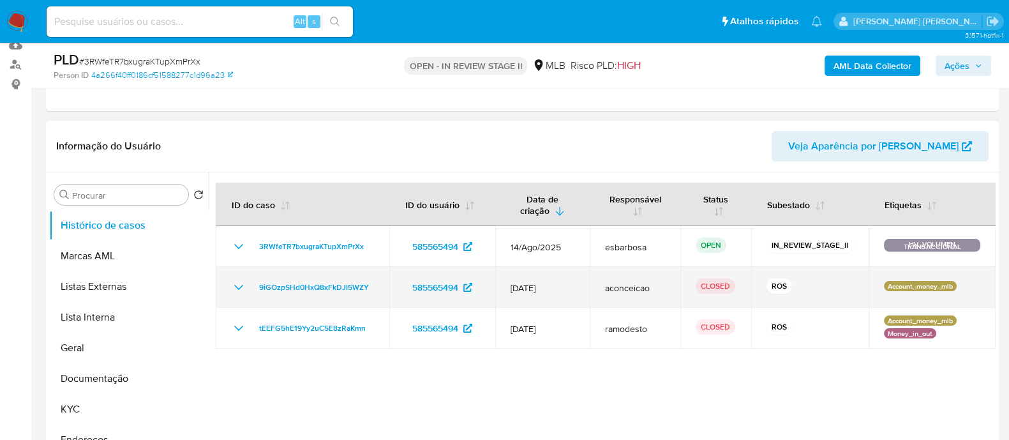
click at [241, 287] on icon "Mostrar/Ocultar" at bounding box center [238, 287] width 15 height 15
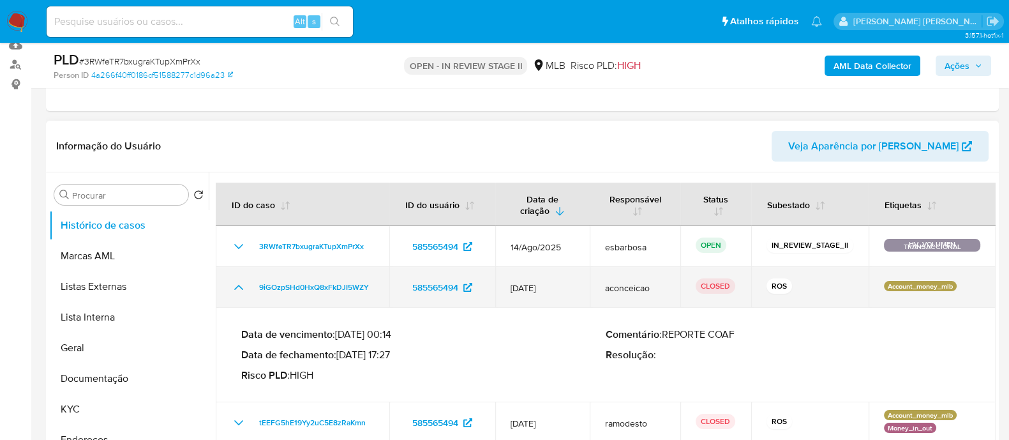
click at [241, 287] on icon "Mostrar/Ocultar" at bounding box center [238, 287] width 9 height 5
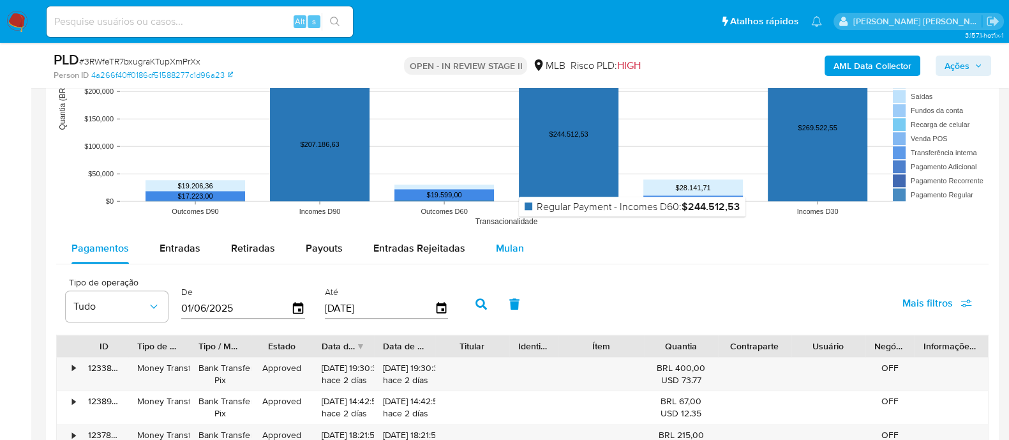
scroll to position [1276, 0]
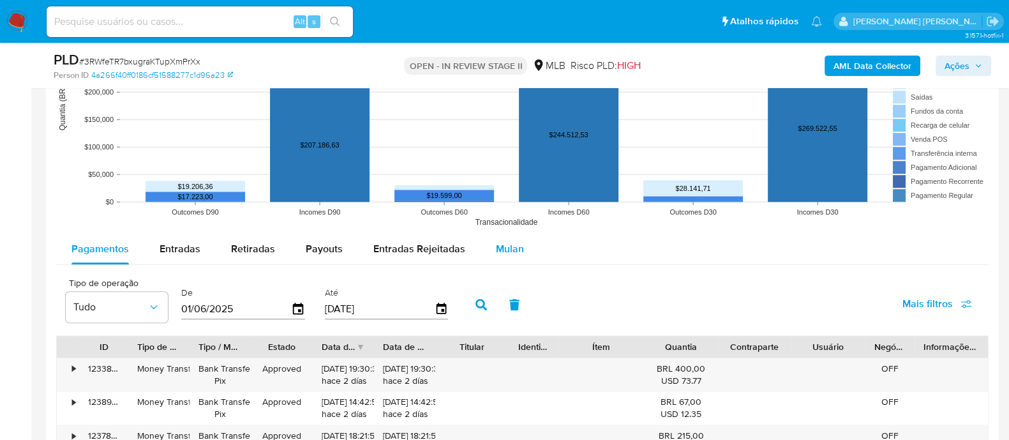
click at [509, 251] on span "Mulan" at bounding box center [510, 248] width 28 height 15
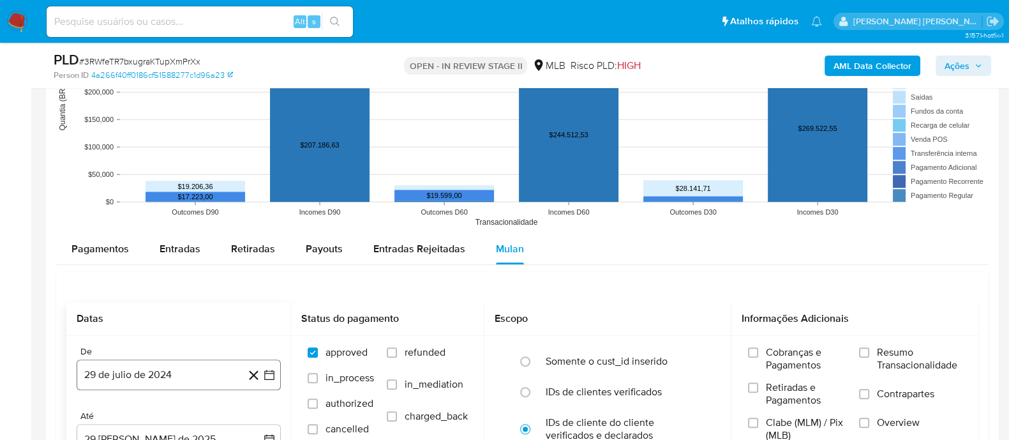
click at [207, 373] on button "29 de julio de 2024" at bounding box center [179, 374] width 204 height 31
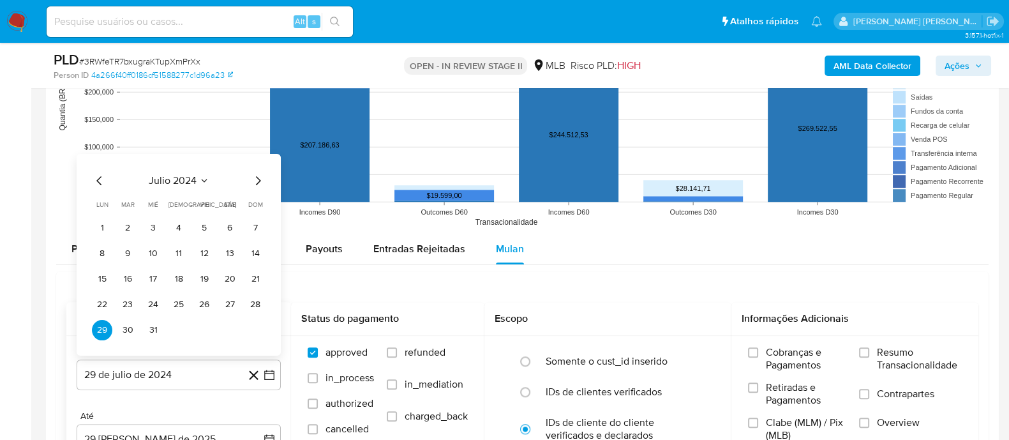
click at [181, 181] on span "julio 2024" at bounding box center [173, 180] width 48 height 13
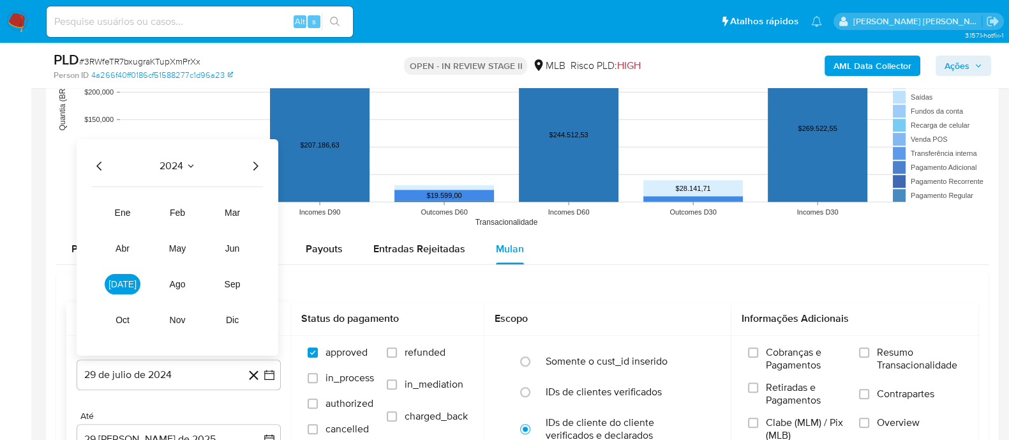
click at [259, 162] on icon "Año siguiente" at bounding box center [255, 165] width 15 height 15
click at [124, 283] on span "[DATE]" at bounding box center [123, 283] width 28 height 10
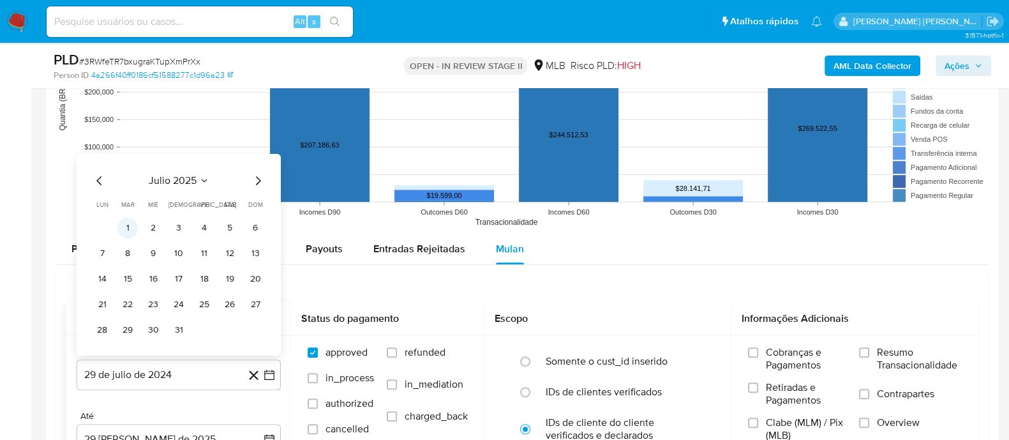
click at [133, 223] on button "1" at bounding box center [127, 227] width 20 height 20
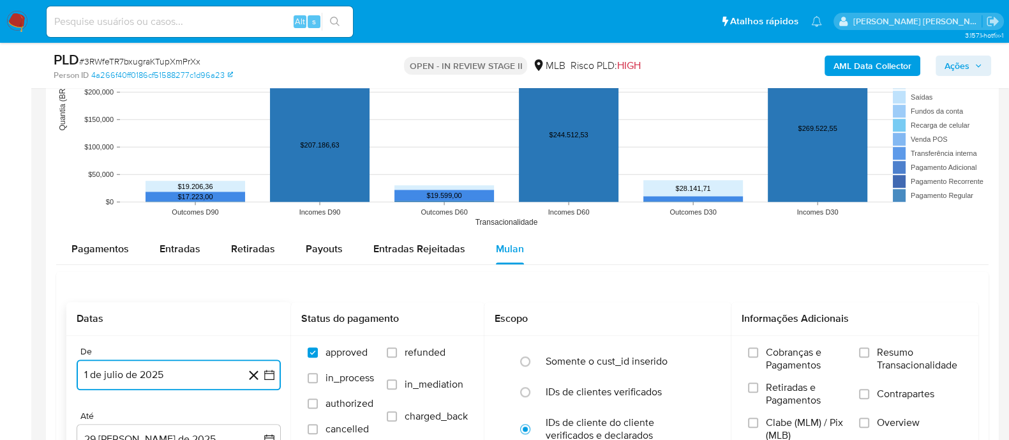
scroll to position [1356, 0]
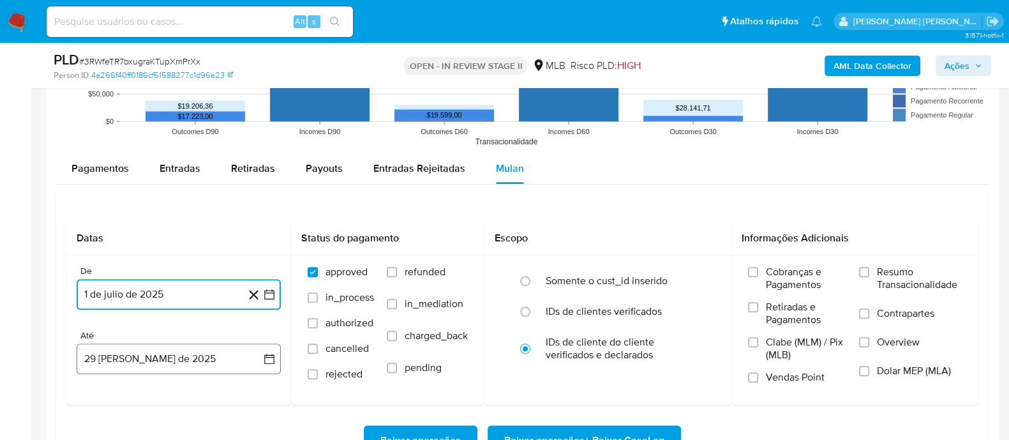
click at [182, 353] on button "29 [PERSON_NAME] de 2025" at bounding box center [179, 358] width 204 height 31
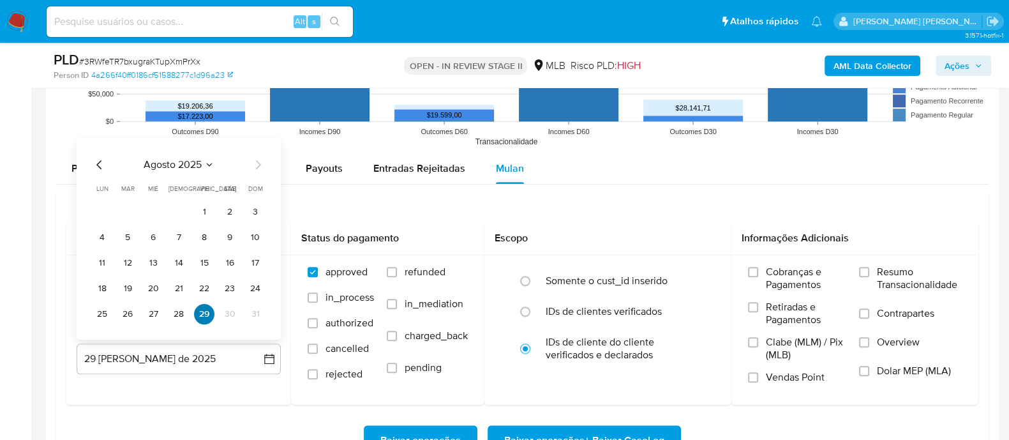
drag, startPoint x: 156, startPoint y: 312, endPoint x: 197, endPoint y: 311, distance: 40.2
click at [164, 311] on tr "25 26 27 28 29 30 31" at bounding box center [179, 313] width 174 height 20
click at [865, 267] on input "Resumo Transacionalidade" at bounding box center [864, 272] width 10 height 10
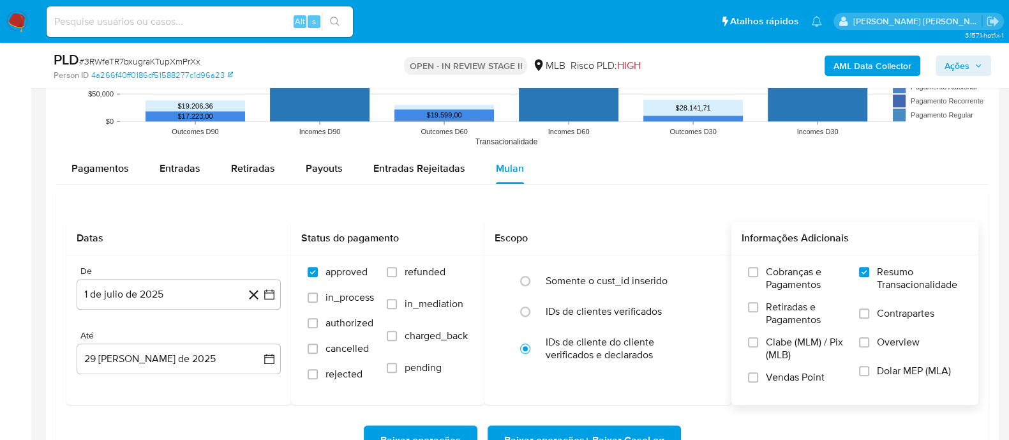
click at [871, 313] on label "Contrapartes" at bounding box center [910, 321] width 103 height 29
click at [869, 313] on input "Contrapartes" at bounding box center [864, 313] width 10 height 10
click at [761, 374] on label "Vendas Point" at bounding box center [797, 382] width 98 height 22
click at [758, 374] on input "Vendas Point" at bounding box center [753, 377] width 10 height 10
click at [622, 428] on span "Baixar operações + Baixar CaseLog" at bounding box center [584, 440] width 160 height 28
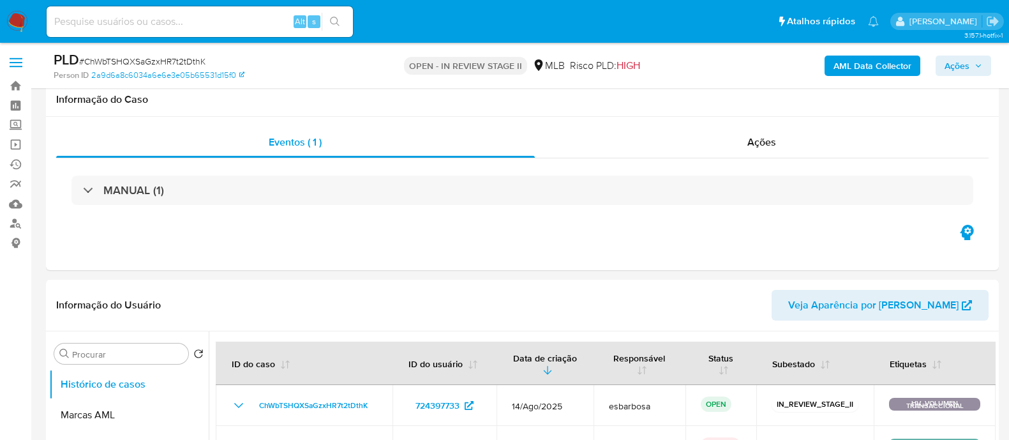
select select "10"
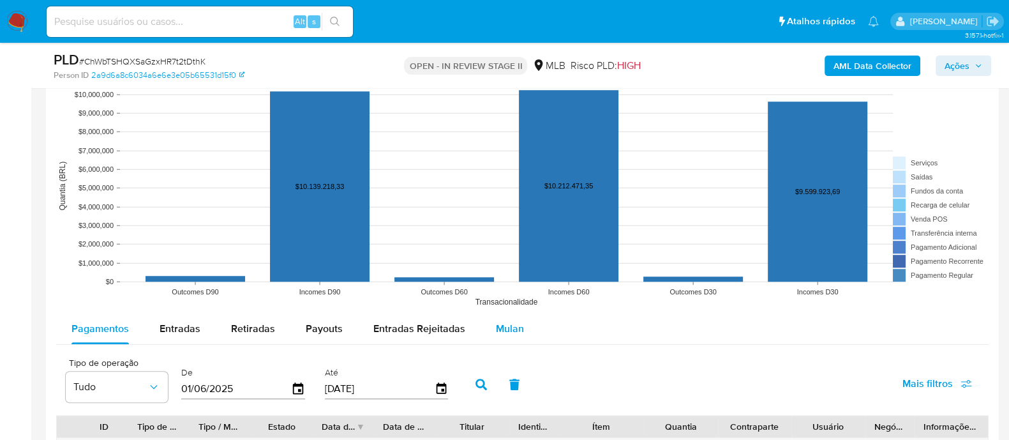
click at [507, 326] on span "Mulan" at bounding box center [510, 328] width 28 height 15
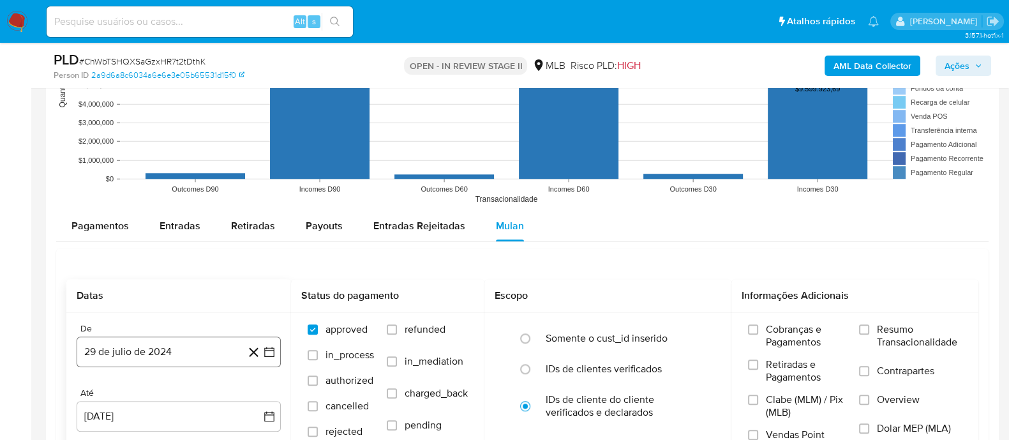
scroll to position [1356, 0]
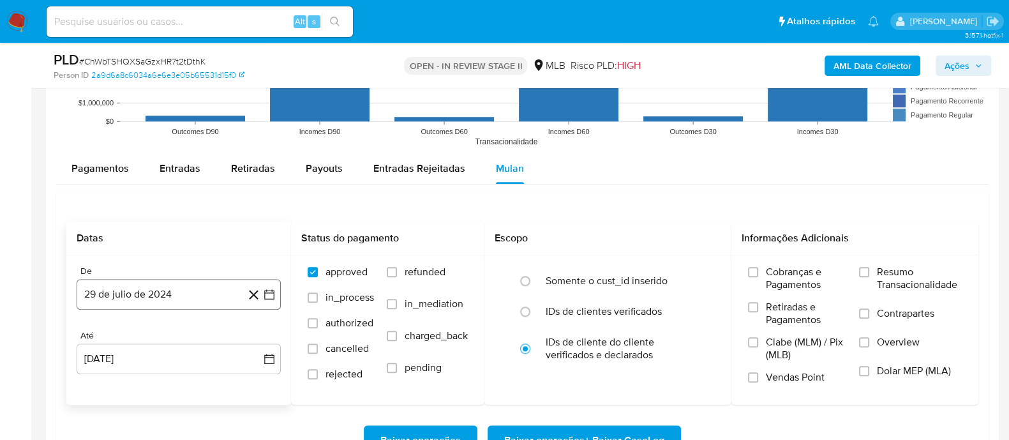
click at [195, 285] on button "29 de julio de 2024" at bounding box center [179, 294] width 204 height 31
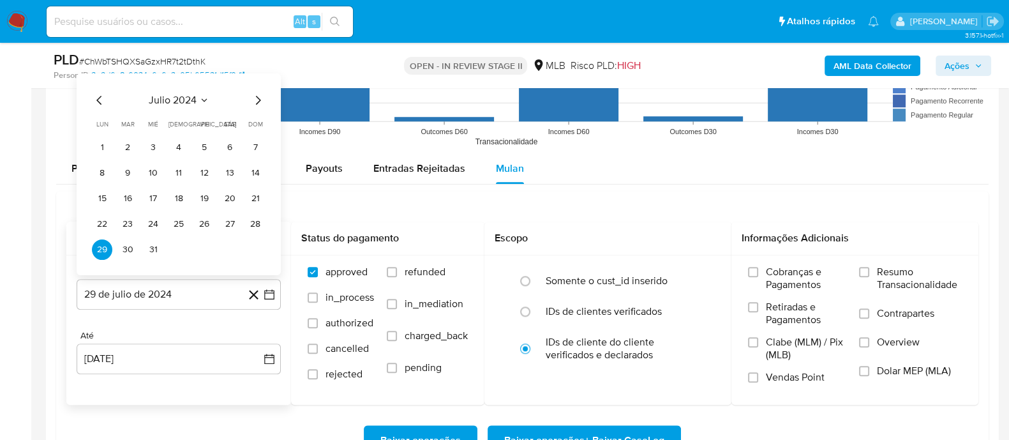
click at [170, 101] on span "julio 2024" at bounding box center [173, 99] width 48 height 13
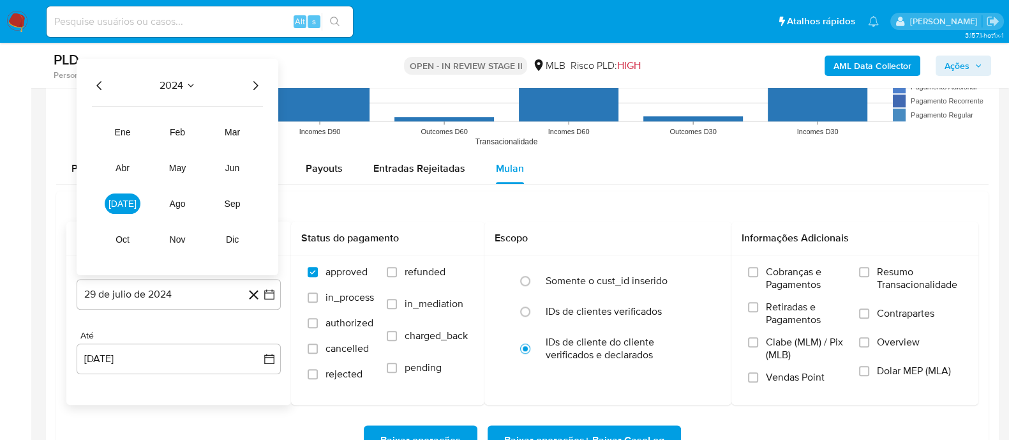
click at [253, 91] on icon "Año siguiente" at bounding box center [255, 84] width 15 height 15
click at [131, 202] on button "[DATE]" at bounding box center [123, 203] width 36 height 20
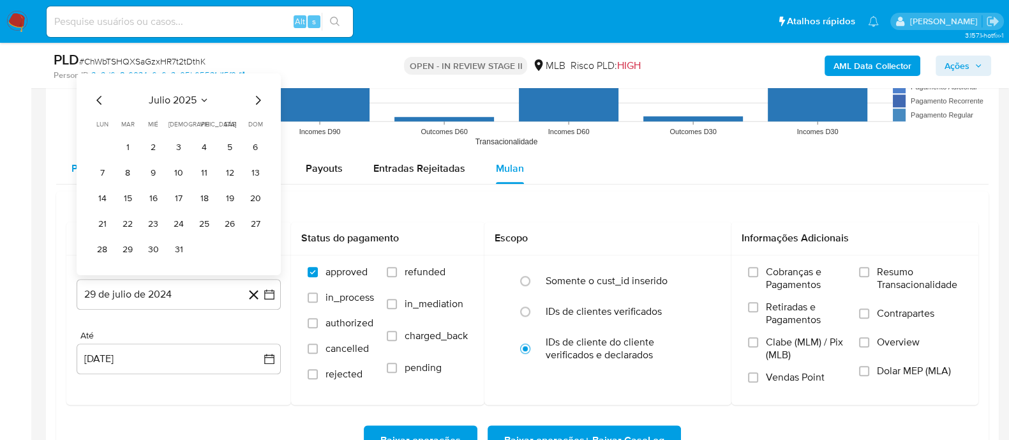
drag, startPoint x: 126, startPoint y: 149, endPoint x: 140, endPoint y: 177, distance: 31.4
click at [128, 148] on button "1" at bounding box center [127, 147] width 20 height 20
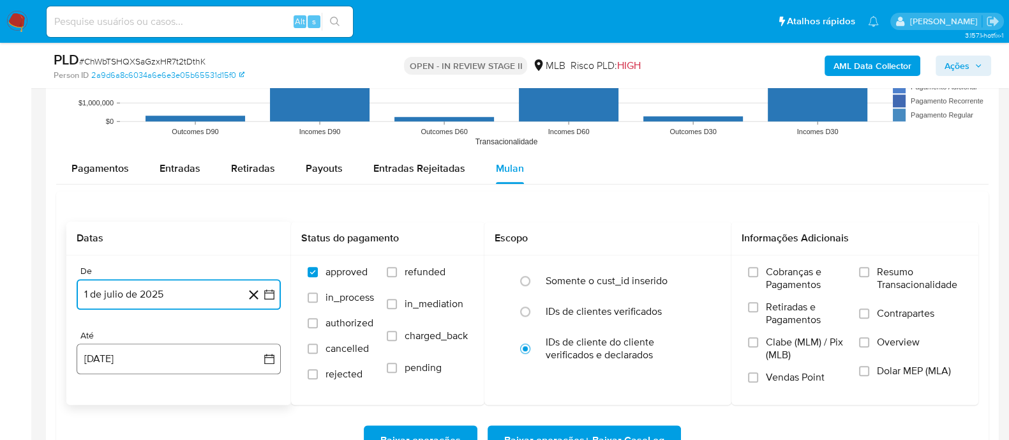
click at [163, 354] on button "29 [PERSON_NAME] de 2025" at bounding box center [179, 358] width 204 height 31
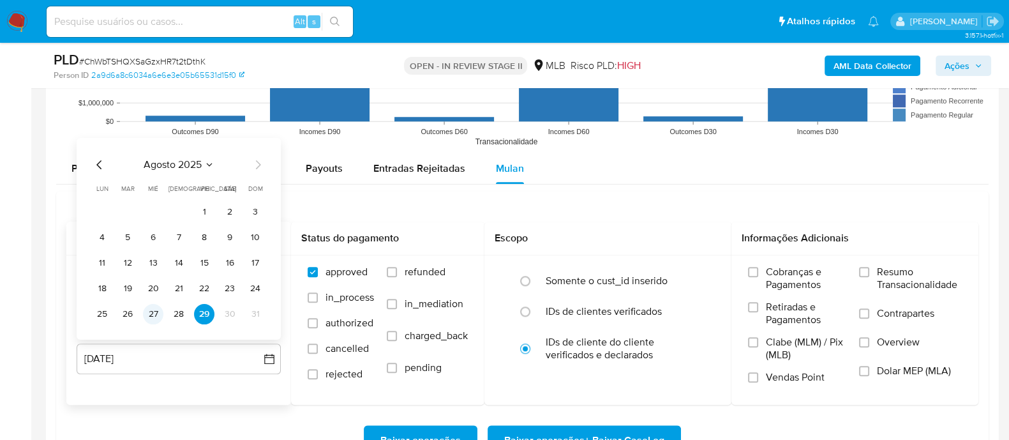
click at [147, 314] on button "27" at bounding box center [153, 313] width 20 height 20
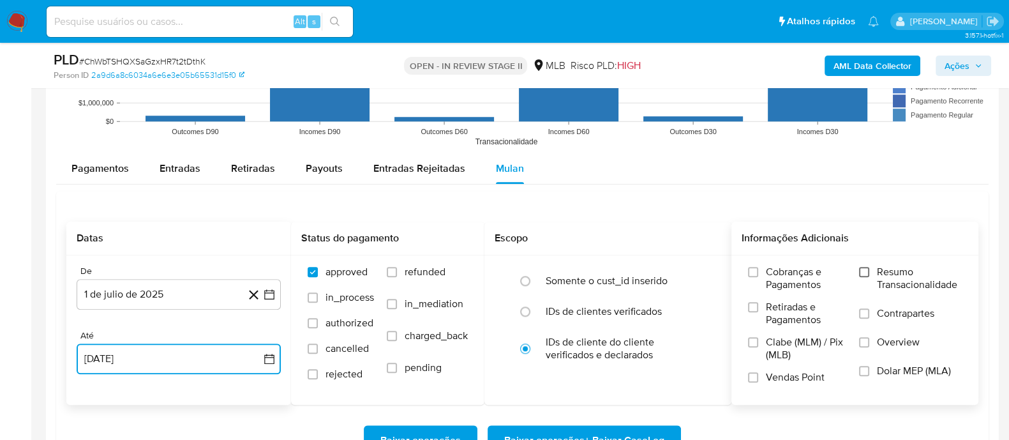
click at [866, 273] on input "Resumo Transacionalidade" at bounding box center [864, 272] width 10 height 10
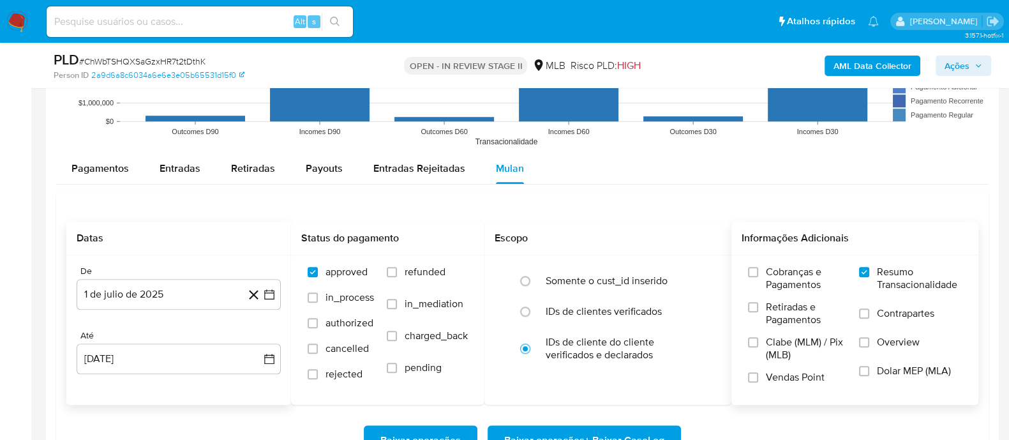
drag, startPoint x: 864, startPoint y: 309, endPoint x: 843, endPoint y: 324, distance: 25.7
click at [859, 313] on div "Cobranças e Pagamentos Retiradas e Pagamentos Clabe (MLM) / Pix (MLB) Vendas Po…" at bounding box center [855, 330] width 227 height 128
click at [758, 372] on input "Vendas Point" at bounding box center [753, 377] width 10 height 10
click at [591, 430] on span "Baixar operações + Baixar CaseLog" at bounding box center [584, 440] width 160 height 28
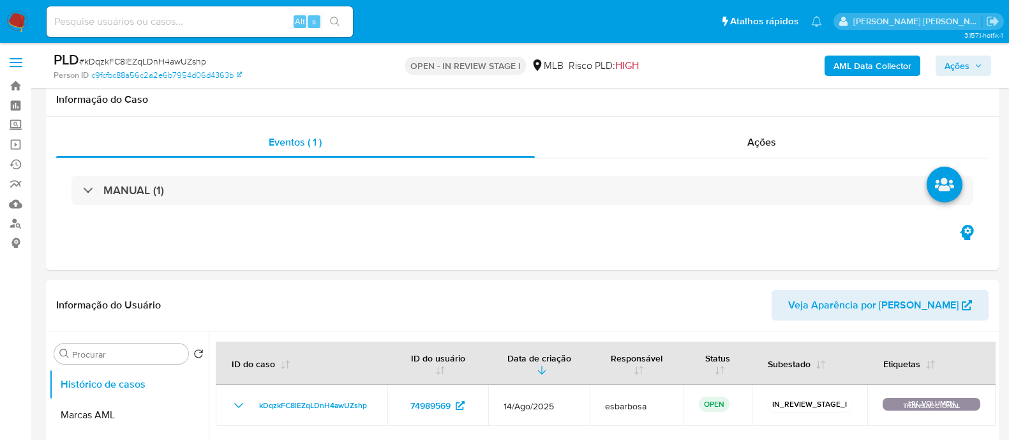
select select "10"
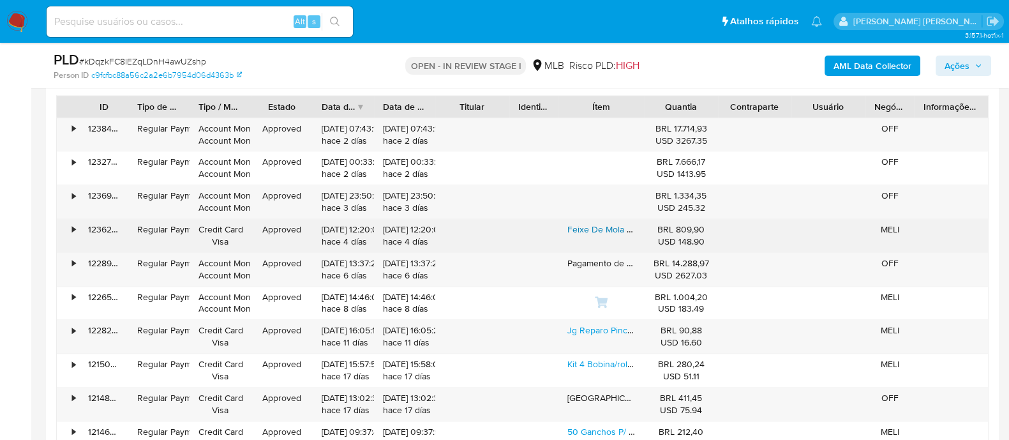
scroll to position [1356, 0]
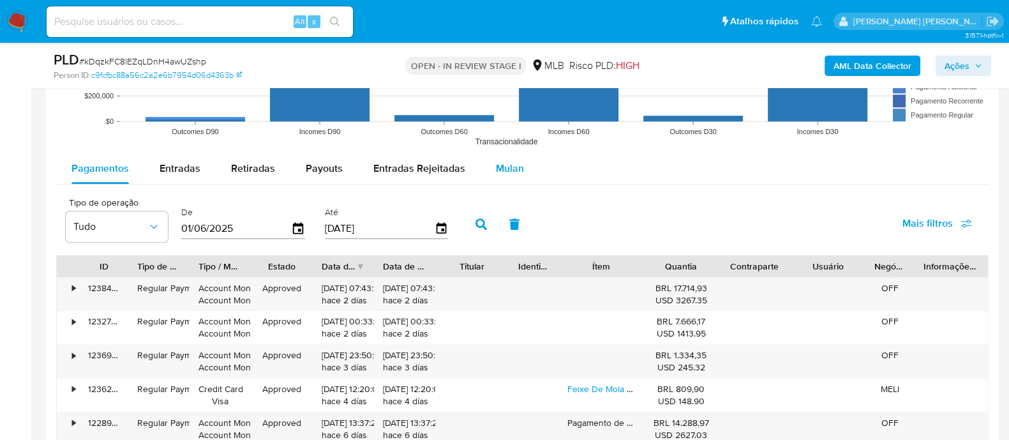
click at [516, 165] on span "Mulan" at bounding box center [510, 168] width 28 height 15
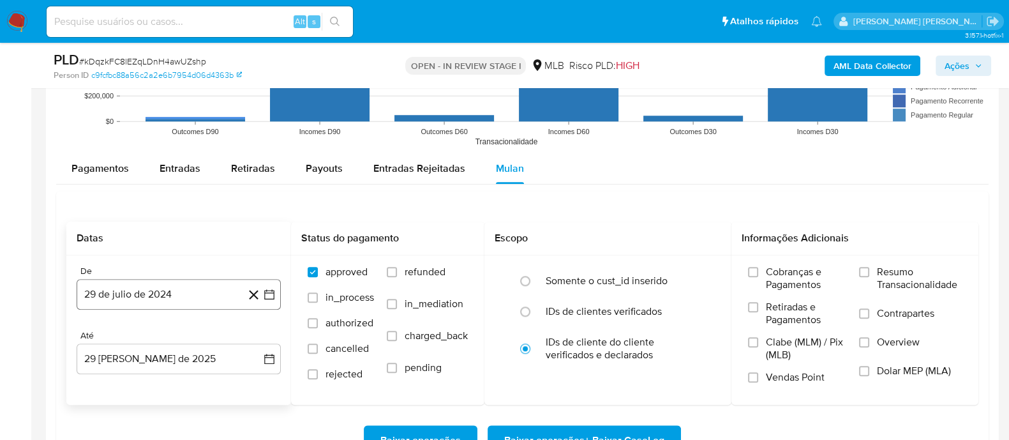
click at [182, 292] on button "29 de julio de 2024" at bounding box center [179, 294] width 204 height 31
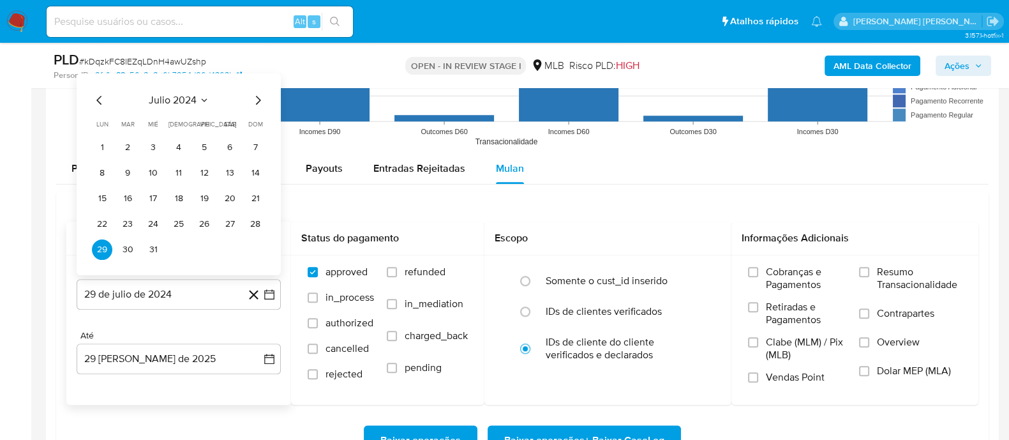
click at [172, 96] on span "julio 2024" at bounding box center [173, 99] width 48 height 13
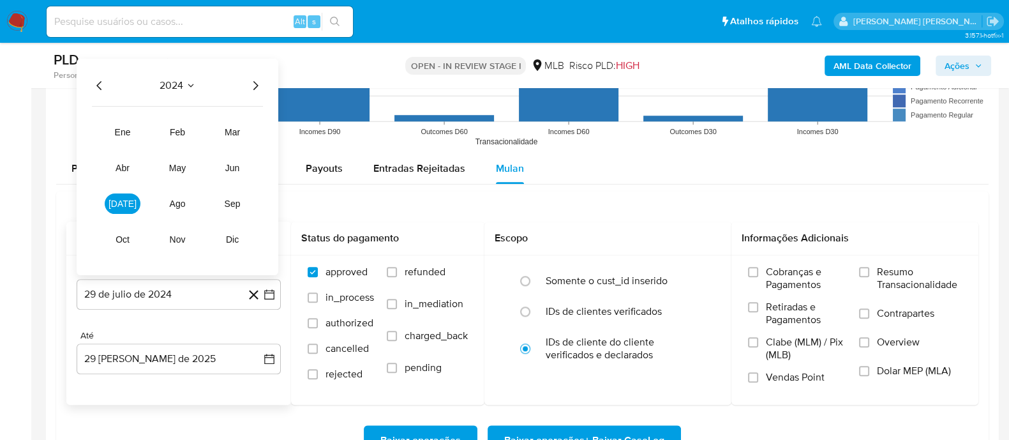
click at [251, 87] on icon "Año siguiente" at bounding box center [255, 84] width 15 height 15
click at [126, 204] on span "[DATE]" at bounding box center [123, 203] width 28 height 10
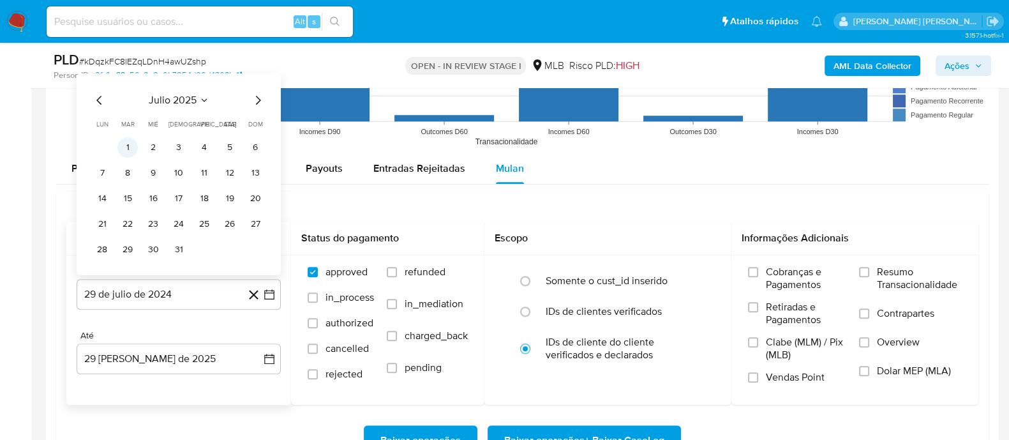
click at [130, 150] on button "1" at bounding box center [127, 147] width 20 height 20
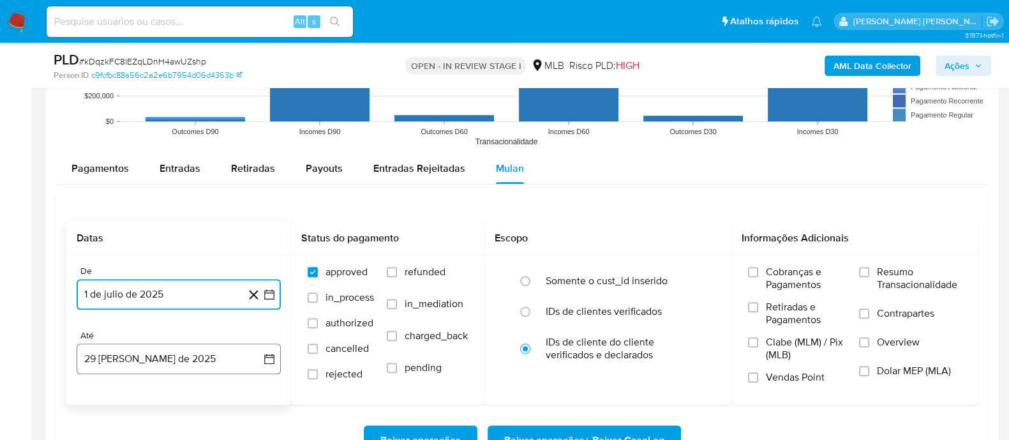
click at [174, 355] on button "29 [PERSON_NAME] de 2025" at bounding box center [179, 358] width 204 height 31
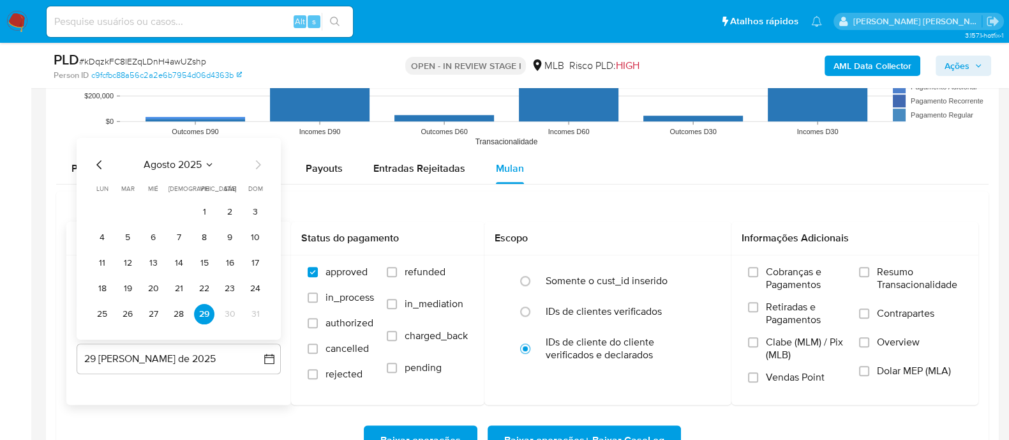
drag, startPoint x: 151, startPoint y: 311, endPoint x: 231, endPoint y: 312, distance: 79.8
click at [160, 312] on button "27" at bounding box center [153, 313] width 20 height 20
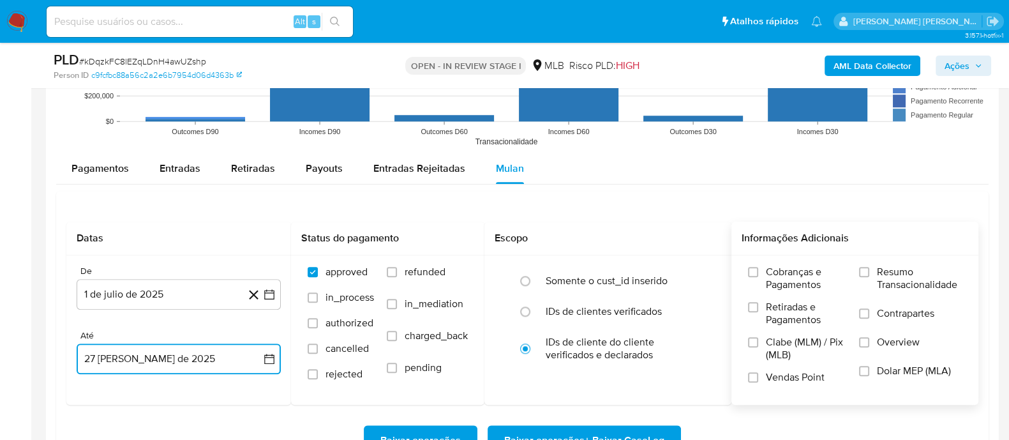
drag, startPoint x: 865, startPoint y: 269, endPoint x: 870, endPoint y: 287, distance: 18.6
click at [870, 287] on label "Resumo Transacionalidade" at bounding box center [910, 286] width 103 height 41
click at [869, 277] on input "Resumo Transacionalidade" at bounding box center [864, 272] width 10 height 10
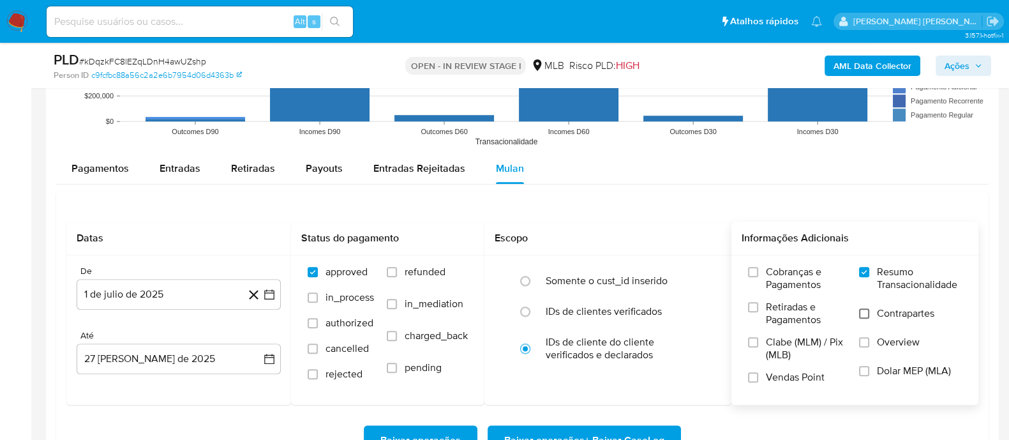
click at [867, 313] on input "Contrapartes" at bounding box center [864, 313] width 10 height 10
click at [753, 378] on input "Vendas Point" at bounding box center [753, 377] width 10 height 10
click at [638, 430] on span "Baixar operações + Baixar CaseLog" at bounding box center [584, 440] width 160 height 28
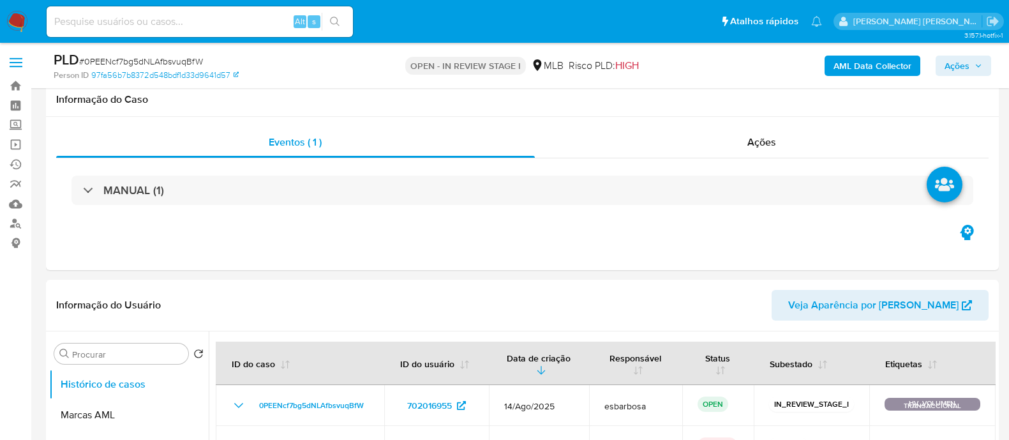
select select "10"
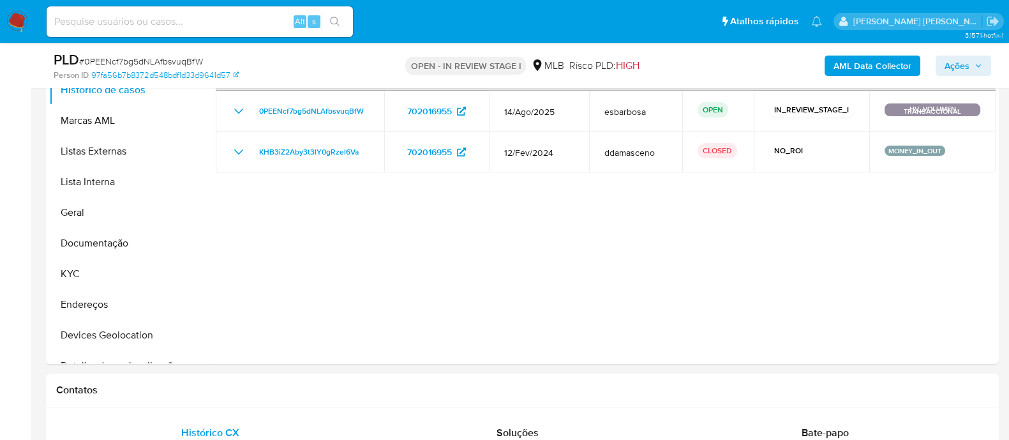
scroll to position [159, 0]
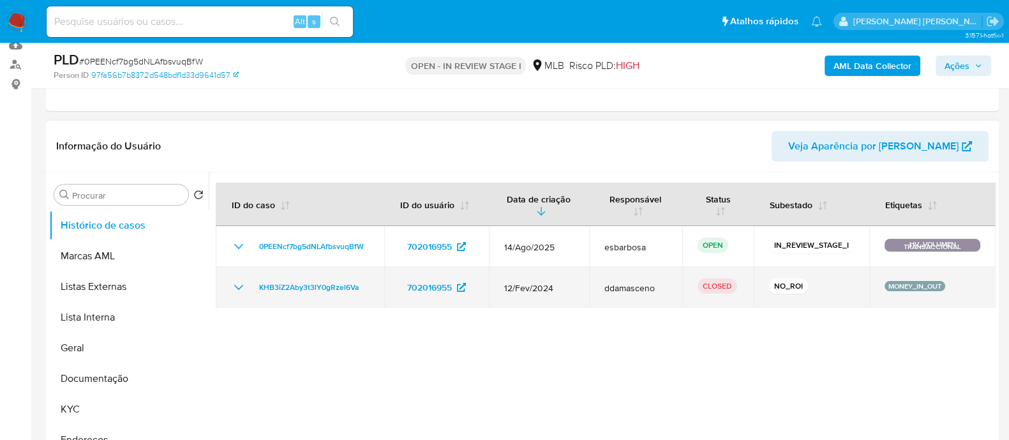
click at [234, 285] on icon "Mostrar/Ocultar" at bounding box center [238, 287] width 15 height 15
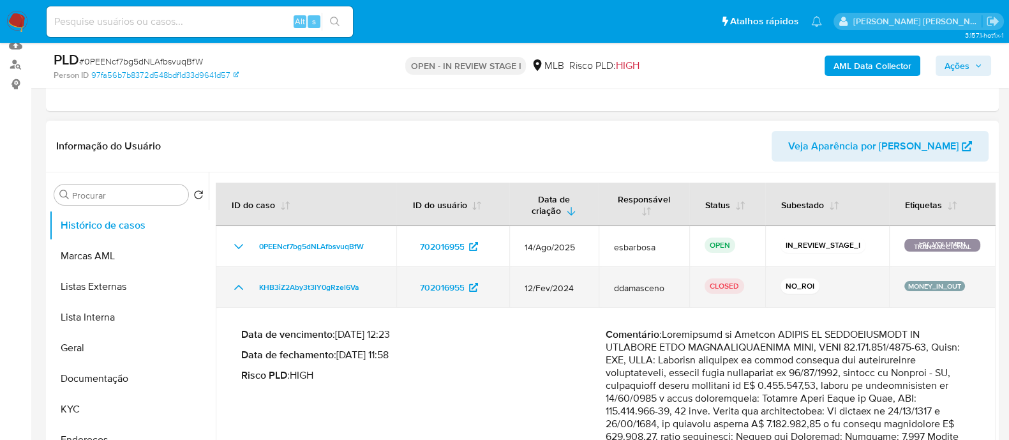
click at [246, 282] on div "KHB3iZ2Aby3t3lY0gRzel6Va" at bounding box center [306, 287] width 150 height 15
click at [237, 283] on icon "Mostrar/Ocultar" at bounding box center [238, 287] width 15 height 15
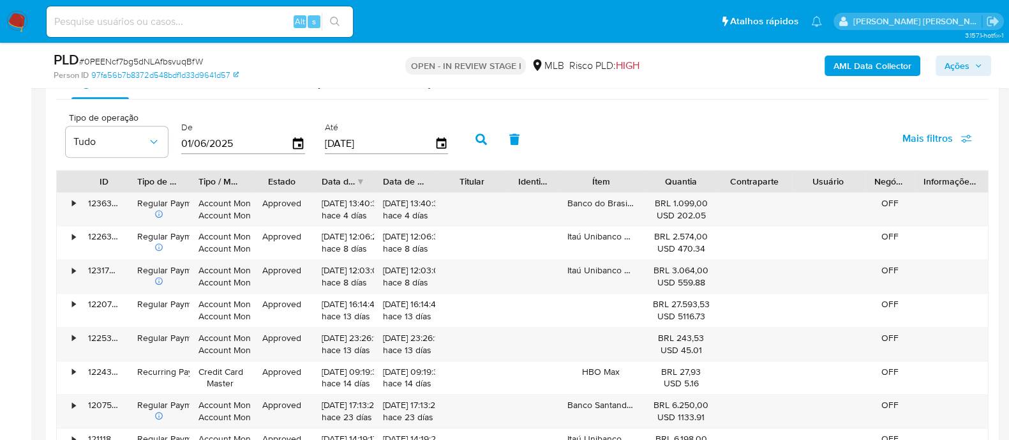
scroll to position [1356, 0]
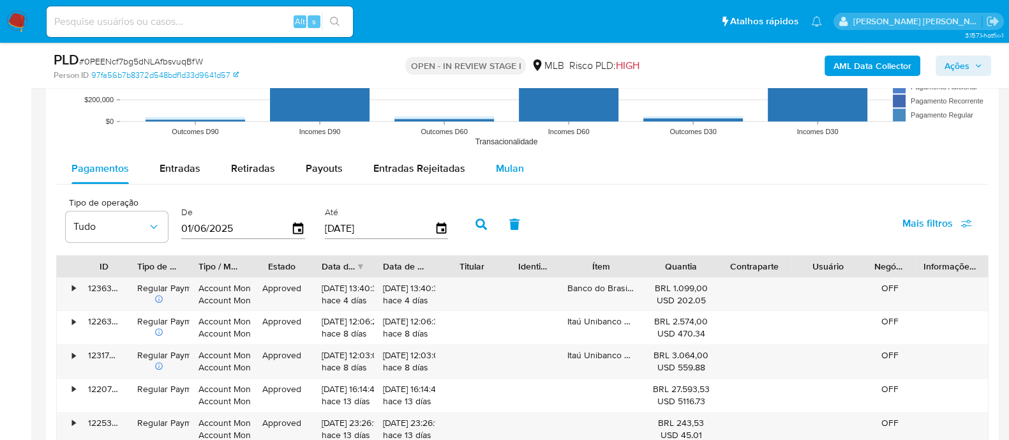
click at [510, 161] on span "Mulan" at bounding box center [510, 168] width 28 height 15
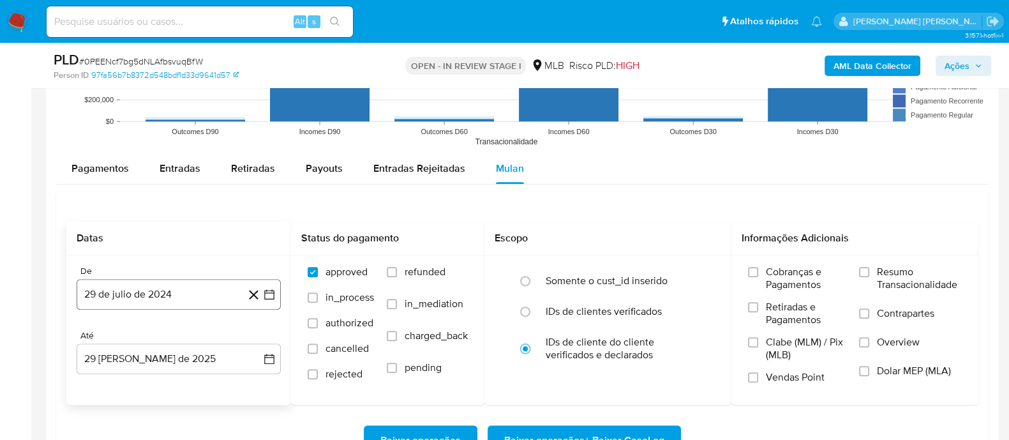
click at [174, 292] on button "29 de julio de 2024" at bounding box center [179, 294] width 204 height 31
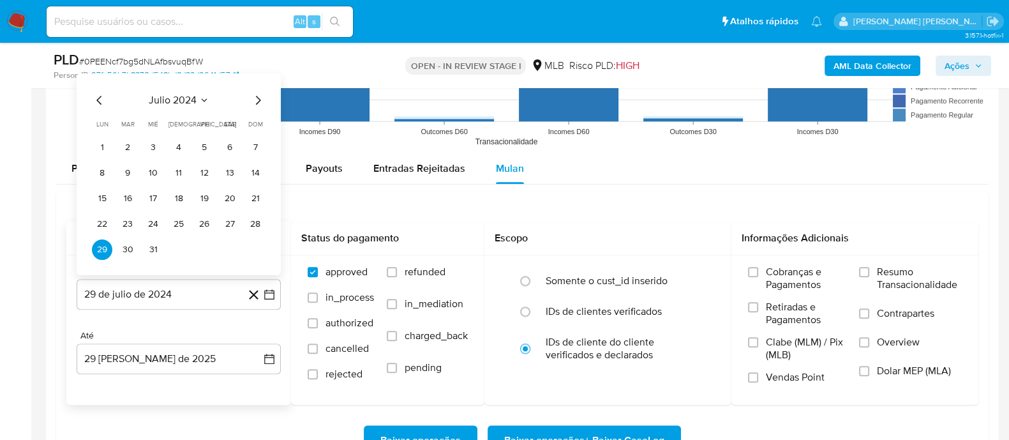
click at [172, 96] on span "julio 2024" at bounding box center [173, 99] width 48 height 13
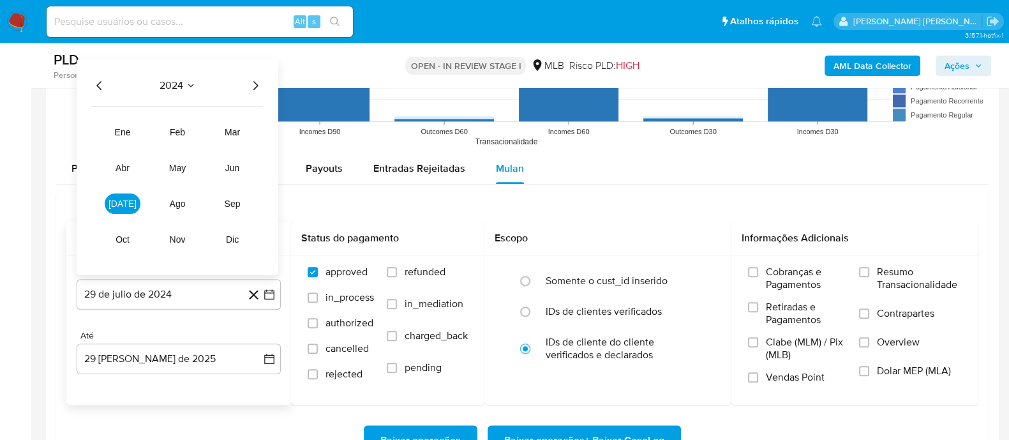
click at [260, 89] on icon "Año siguiente" at bounding box center [255, 84] width 15 height 15
click at [121, 200] on span "[DATE]" at bounding box center [123, 203] width 28 height 10
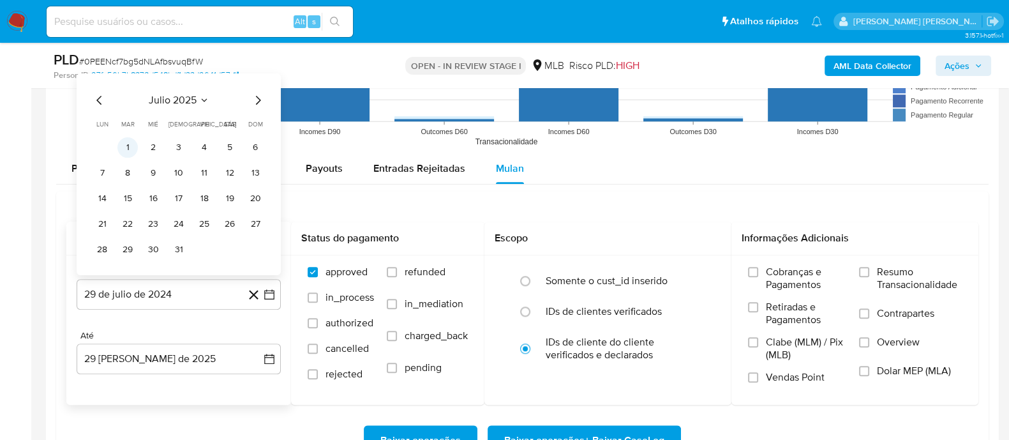
click at [129, 146] on button "1" at bounding box center [127, 147] width 20 height 20
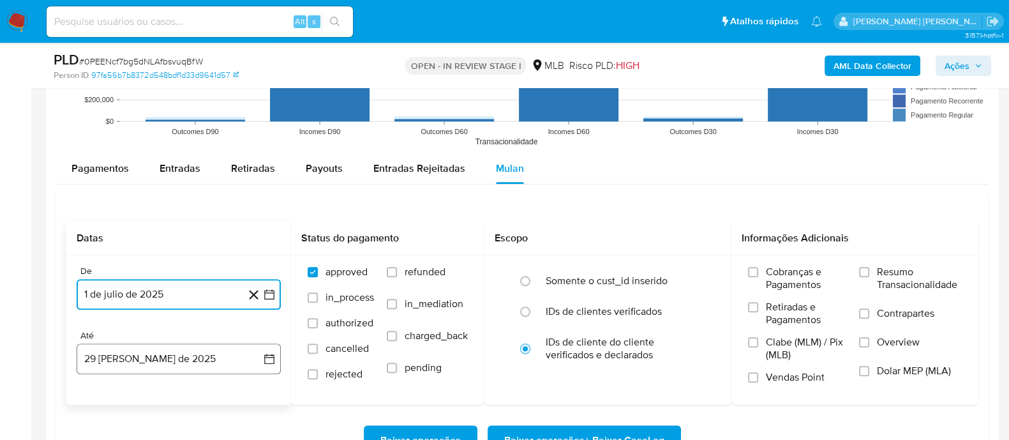
click at [150, 361] on button "29 [PERSON_NAME] de 2025" at bounding box center [179, 358] width 204 height 31
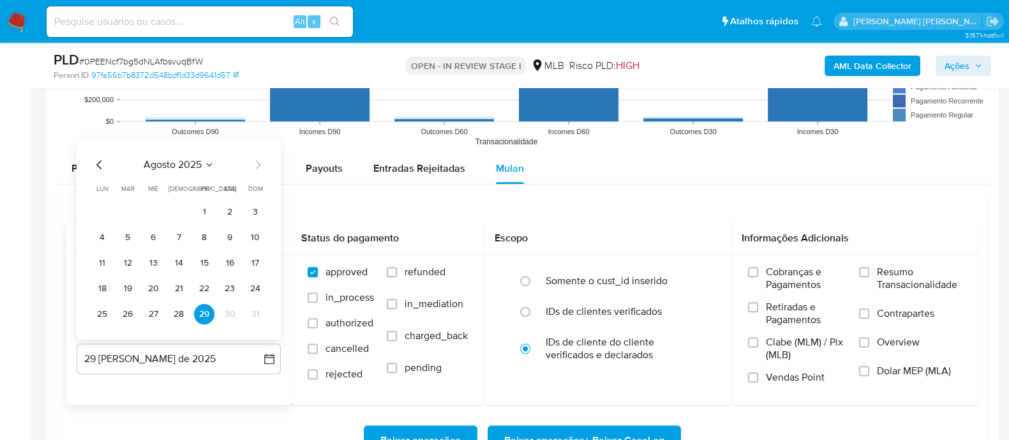
drag, startPoint x: 146, startPoint y: 309, endPoint x: 237, endPoint y: 317, distance: 91.7
click at [146, 308] on button "27" at bounding box center [153, 313] width 20 height 20
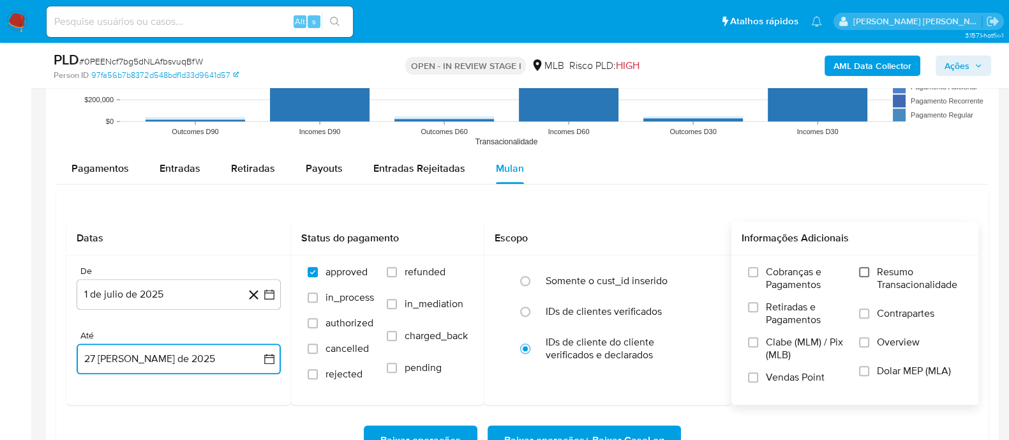
click at [862, 273] on input "Resumo Transacionalidade" at bounding box center [864, 272] width 10 height 10
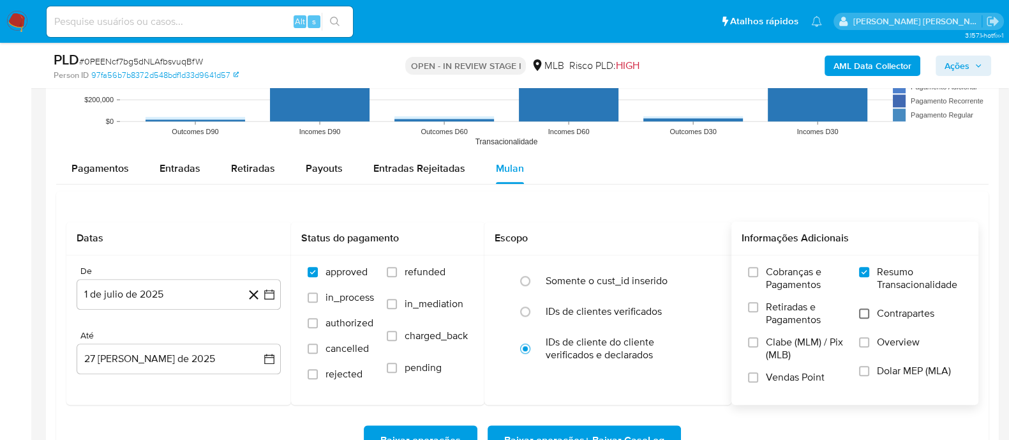
click at [869, 312] on input "Contrapartes" at bounding box center [864, 313] width 10 height 10
click at [755, 375] on input "Vendas Point" at bounding box center [753, 377] width 10 height 10
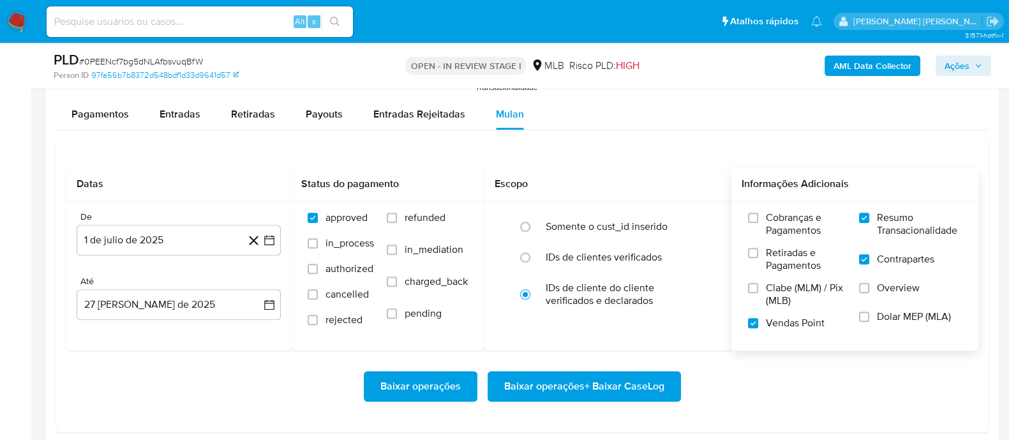
scroll to position [1436, 0]
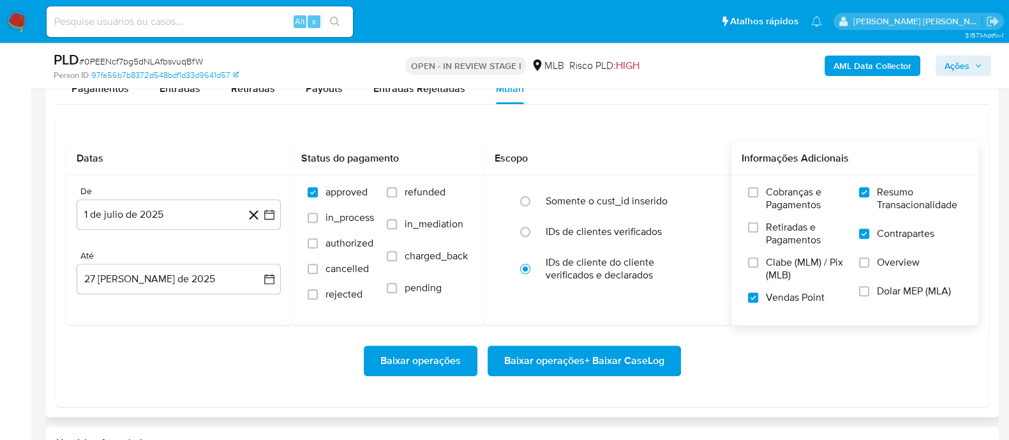
click at [557, 372] on span "Baixar operações + Baixar CaseLog" at bounding box center [584, 361] width 160 height 28
